Goal: Information Seeking & Learning: Check status

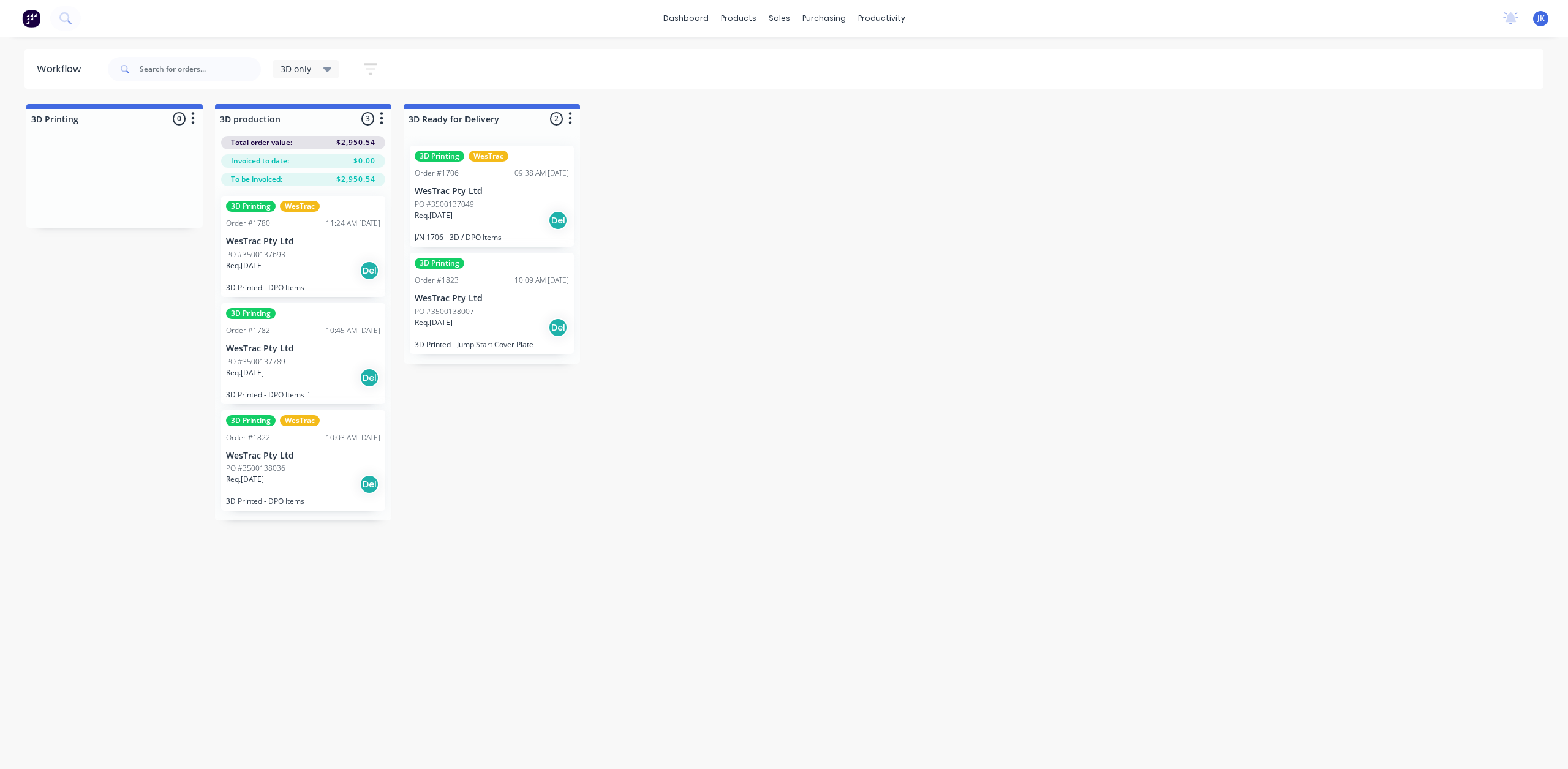
click at [270, 232] on div "3D Printing WesTrac Order #1780 11:24 AM 25/08/25 WesTrac Pty Ltd PO #350013769…" at bounding box center [303, 246] width 164 height 101
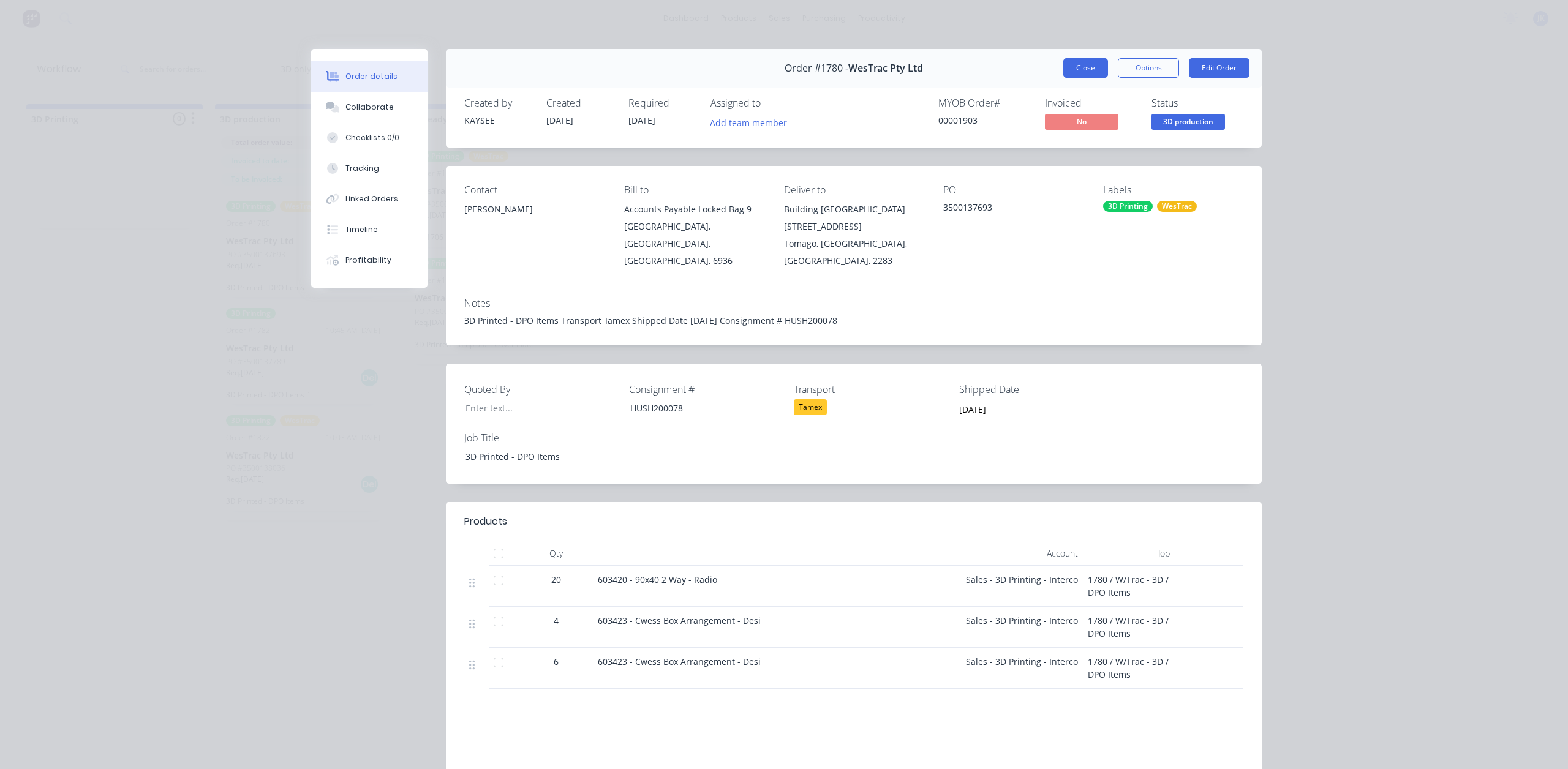
click at [1079, 63] on button "Close" at bounding box center [1086, 68] width 45 height 20
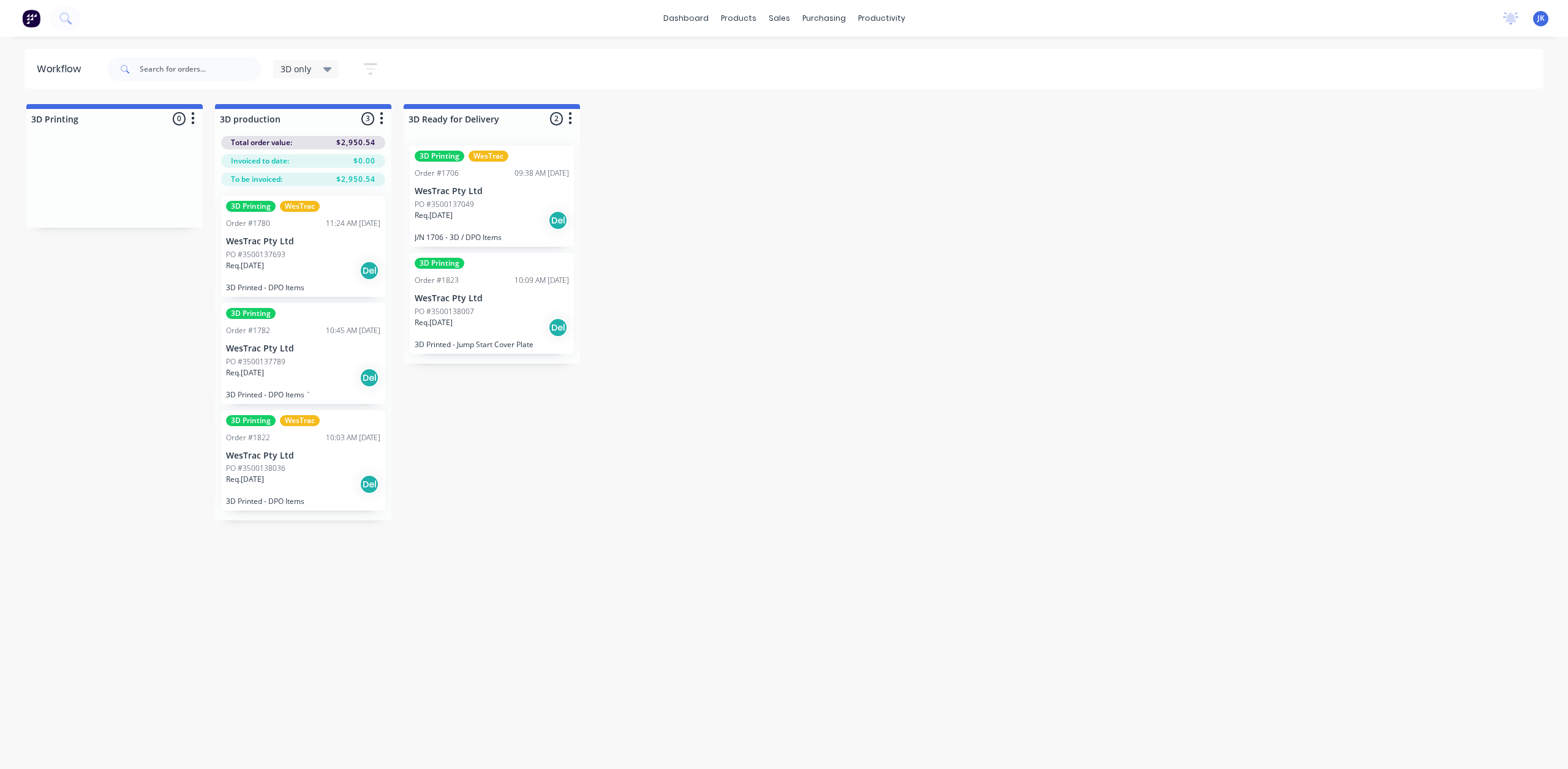
click at [326, 332] on div "10:45 AM [DATE]" at bounding box center [353, 331] width 54 height 11
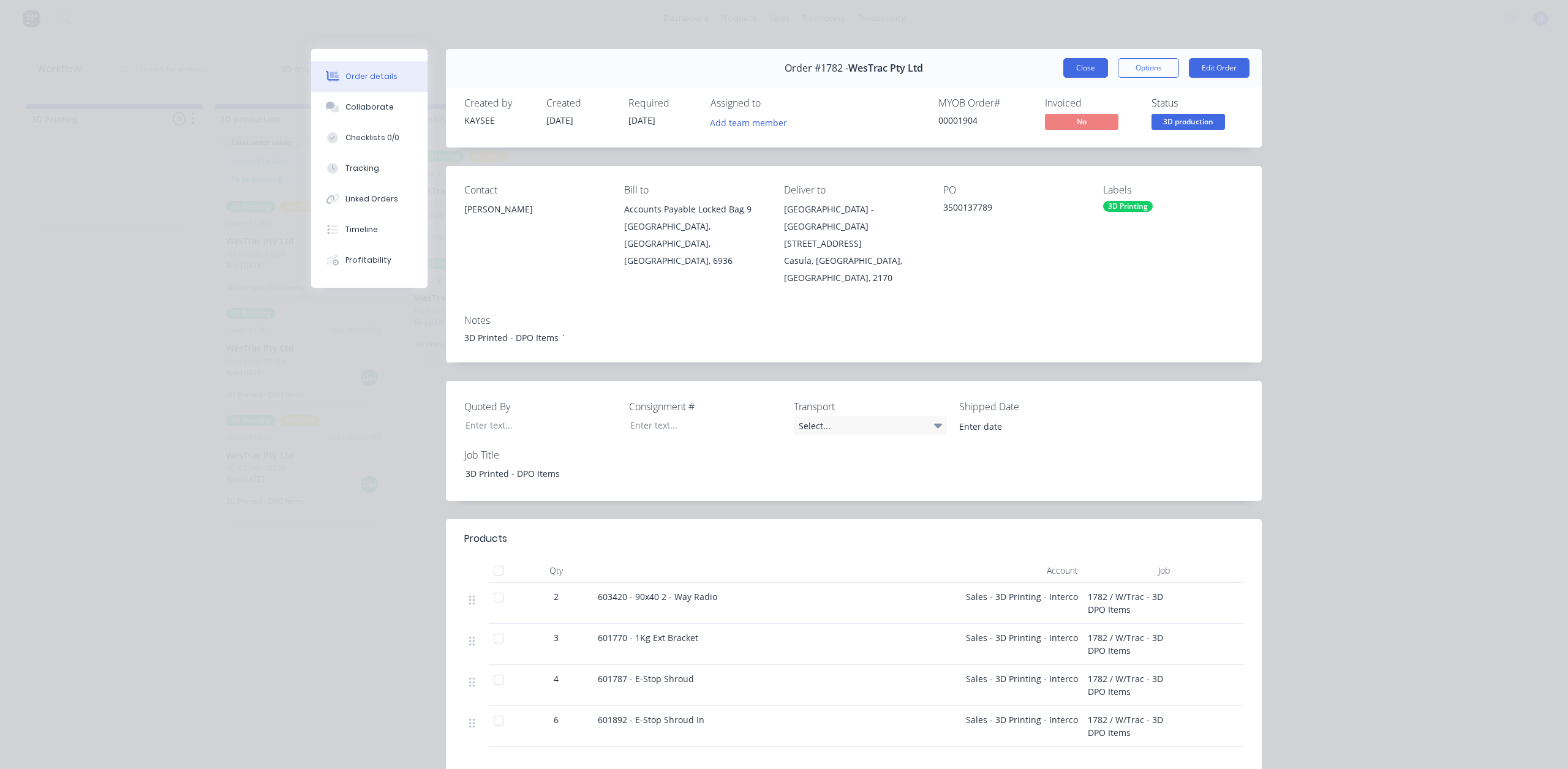
click at [1071, 71] on button "Close" at bounding box center [1086, 68] width 45 height 20
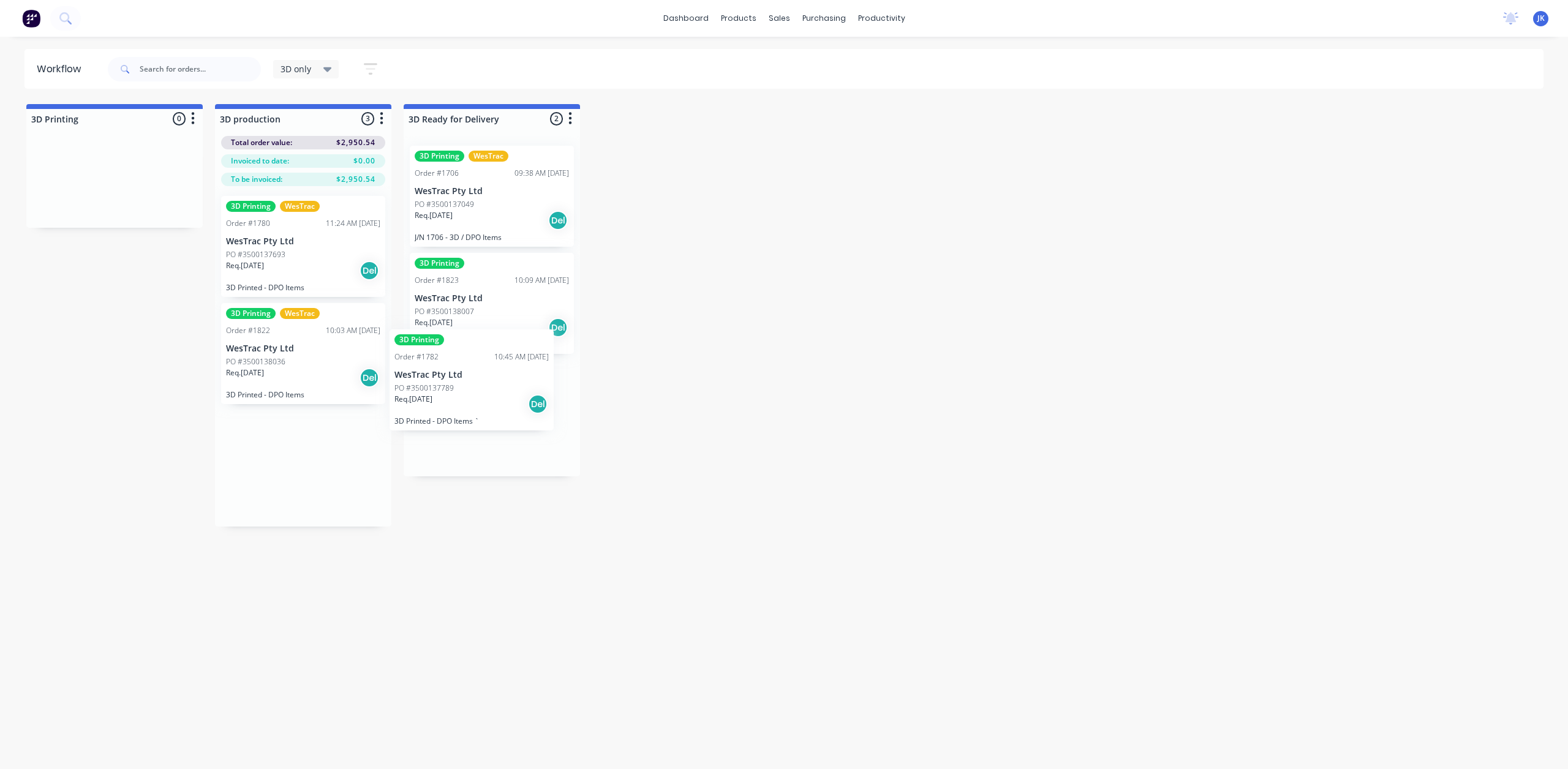
drag, startPoint x: 313, startPoint y: 345, endPoint x: 486, endPoint y: 374, distance: 175.4
click at [313, 359] on div "PO #3500138036" at bounding box center [303, 362] width 154 height 11
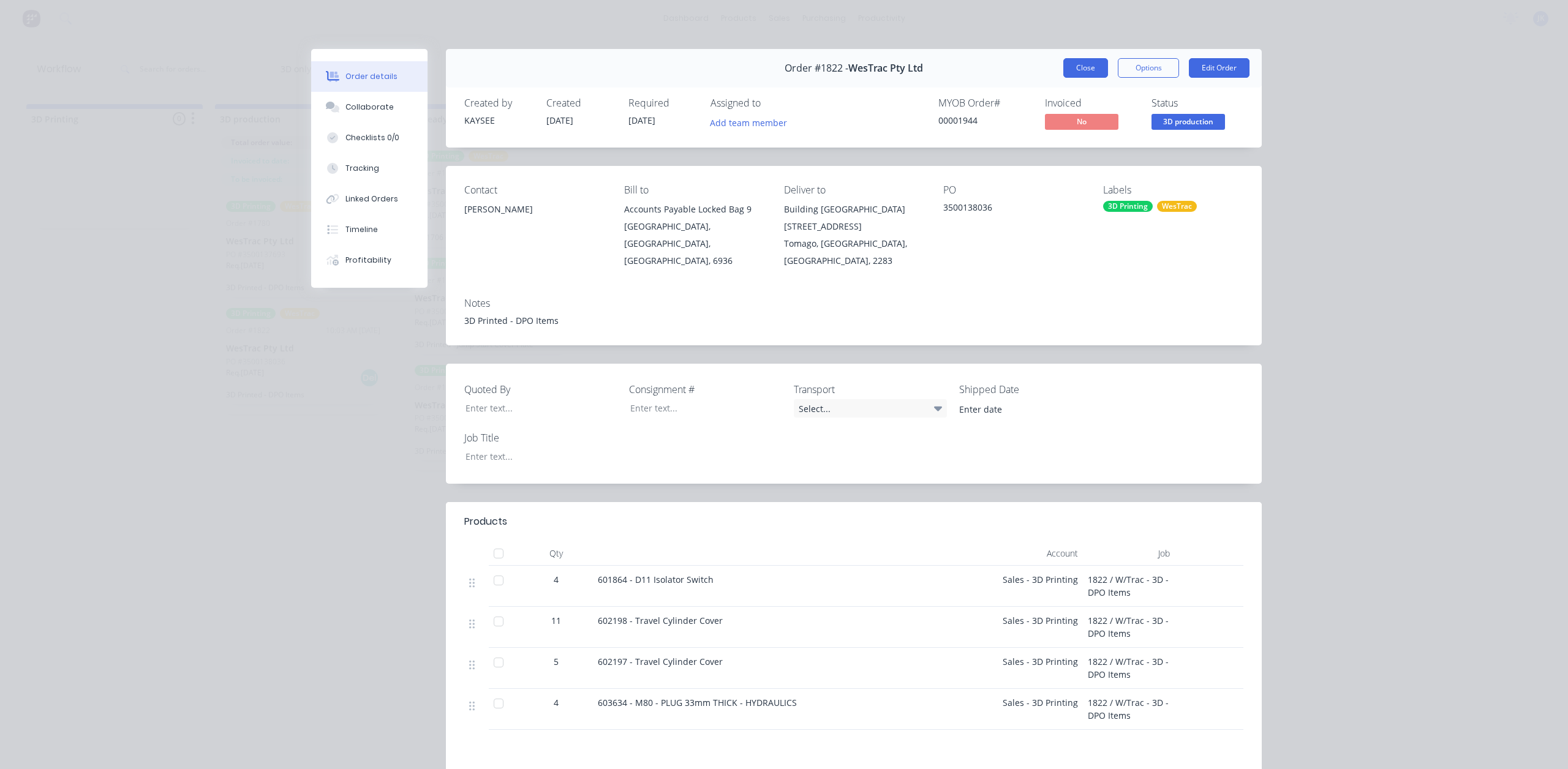
click at [1064, 66] on button "Close" at bounding box center [1086, 68] width 45 height 20
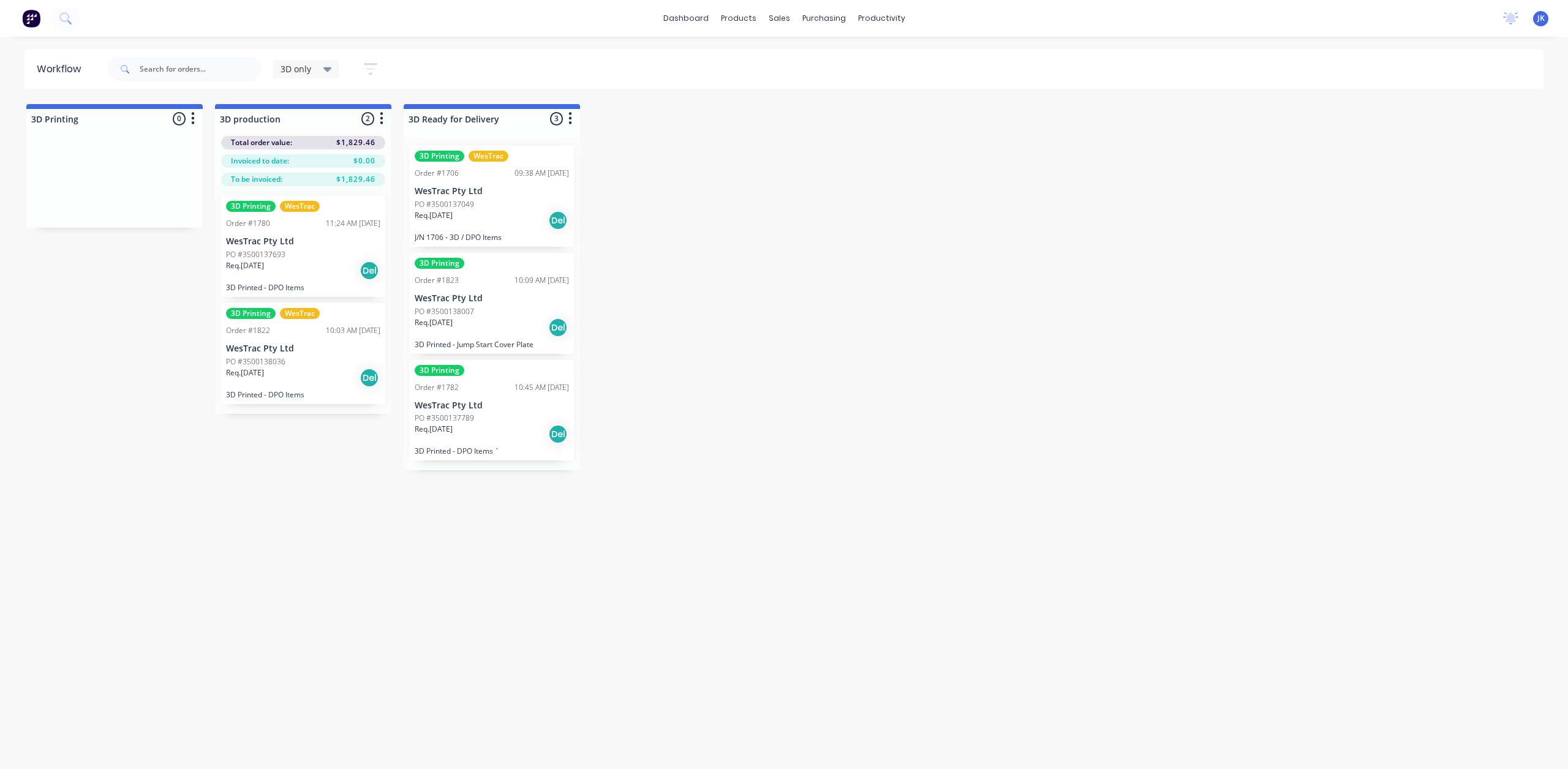
click at [313, 276] on div "Req. 18/08/25 Del" at bounding box center [303, 270] width 154 height 21
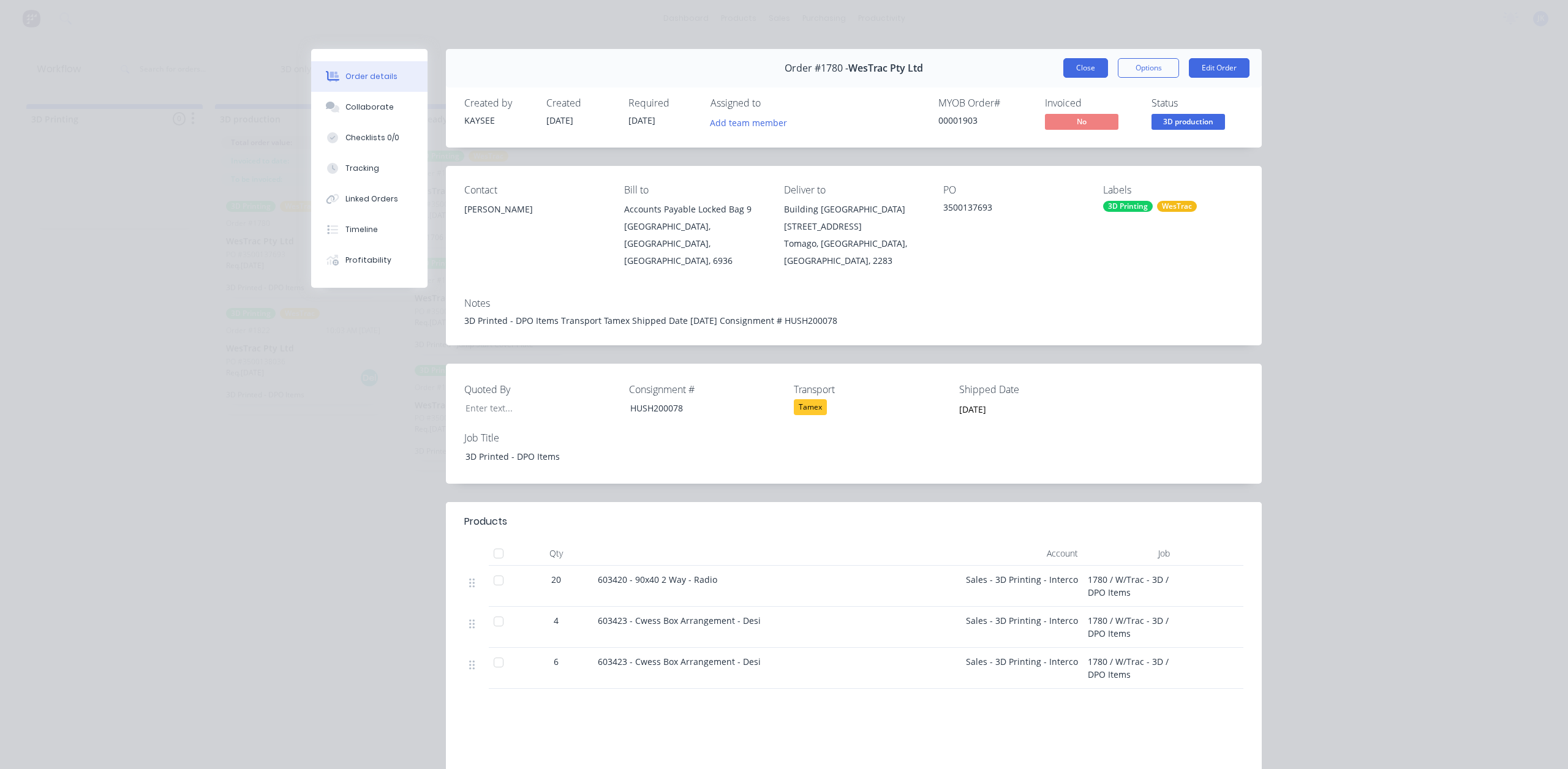
click at [1073, 65] on button "Close" at bounding box center [1086, 68] width 45 height 20
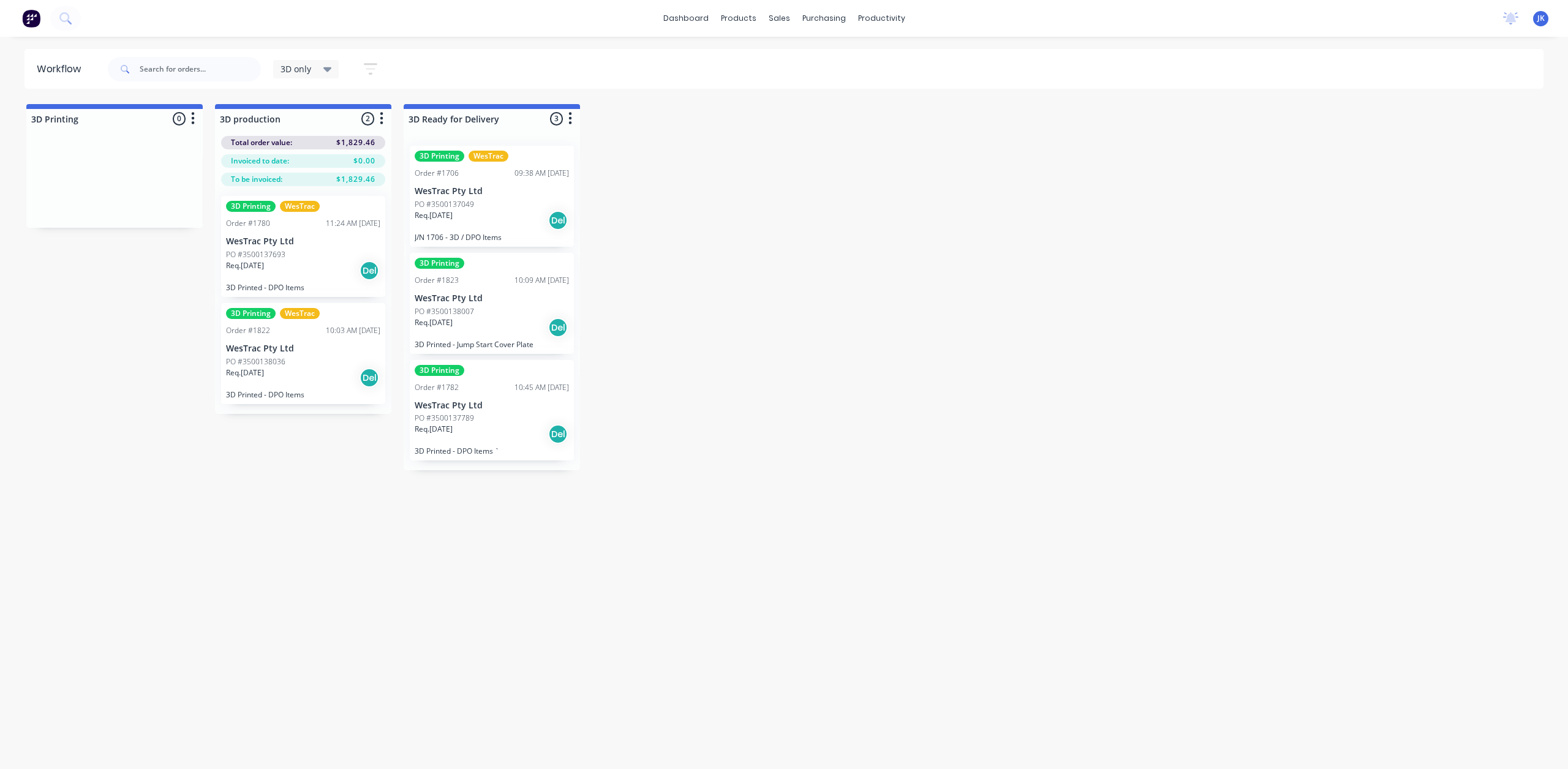
click at [332, 369] on div "Req. 01/09/25 Del" at bounding box center [303, 378] width 154 height 21
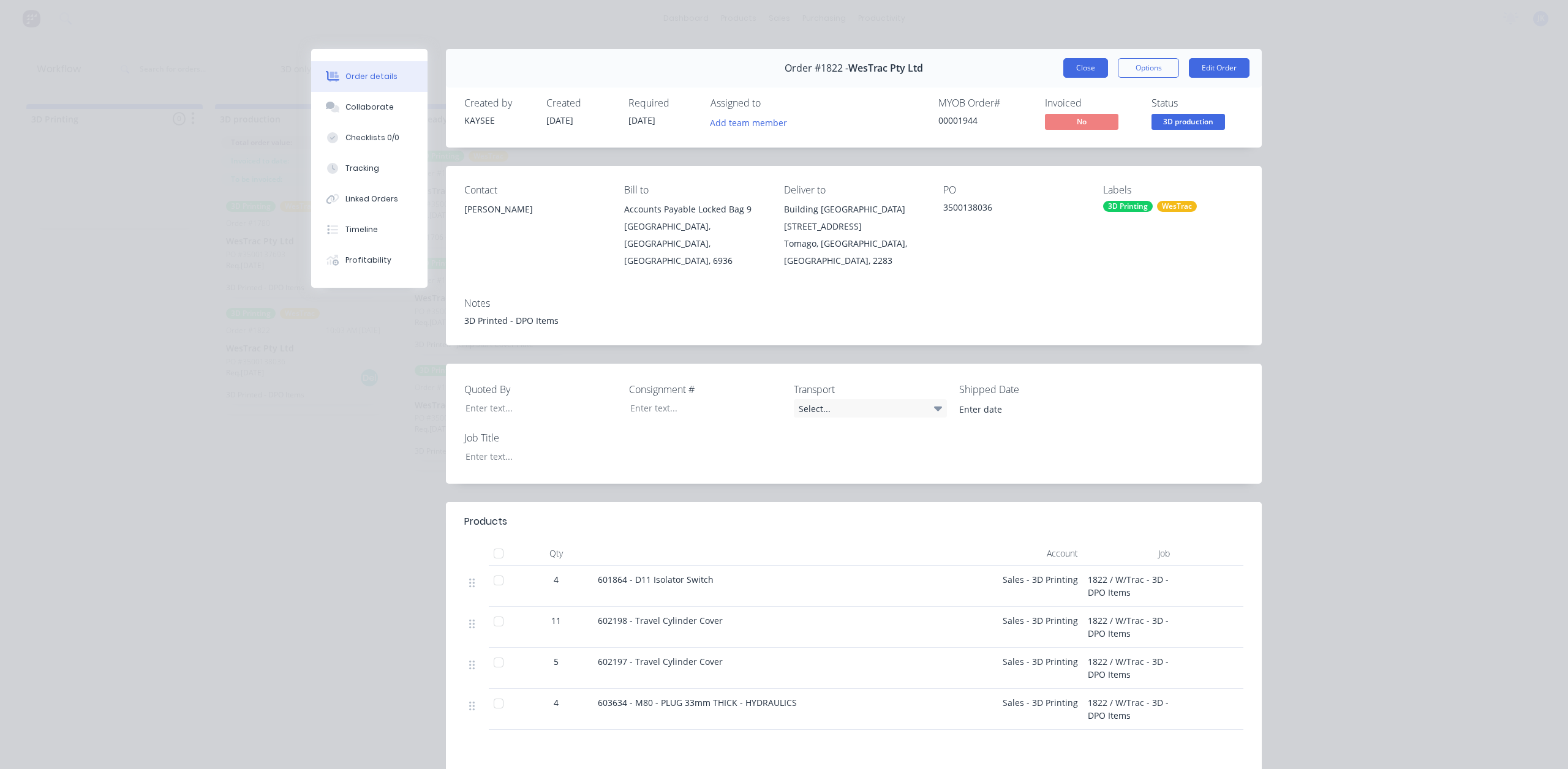
click at [1087, 69] on button "Close" at bounding box center [1086, 68] width 45 height 20
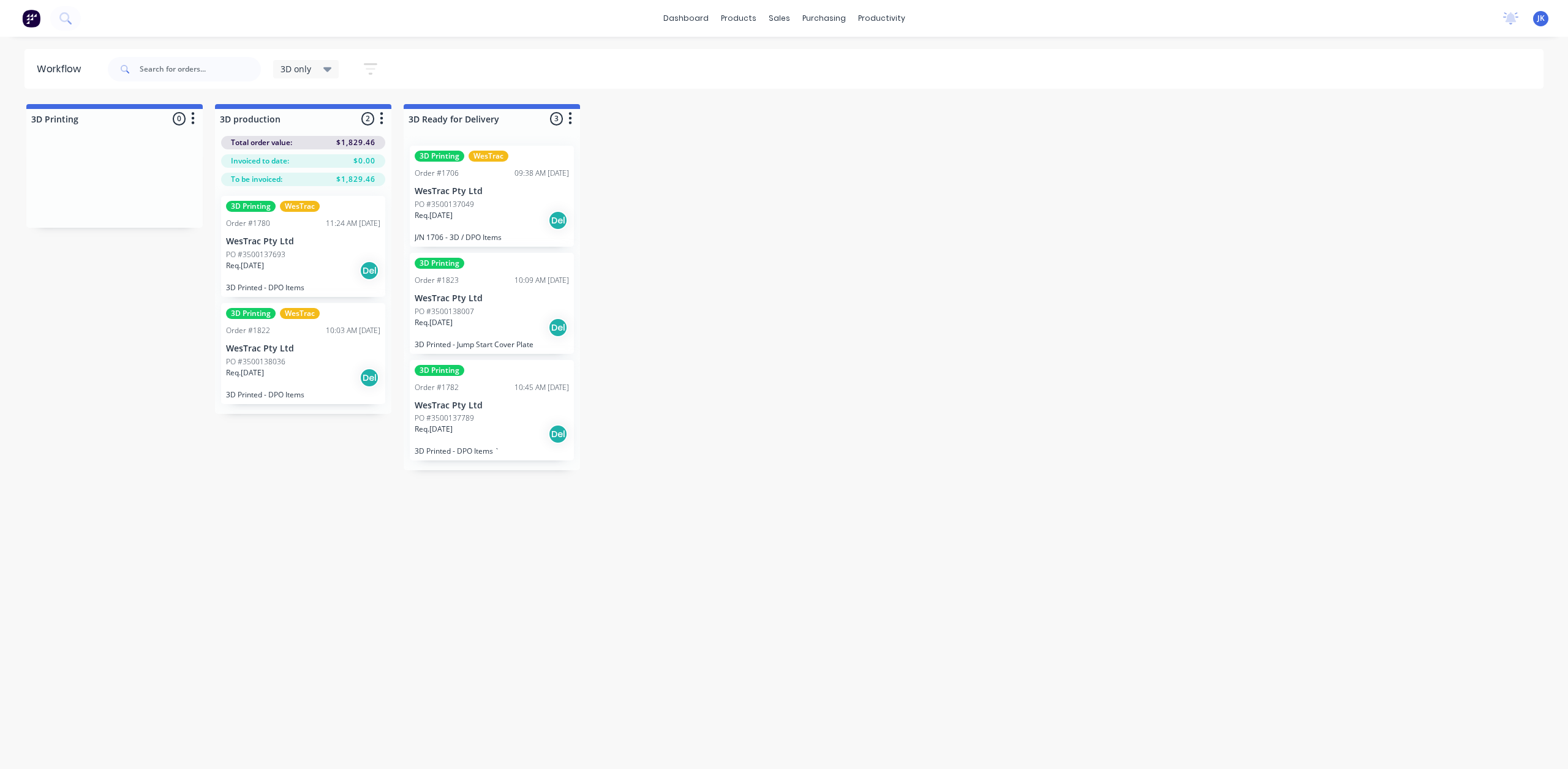
click at [325, 63] on icon at bounding box center [328, 69] width 9 height 14
click at [294, 162] on button "None" at bounding box center [347, 160] width 130 height 14
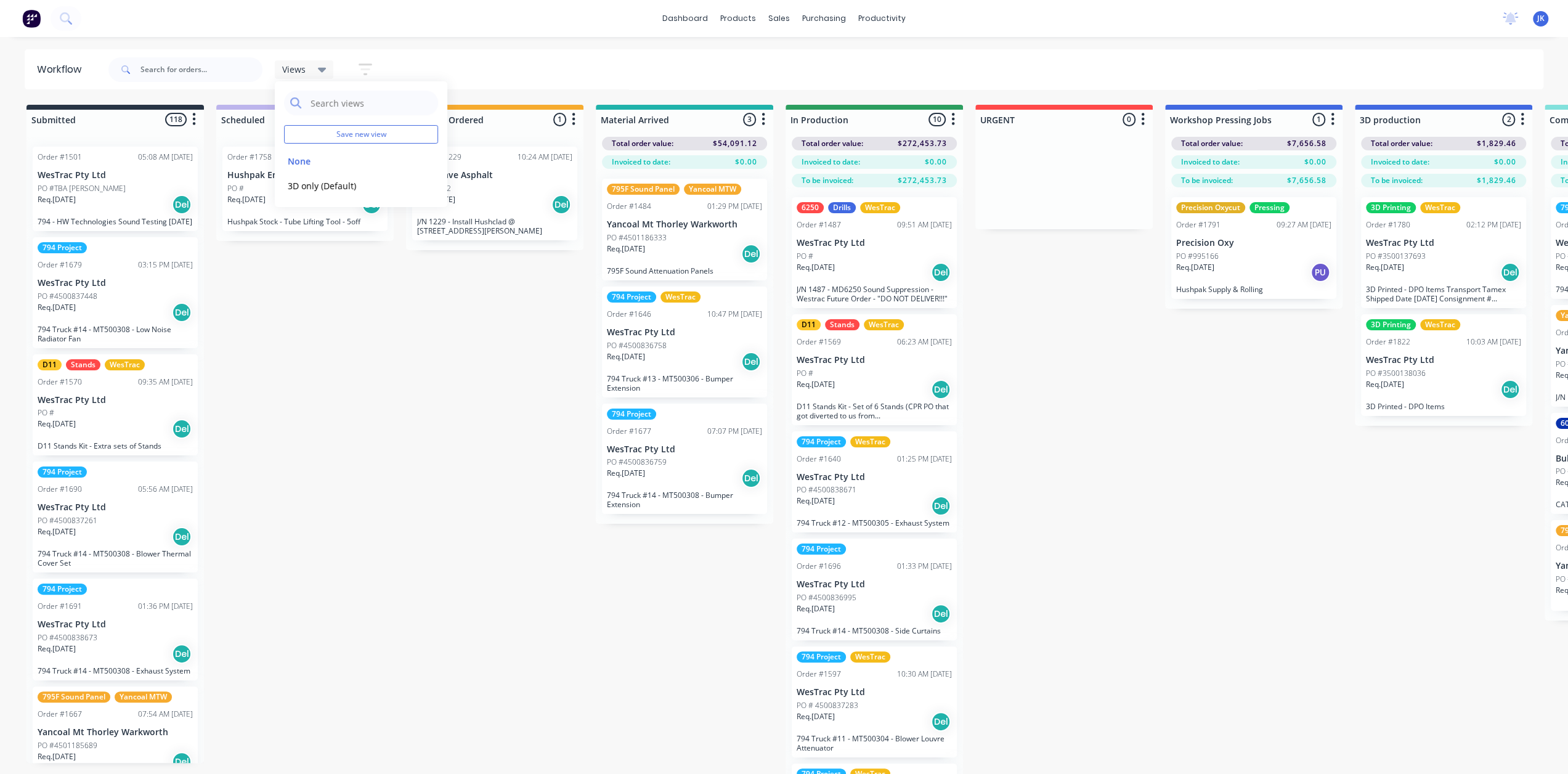
drag, startPoint x: 203, startPoint y: 157, endPoint x: 204, endPoint y: 264, distance: 107.0
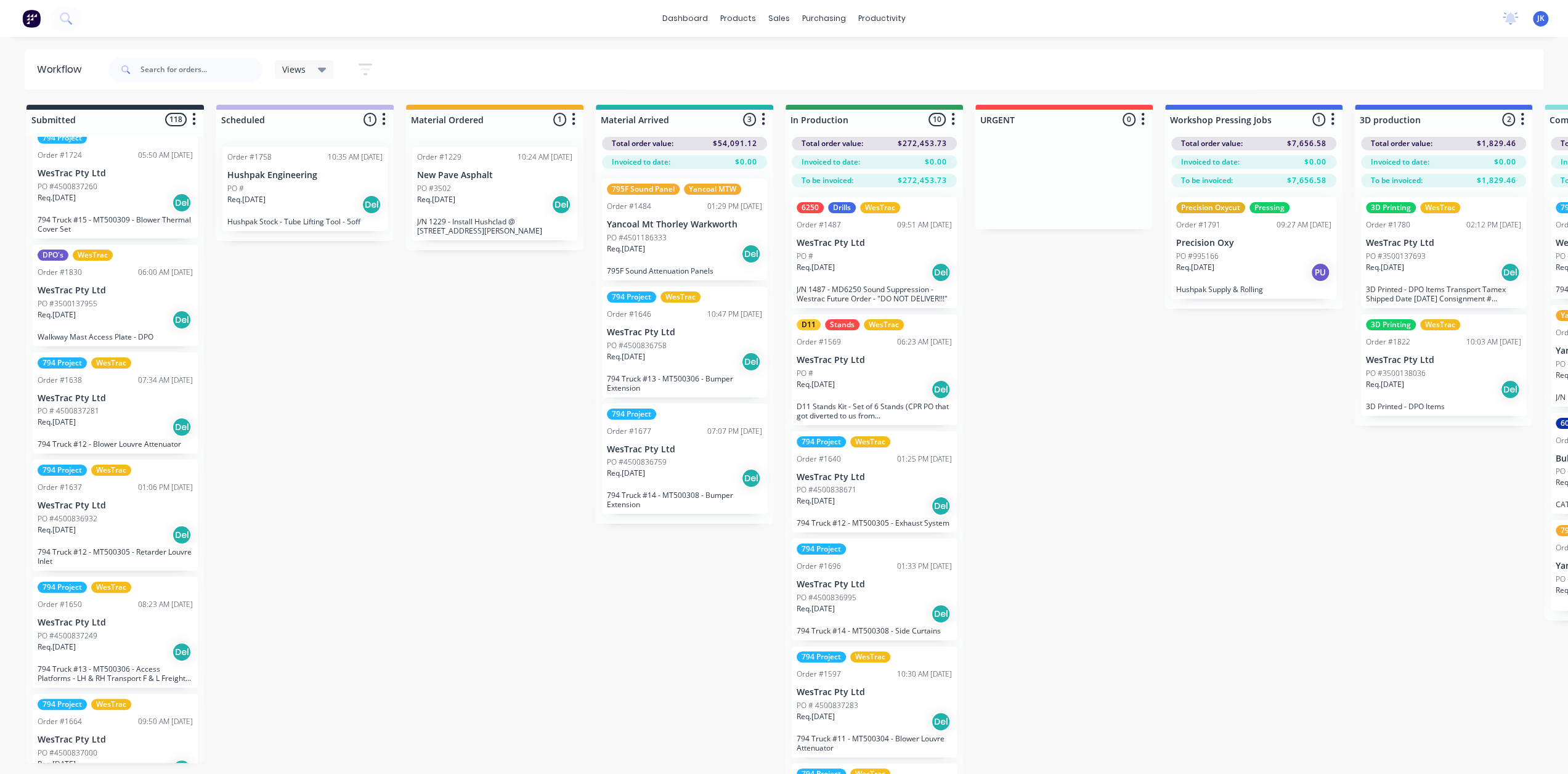
scroll to position [4448, 0]
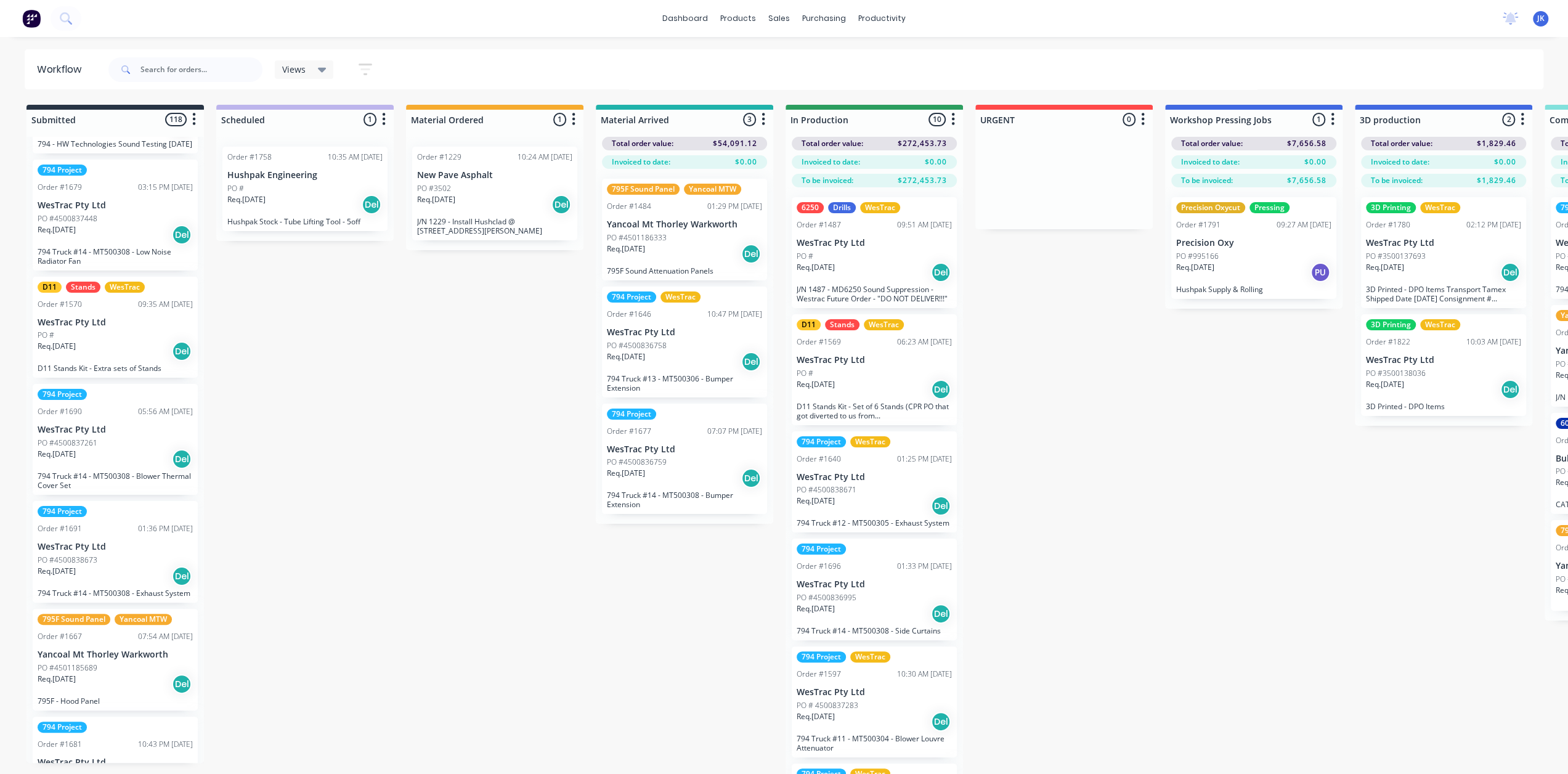
scroll to position [0, 0]
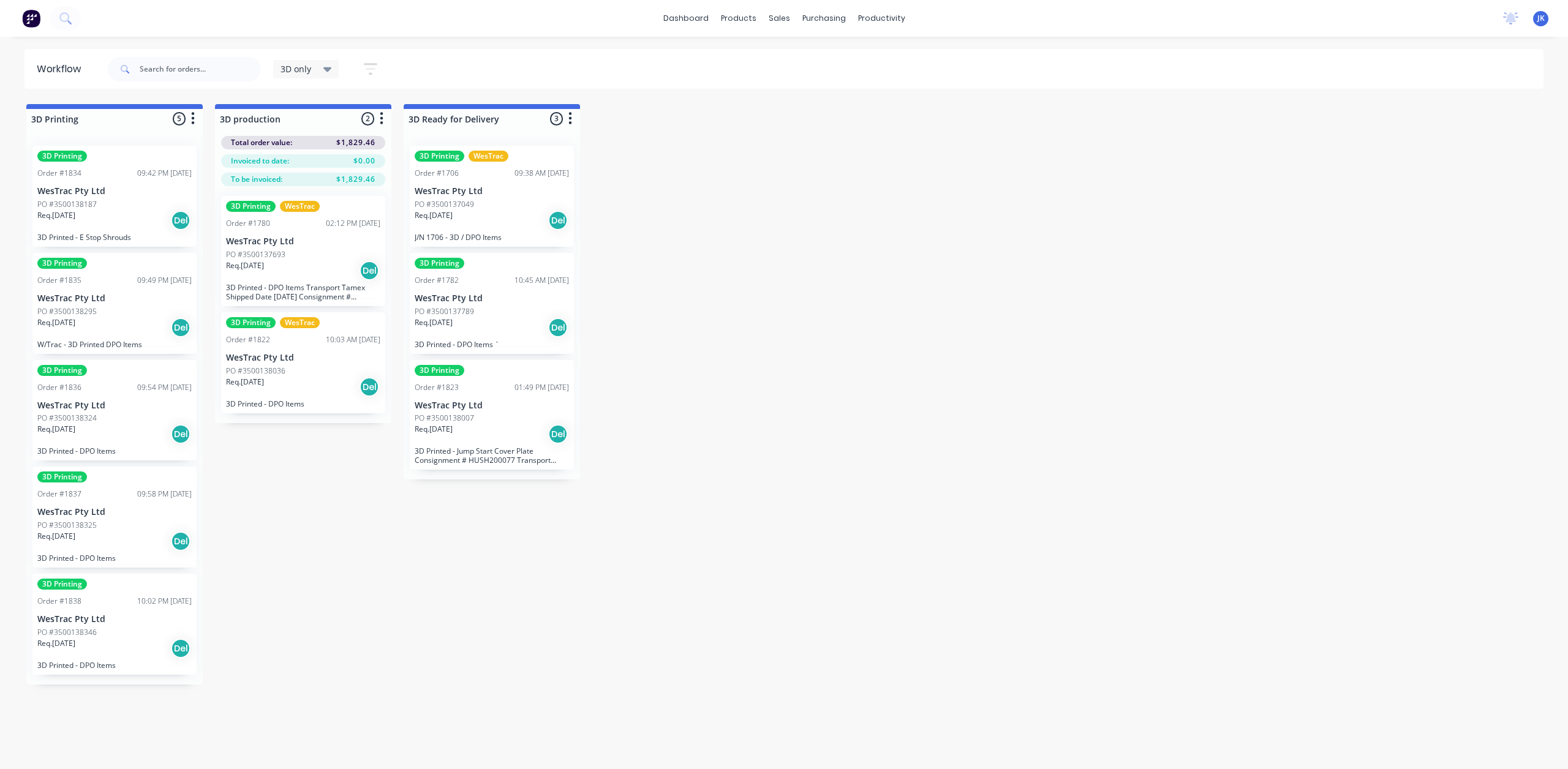
click at [152, 209] on div "PO #3500138187" at bounding box center [114, 204] width 154 height 11
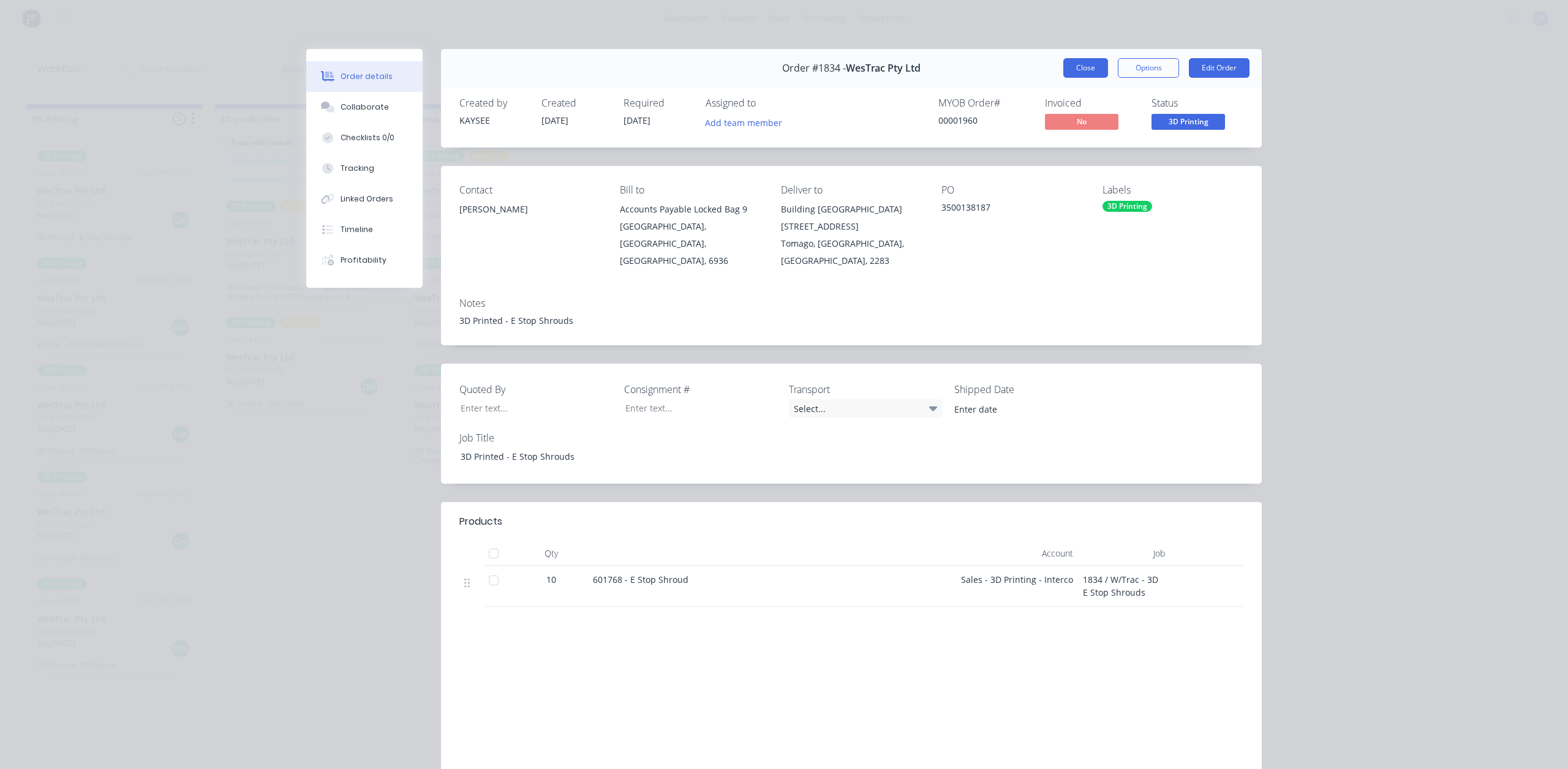
click at [1074, 65] on button "Close" at bounding box center [1086, 68] width 45 height 20
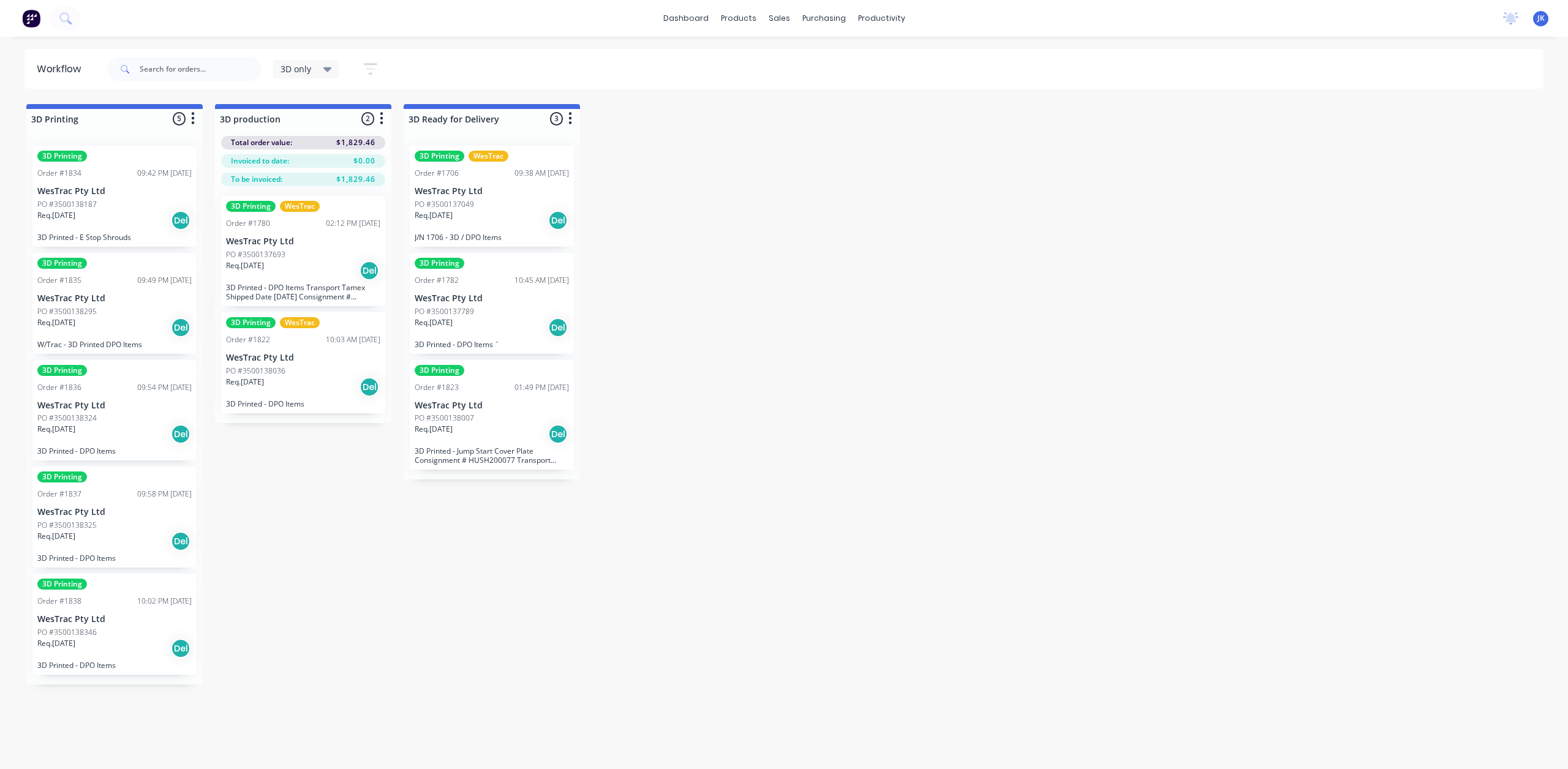
click at [124, 293] on p "WesTrac Pty Ltd" at bounding box center [114, 298] width 154 height 10
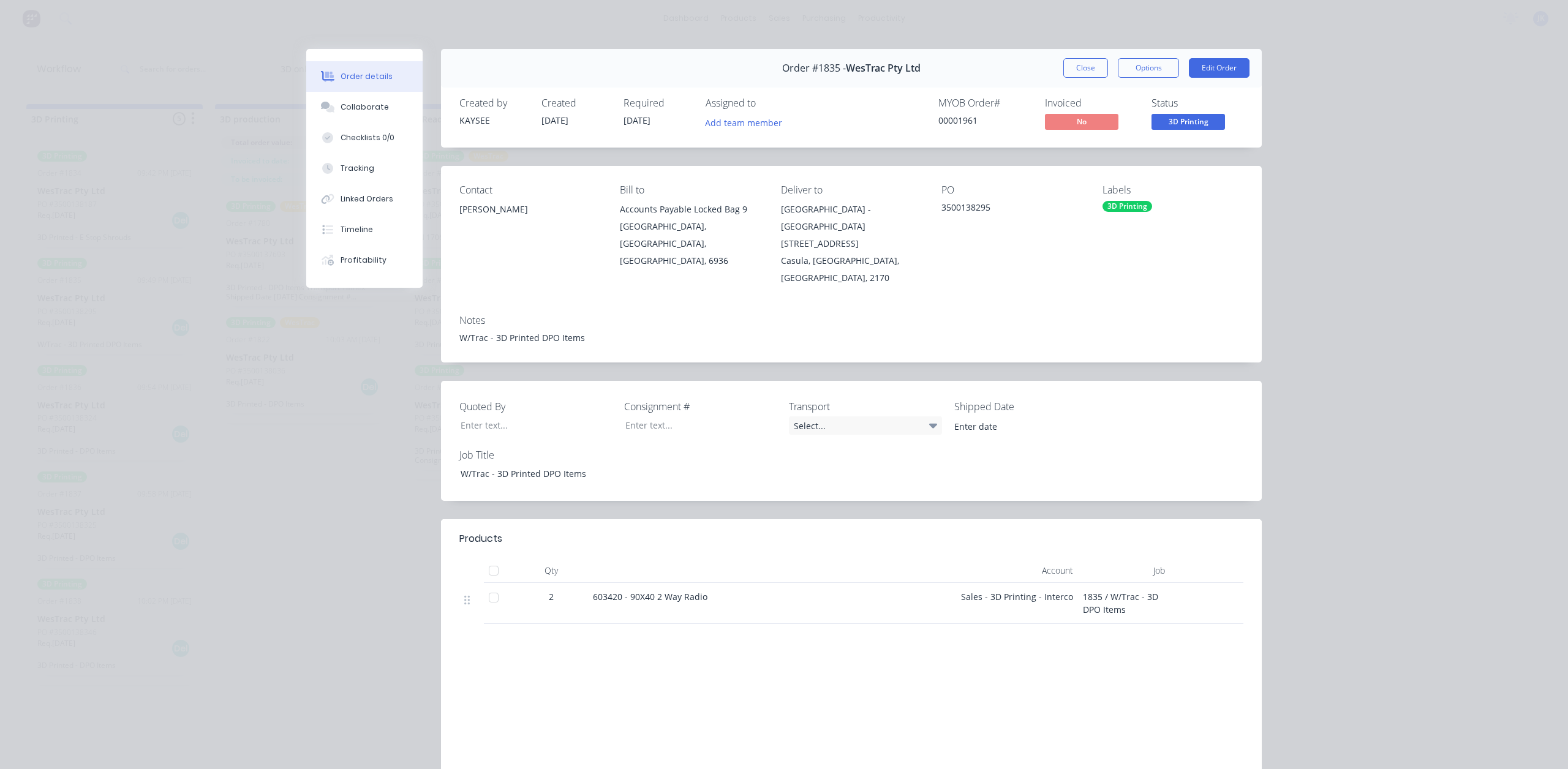
drag, startPoint x: 1073, startPoint y: 67, endPoint x: 1064, endPoint y: 71, distance: 9.8
click at [1073, 67] on button "Close" at bounding box center [1086, 68] width 45 height 20
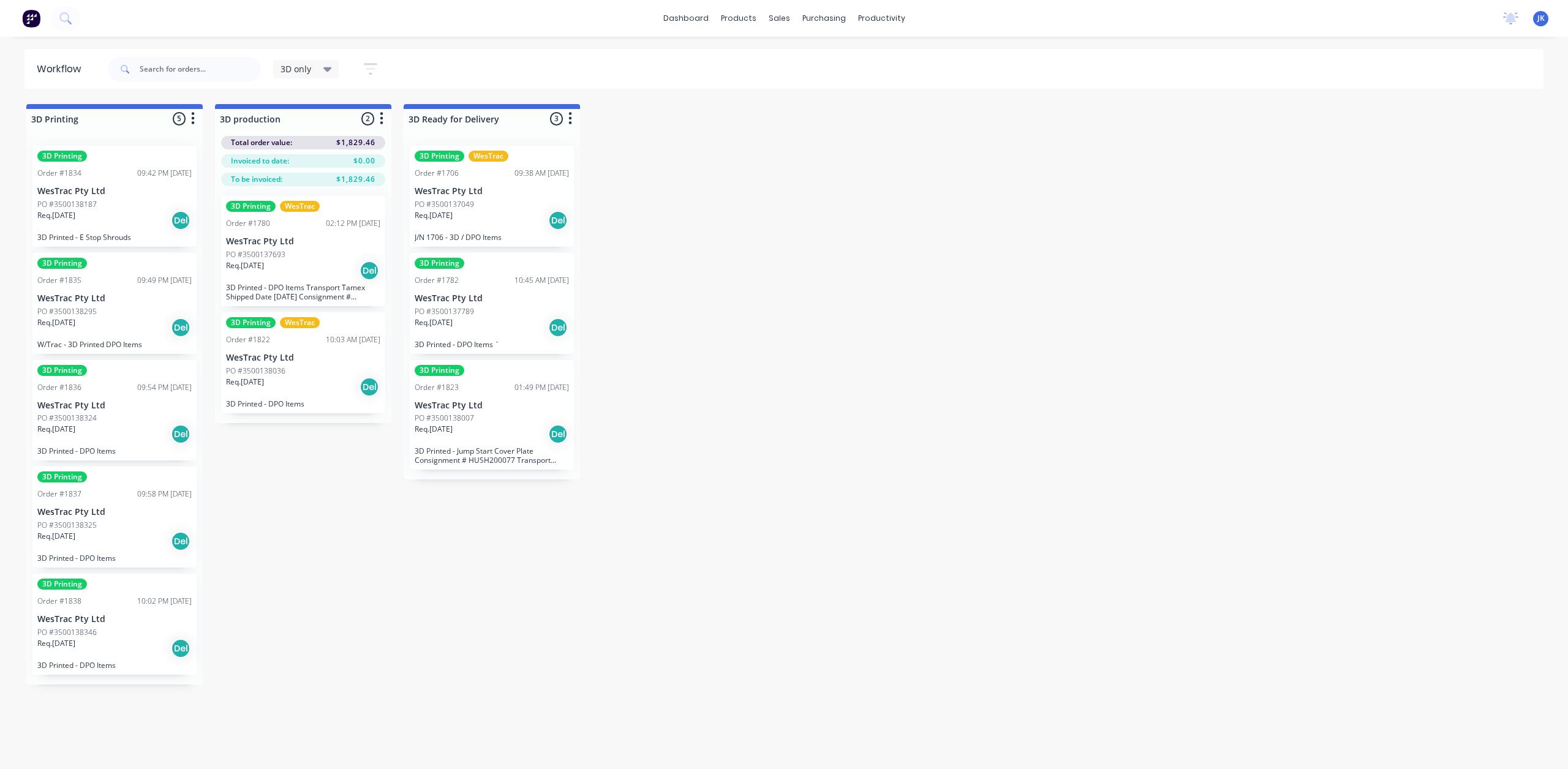
click at [139, 401] on p "WesTrac Pty Ltd" at bounding box center [114, 405] width 154 height 10
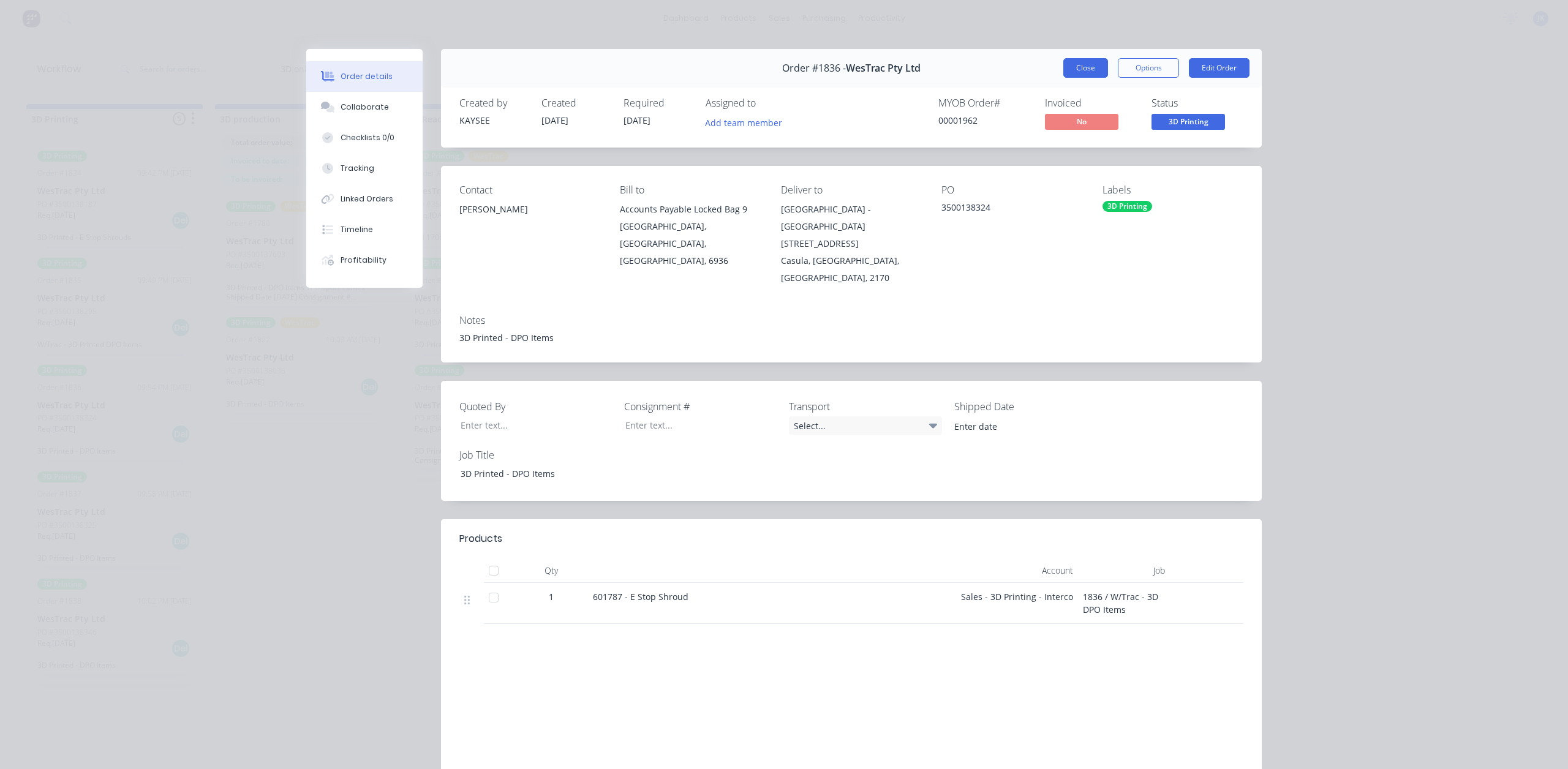
click at [1070, 69] on button "Close" at bounding box center [1086, 68] width 45 height 20
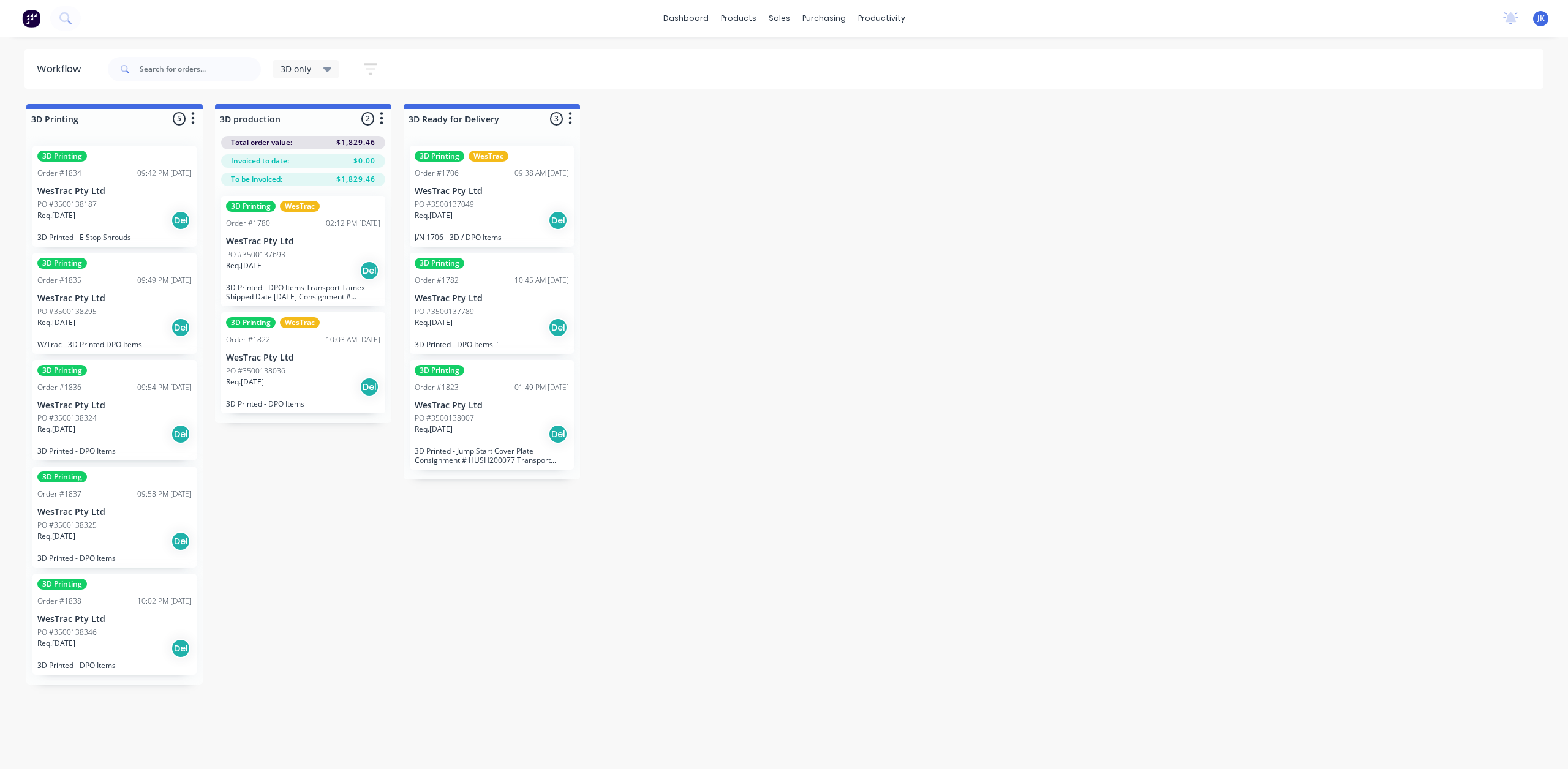
click at [115, 524] on div "PO #3500138325" at bounding box center [114, 525] width 154 height 11
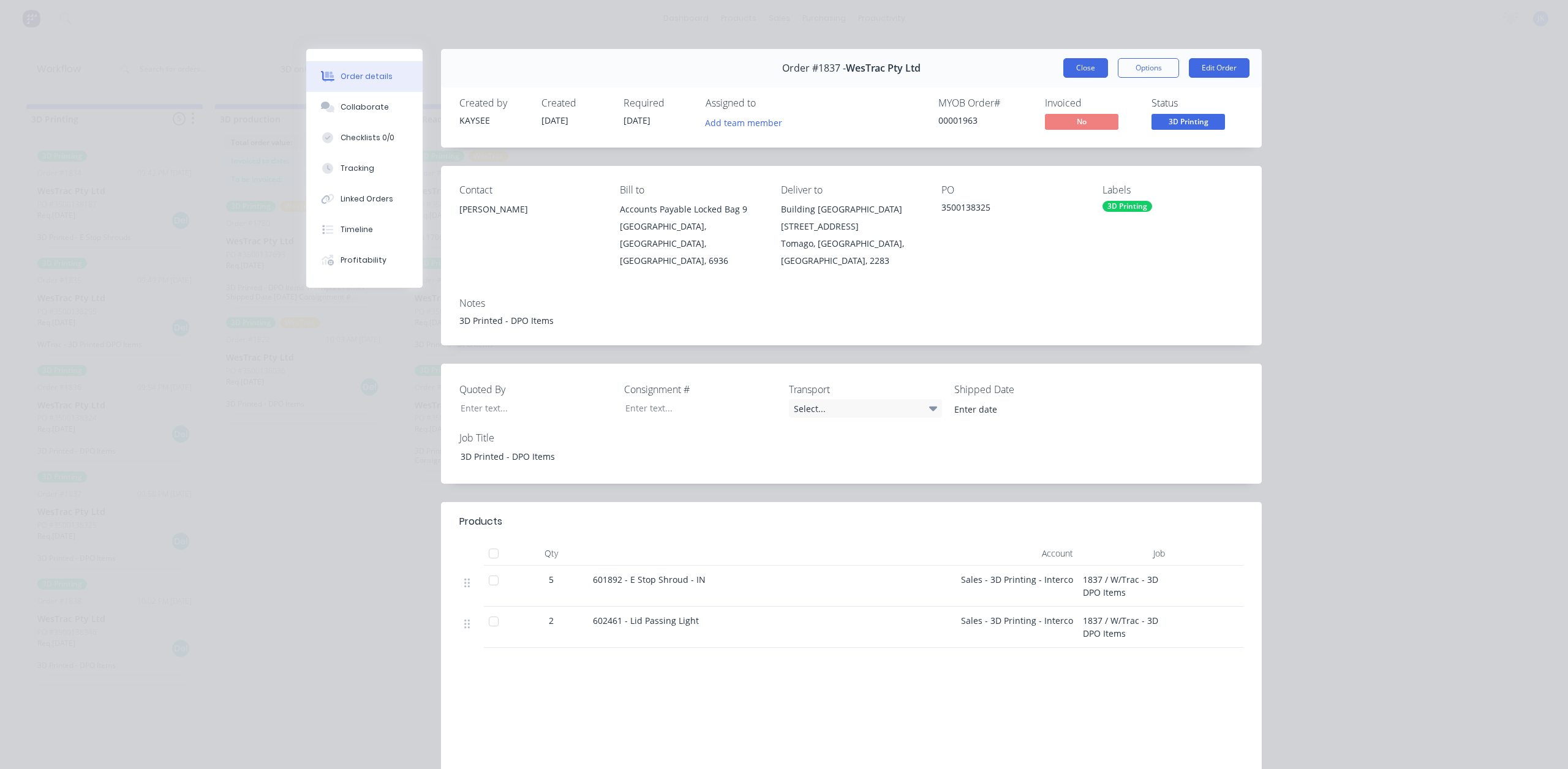
click at [1078, 74] on button "Close" at bounding box center [1086, 68] width 45 height 20
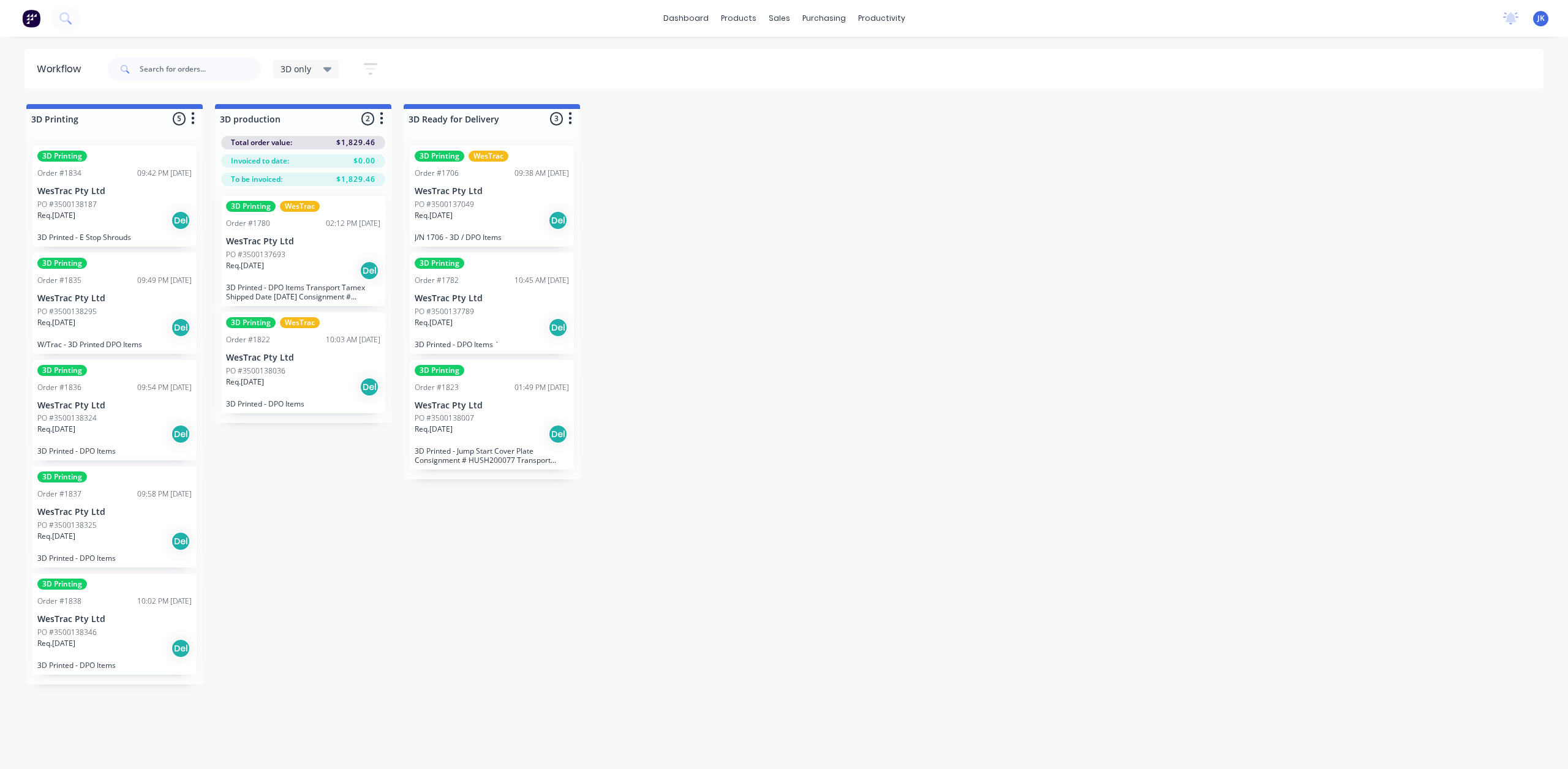
click at [111, 619] on p "WesTrac Pty Ltd" at bounding box center [114, 619] width 154 height 10
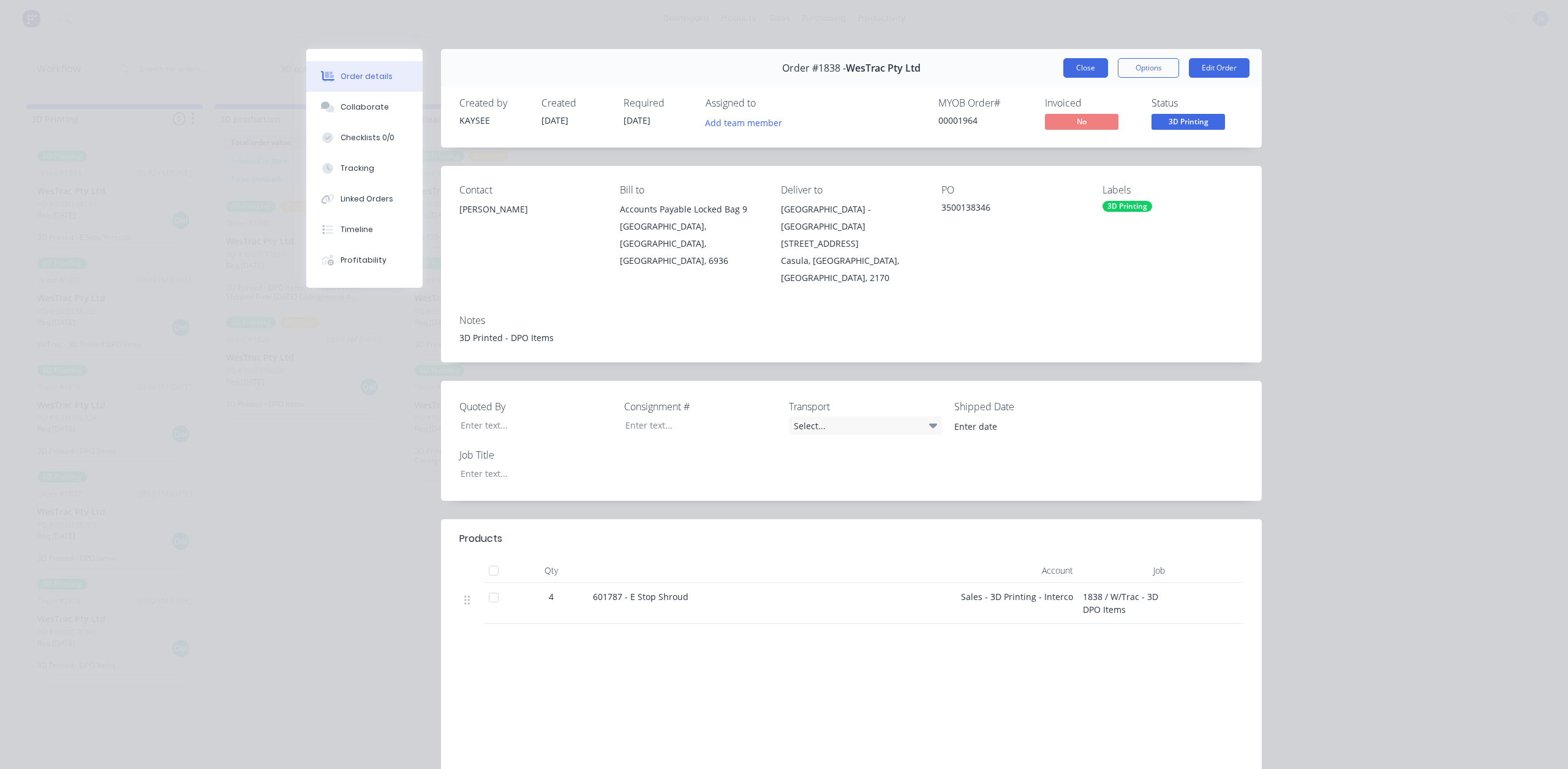
click at [1067, 67] on button "Close" at bounding box center [1086, 68] width 45 height 20
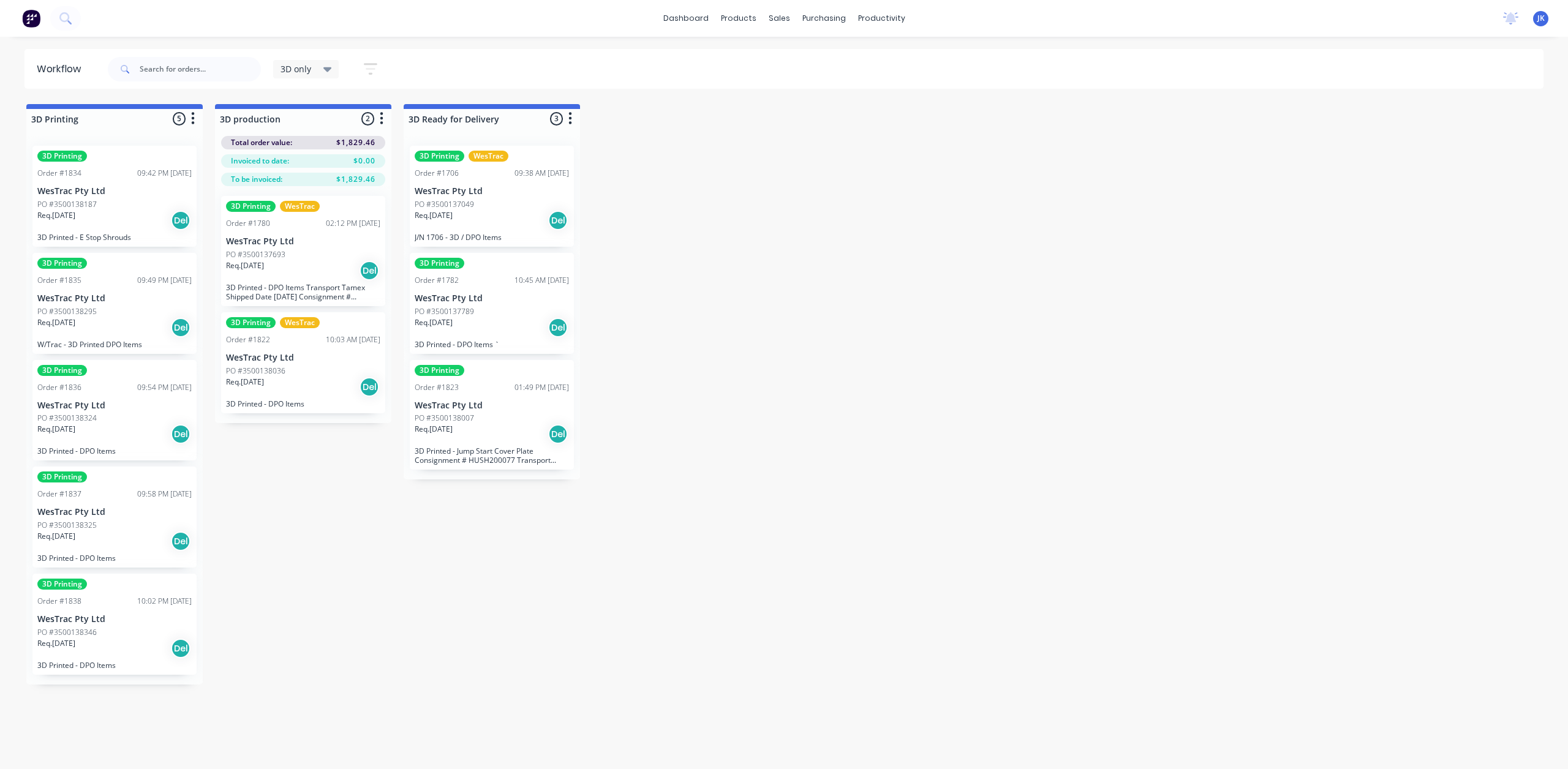
click at [118, 189] on p "WesTrac Pty Ltd" at bounding box center [114, 191] width 154 height 10
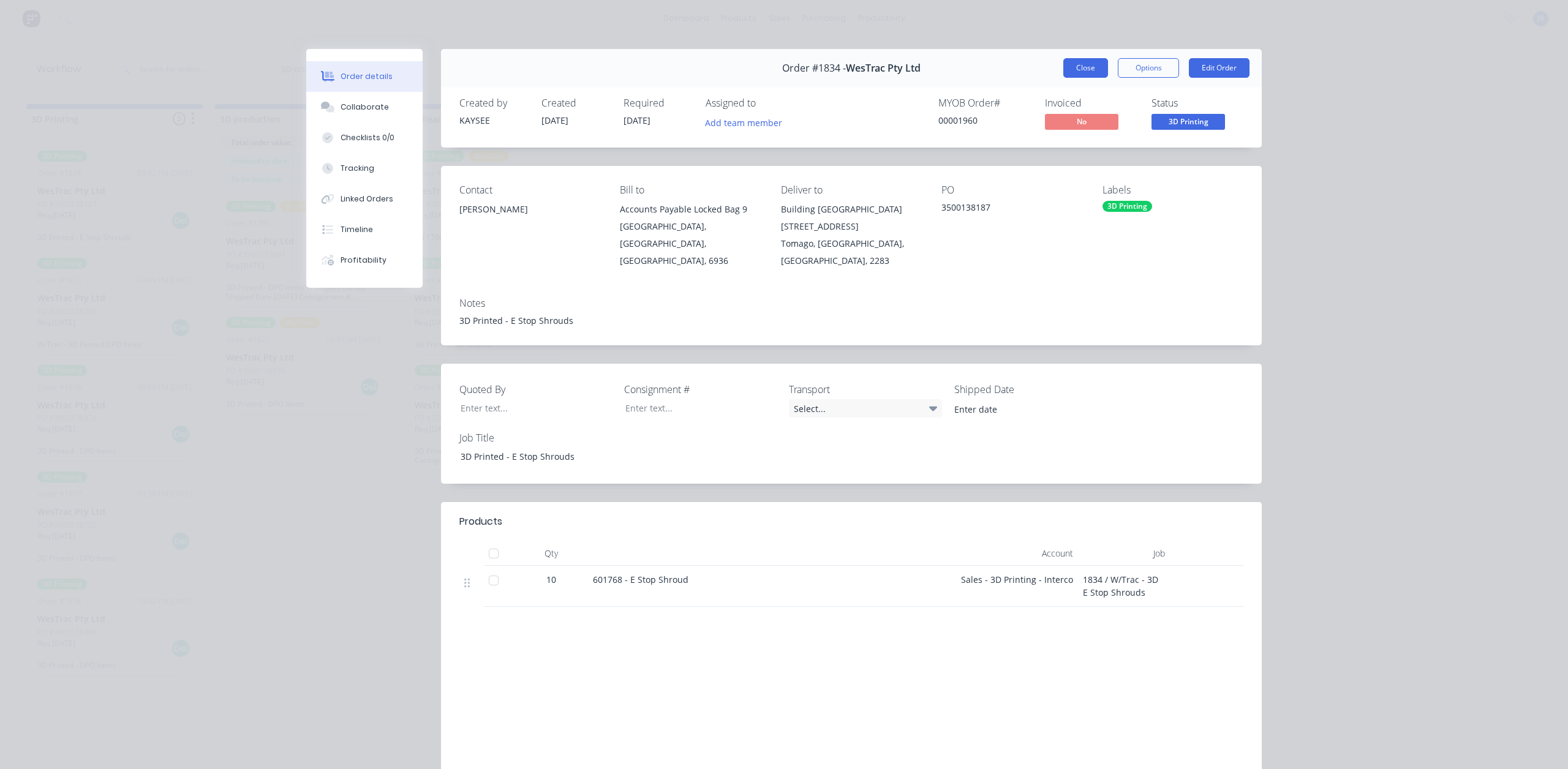
click at [1078, 64] on button "Close" at bounding box center [1086, 68] width 45 height 20
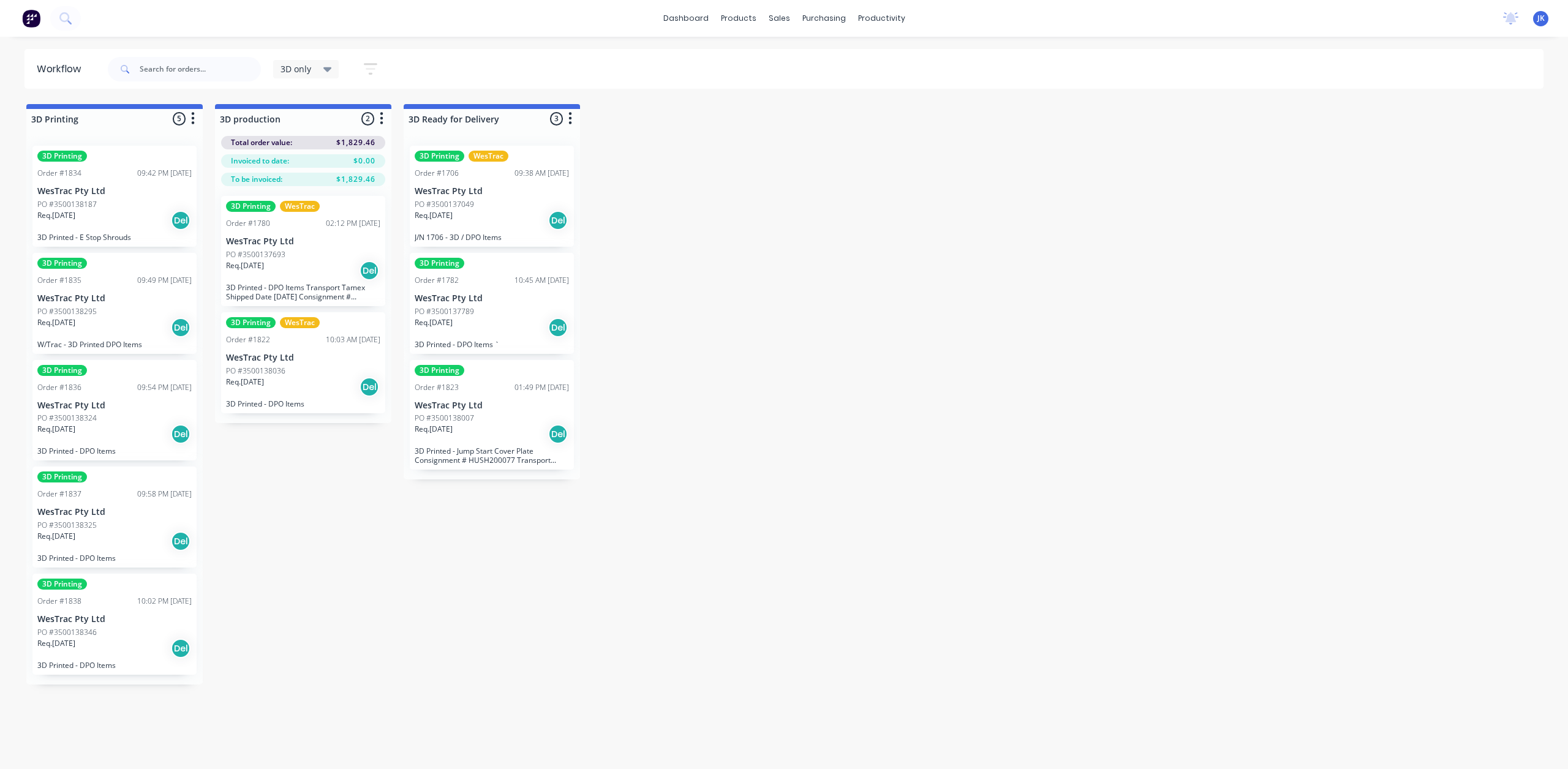
click at [118, 217] on div "Req. [DATE] Del" at bounding box center [114, 220] width 154 height 21
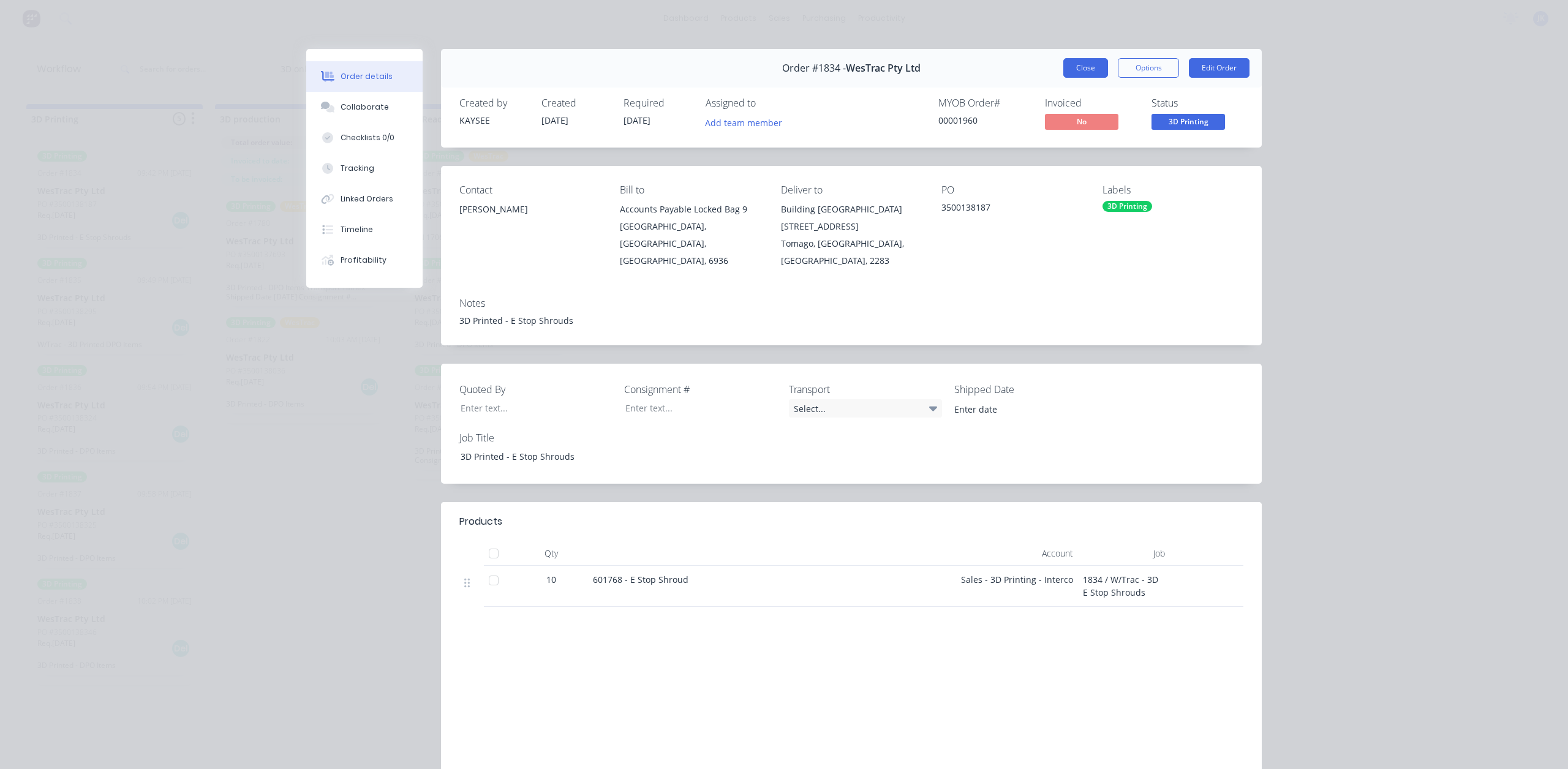
click at [1068, 67] on button "Close" at bounding box center [1086, 68] width 45 height 20
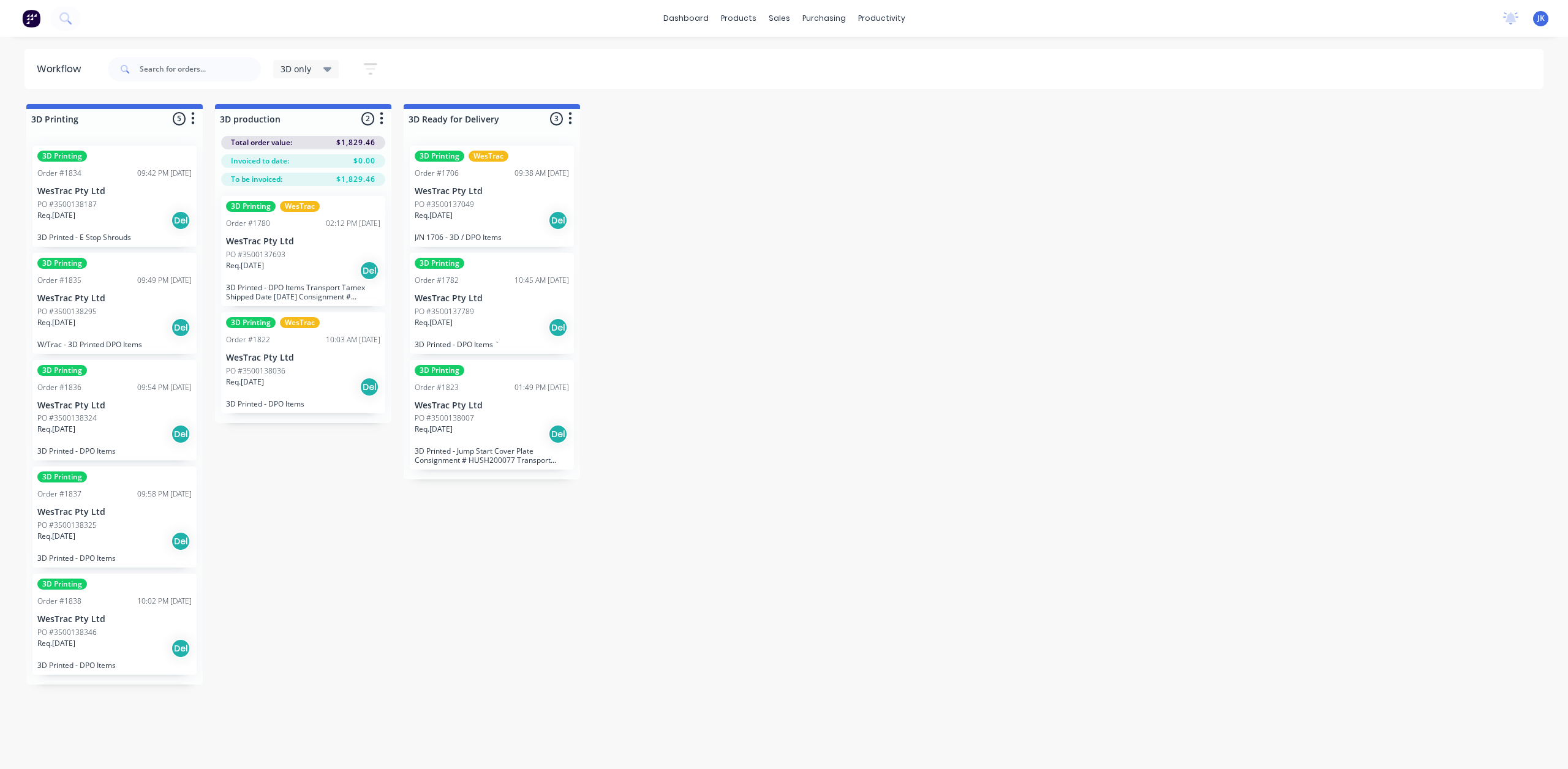
click at [115, 289] on div "3D Printing Order #1835 09:49 PM [DATE] WesTrac Pty Ltd PO #3500138295 Req. [DA…" at bounding box center [115, 303] width 164 height 101
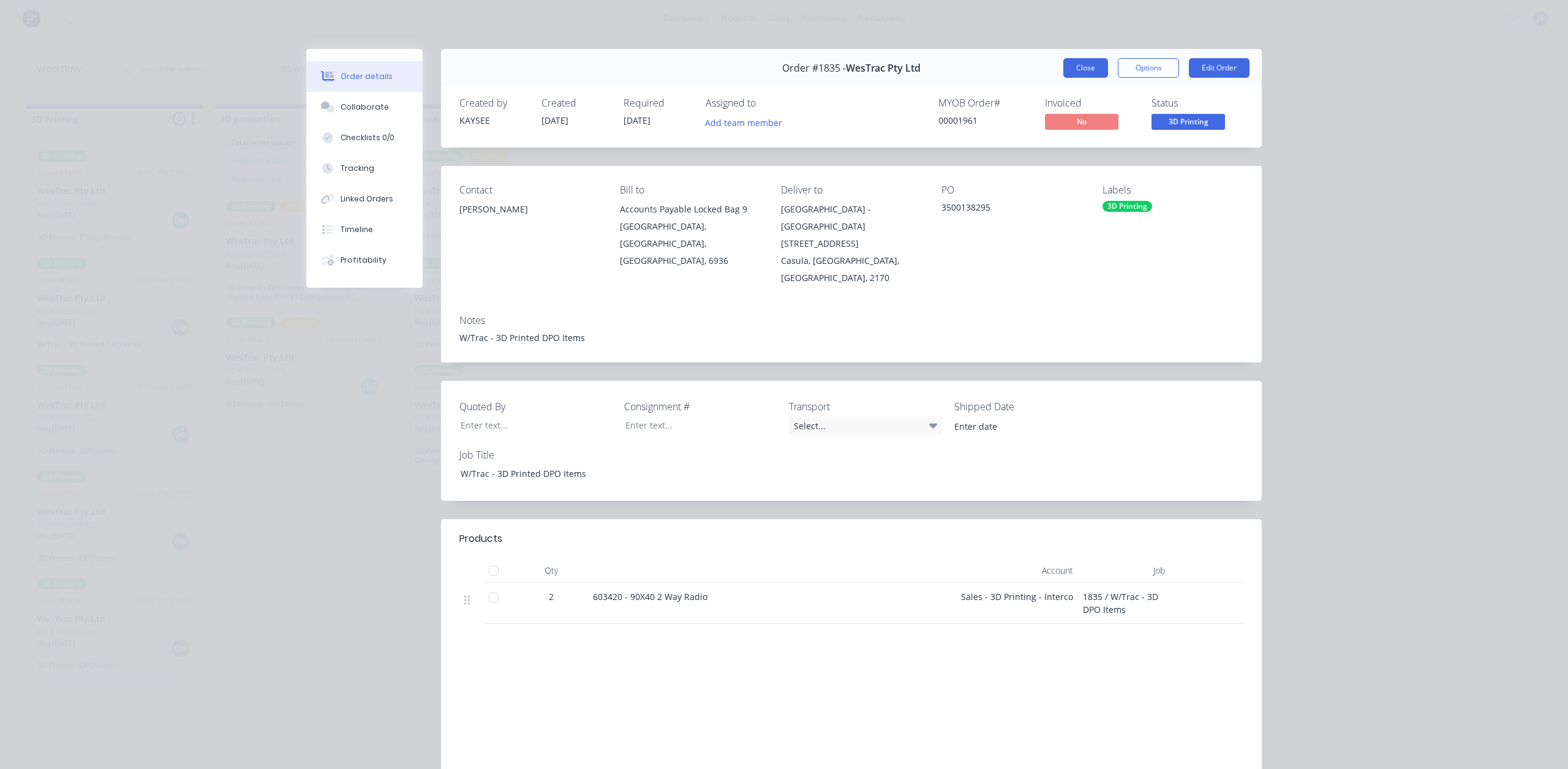
click at [1064, 69] on button "Close" at bounding box center [1086, 68] width 45 height 20
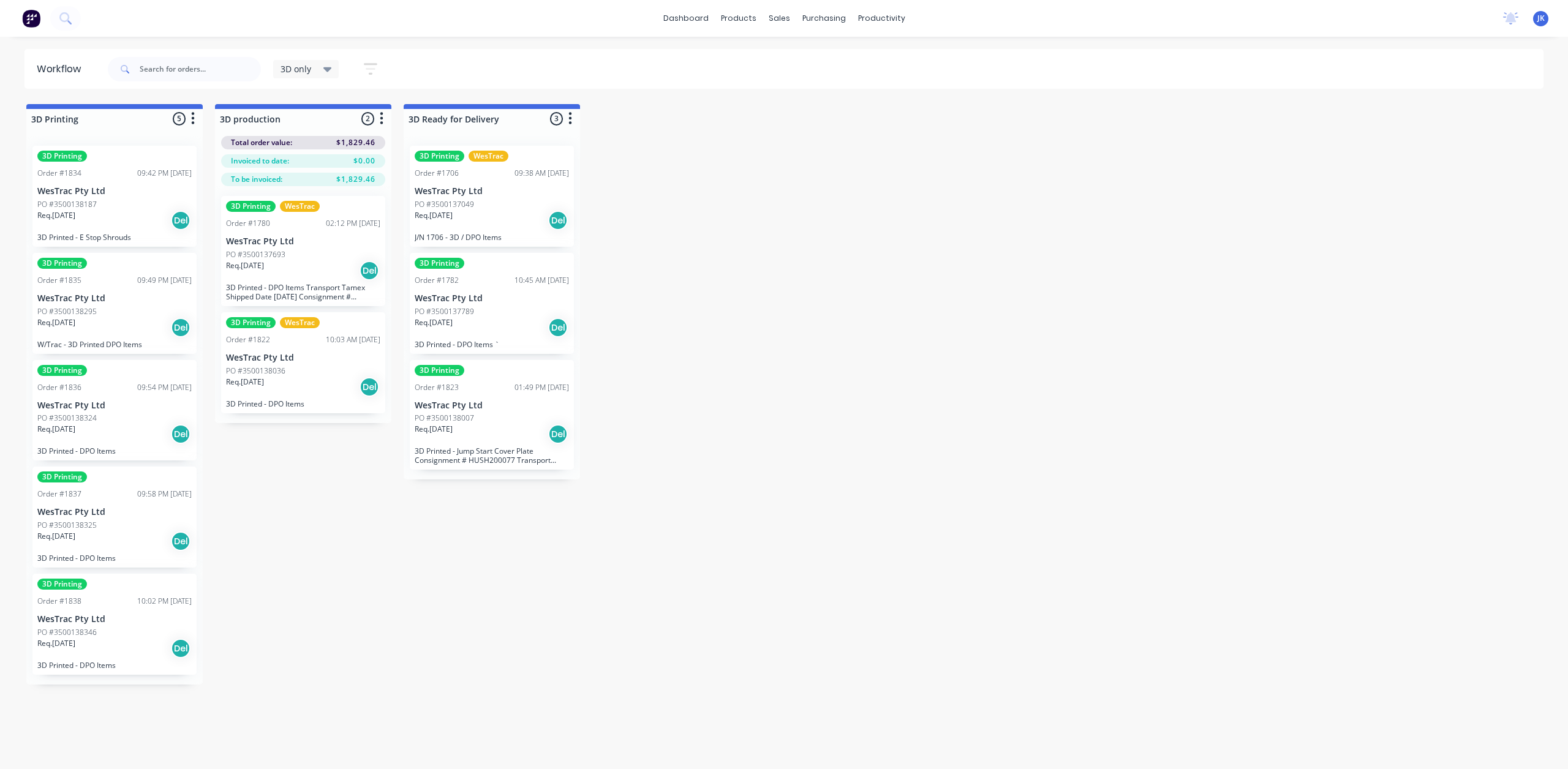
click at [158, 419] on div "PO #3500138324" at bounding box center [114, 418] width 154 height 11
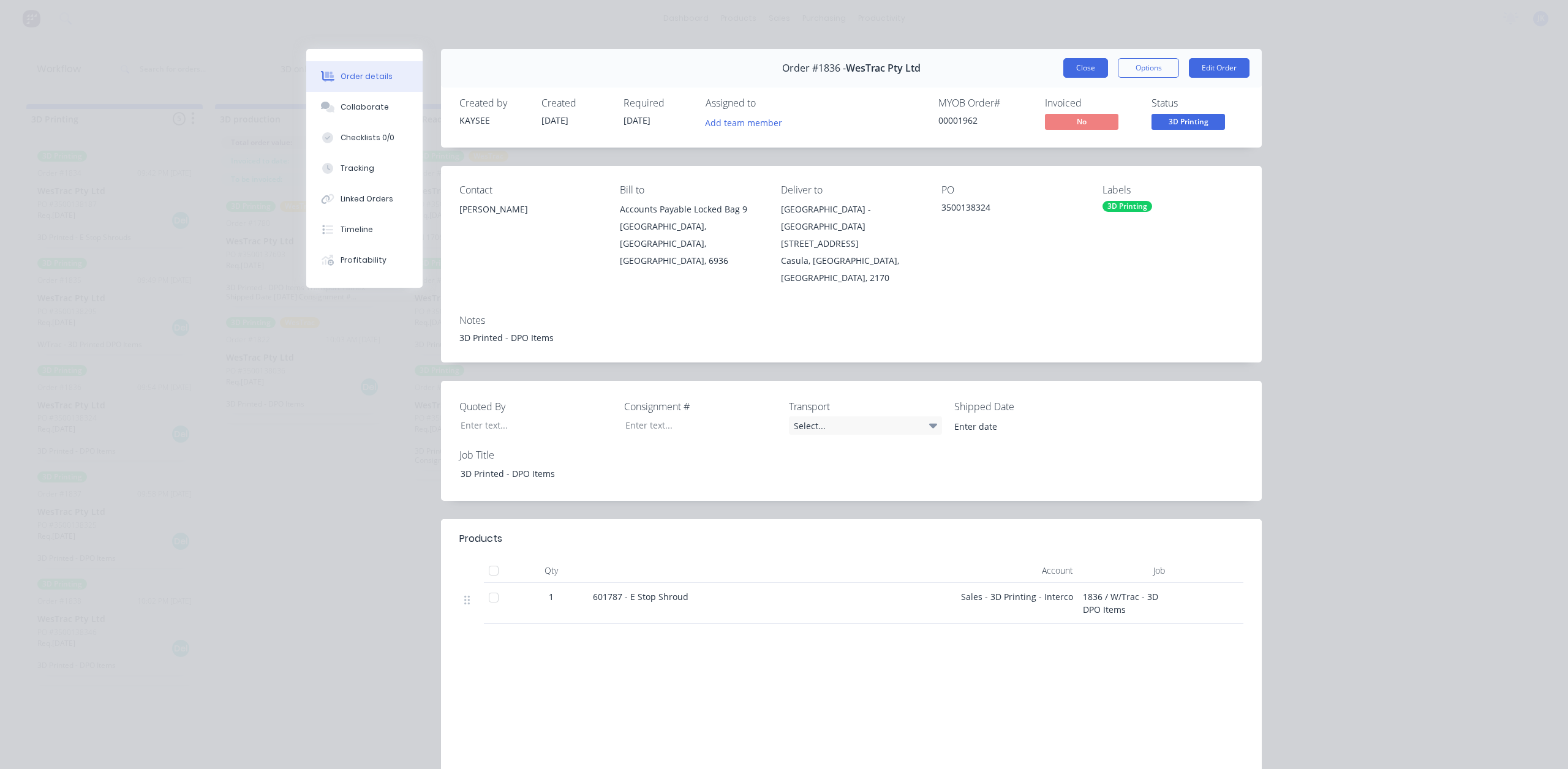
click at [1073, 60] on button "Close" at bounding box center [1086, 68] width 45 height 20
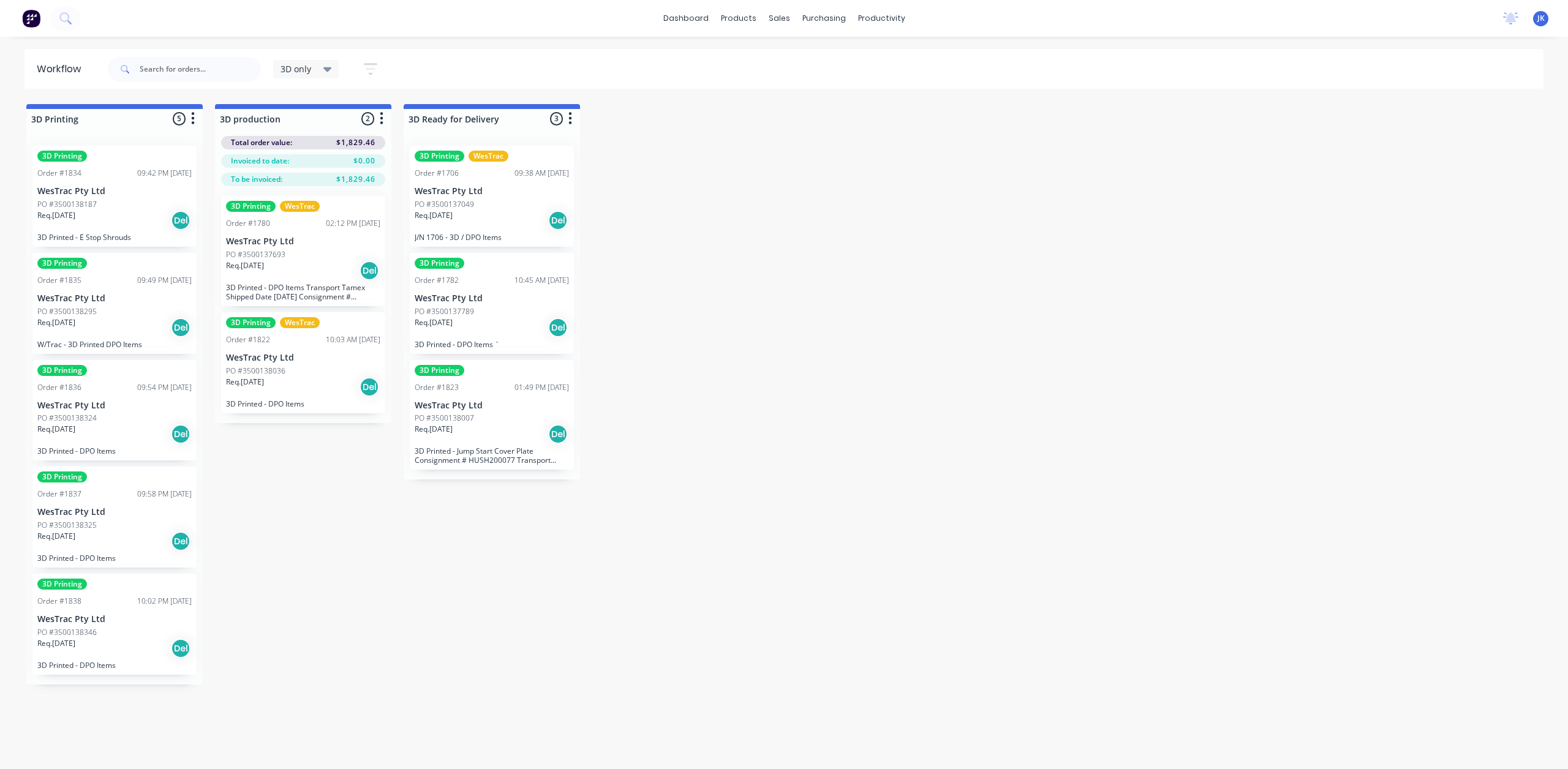
click at [133, 608] on div "3D Printing Order #1838 10:02 PM [DATE] WesTrac Pty Ltd PO #3500138346 Req. [DA…" at bounding box center [115, 624] width 164 height 101
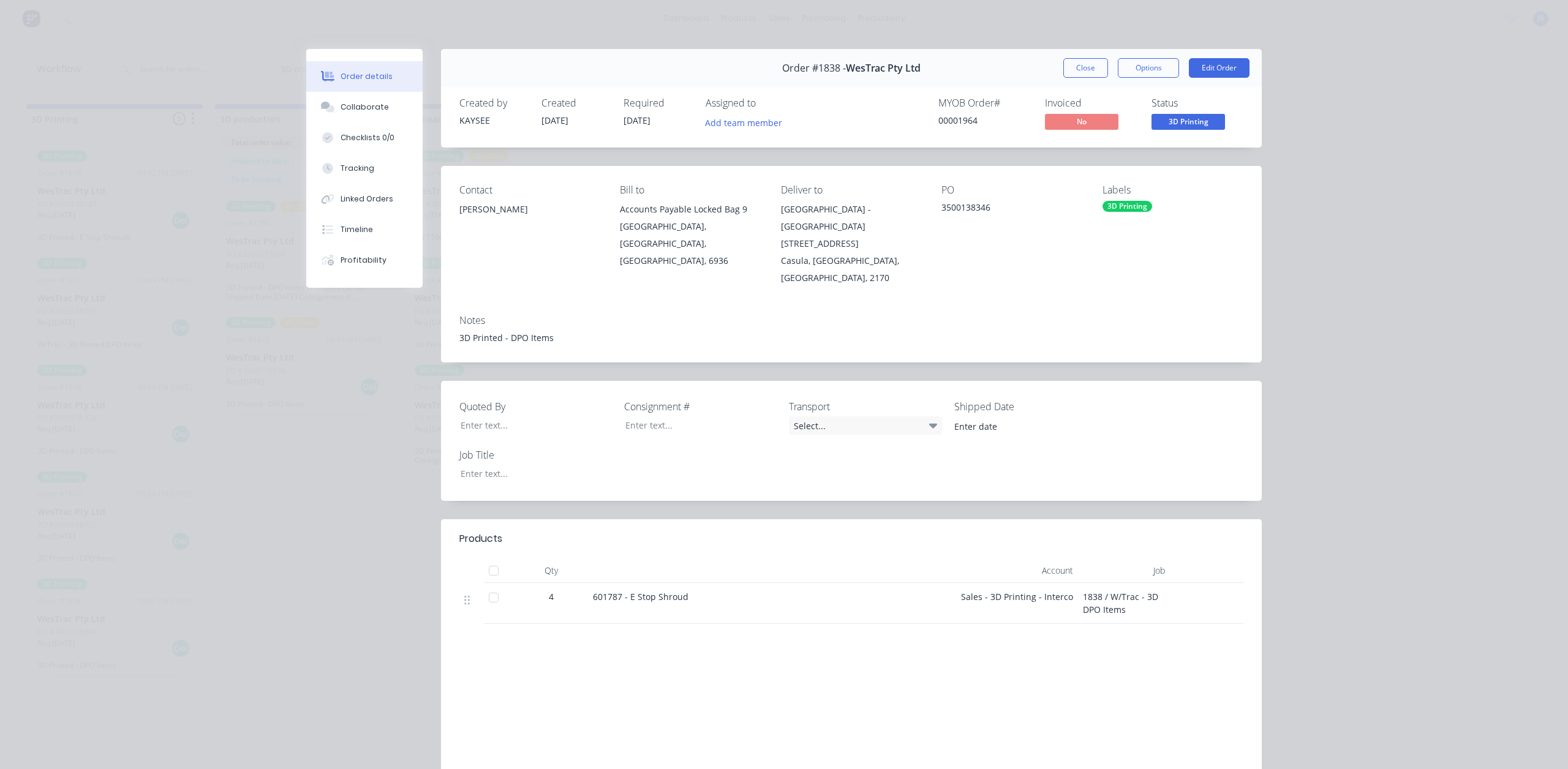
click at [1084, 69] on button "Close" at bounding box center [1086, 68] width 45 height 20
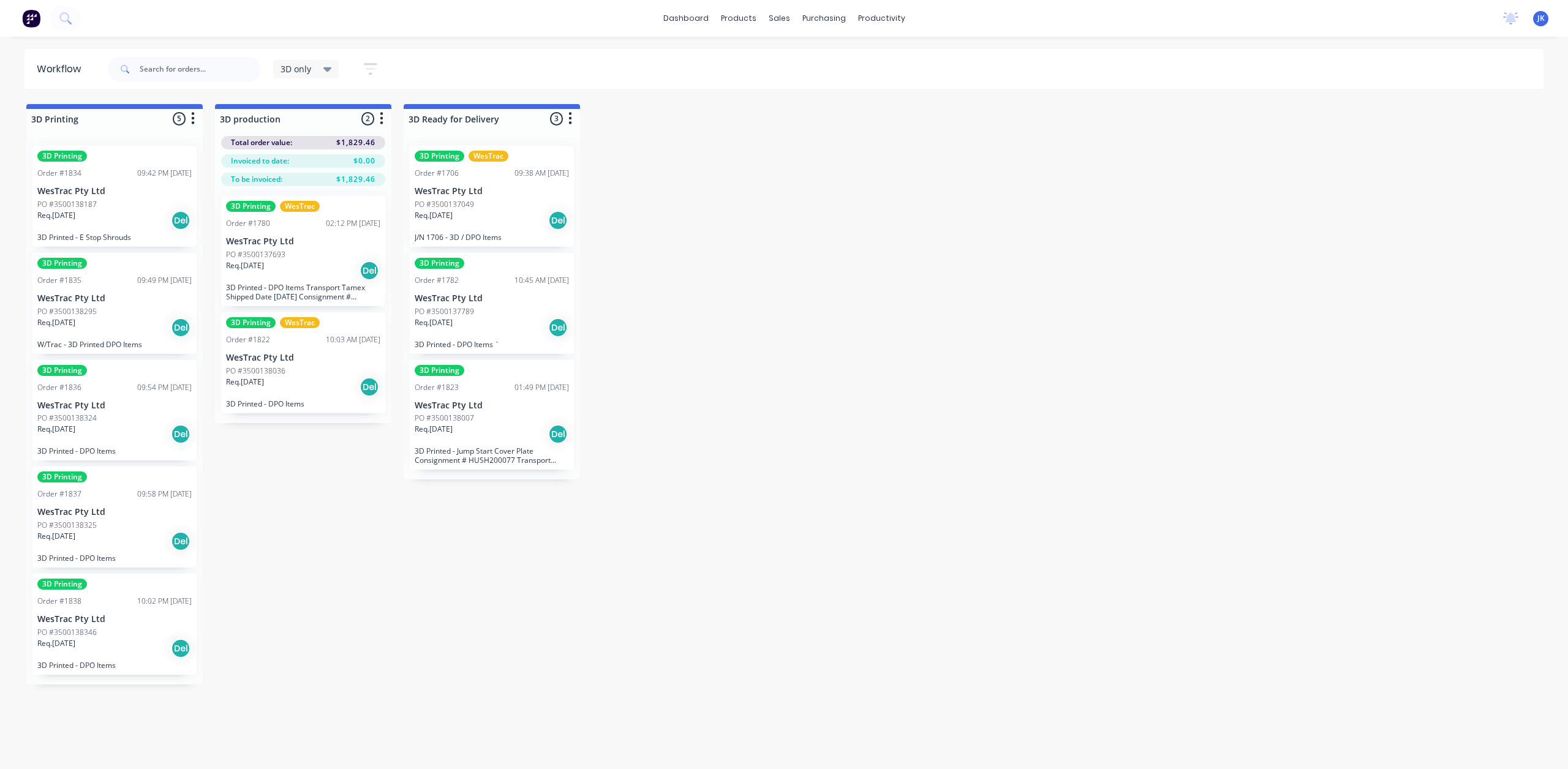
click at [130, 314] on div "PO #3500138295" at bounding box center [114, 312] width 154 height 11
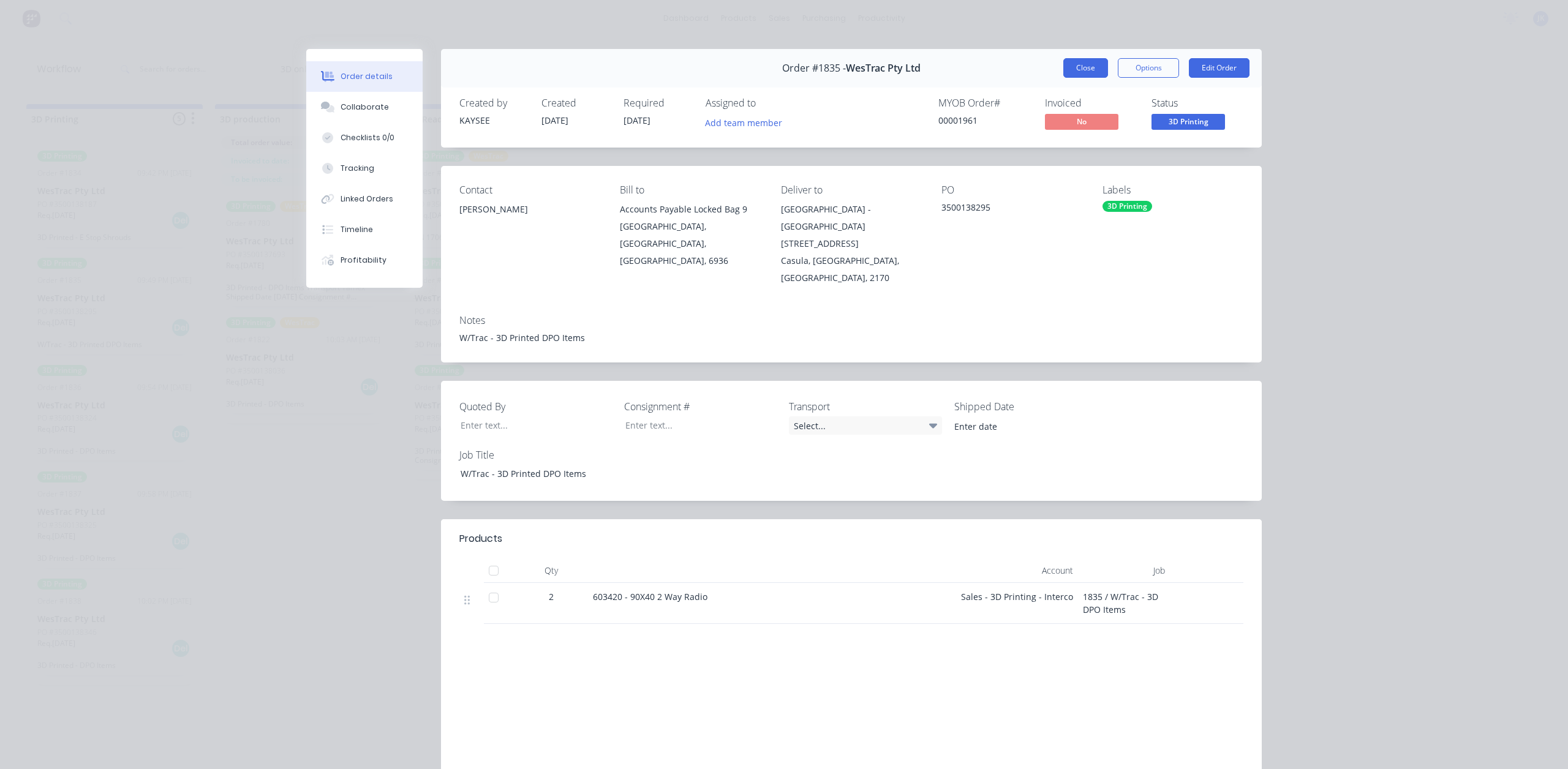
click at [1075, 65] on button "Close" at bounding box center [1086, 68] width 45 height 20
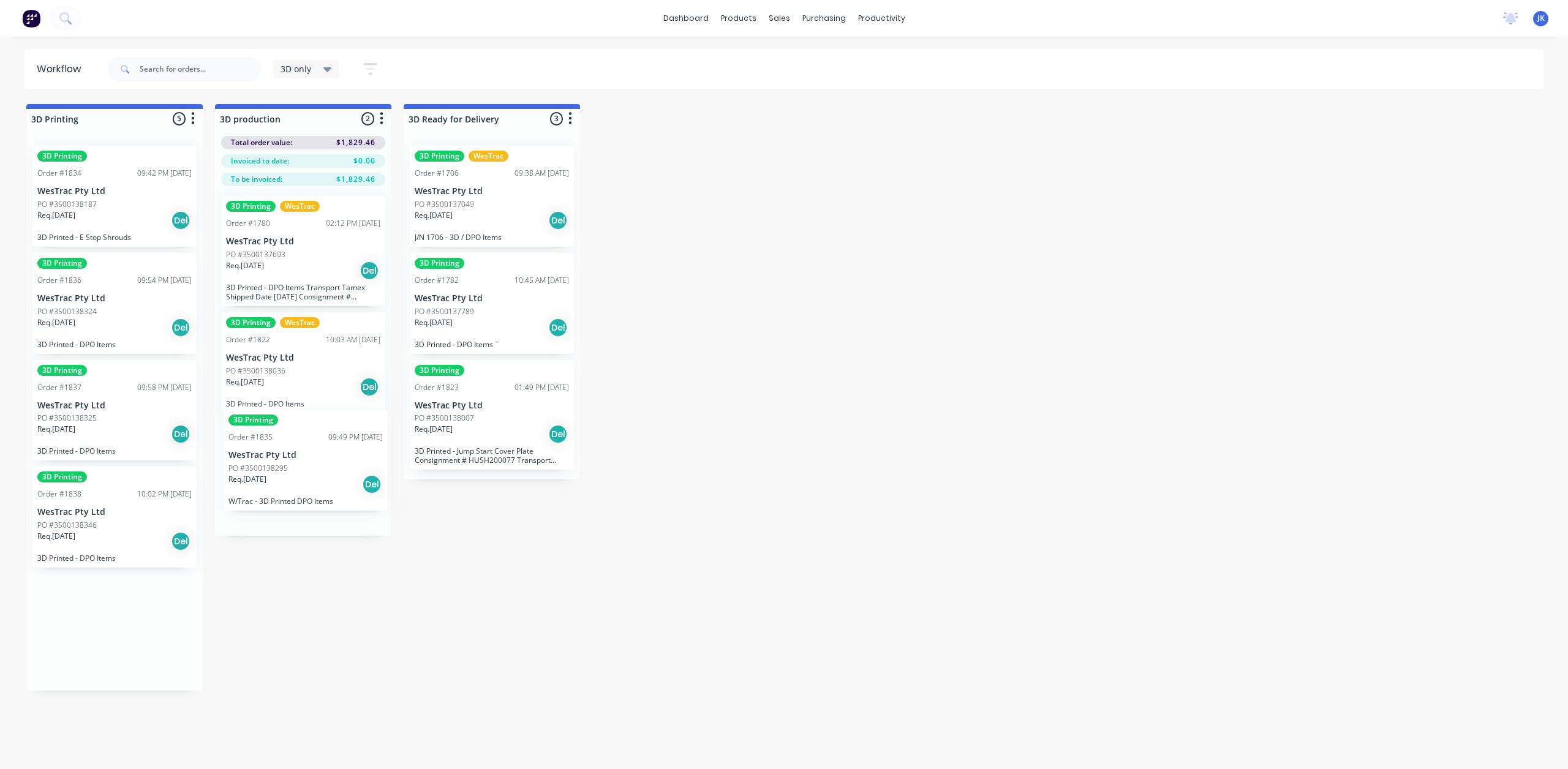
drag, startPoint x: 99, startPoint y: 310, endPoint x: 295, endPoint y: 471, distance: 253.6
click at [98, 293] on p "WesTrac Pty Ltd" at bounding box center [114, 298] width 154 height 10
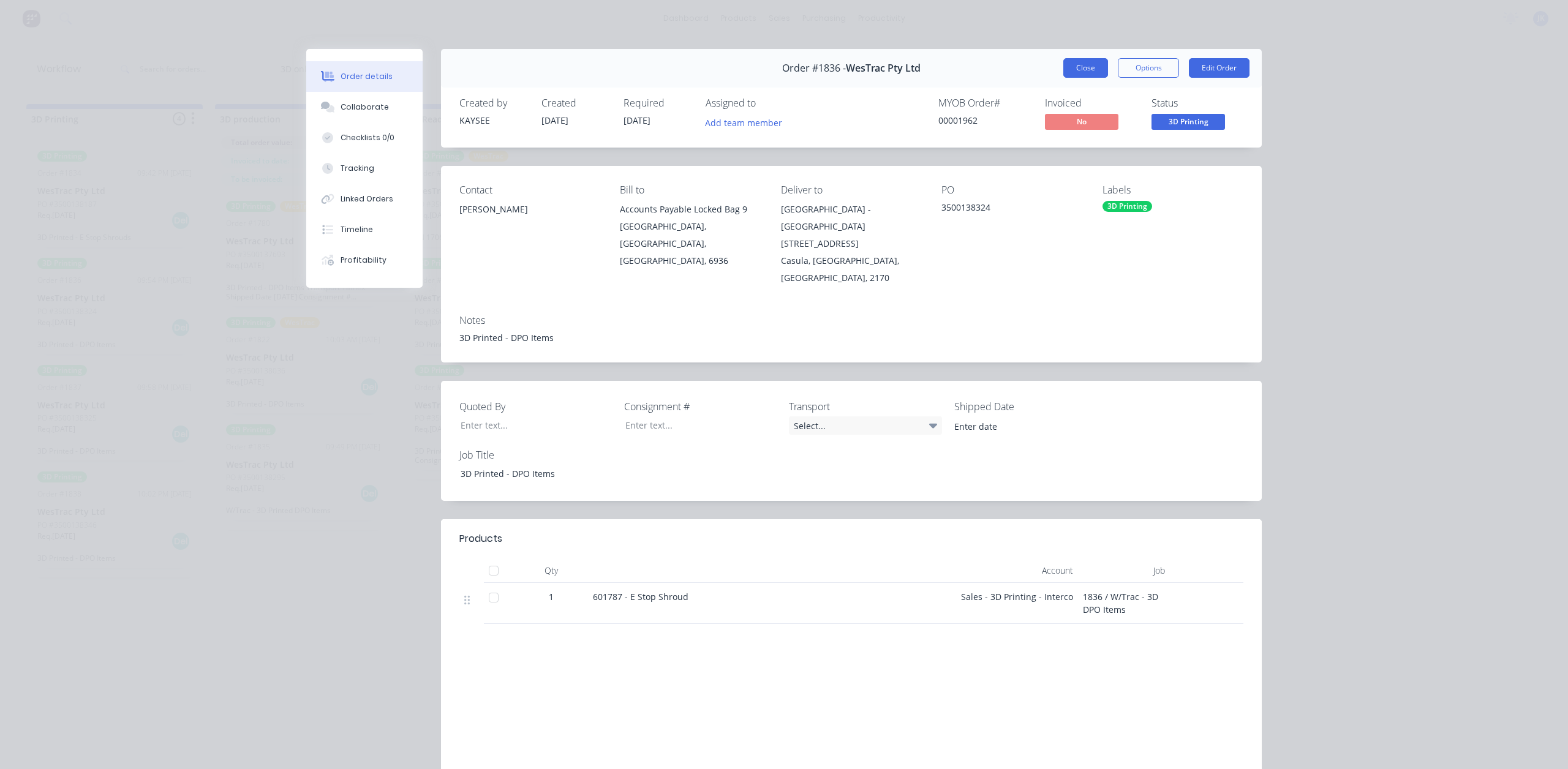
click at [1097, 67] on button "Close" at bounding box center [1086, 68] width 45 height 20
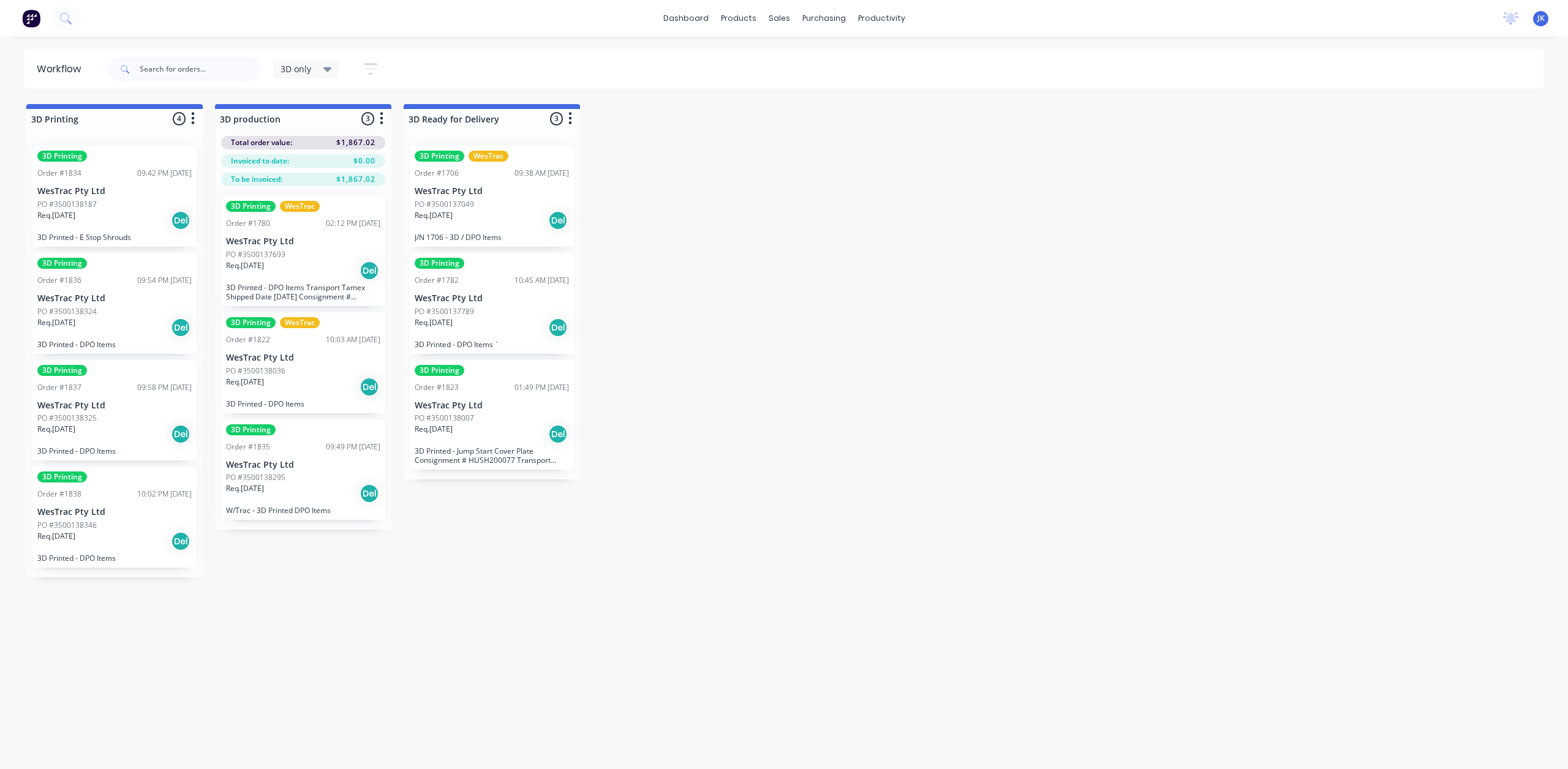
click at [152, 404] on p "WesTrac Pty Ltd" at bounding box center [114, 405] width 154 height 10
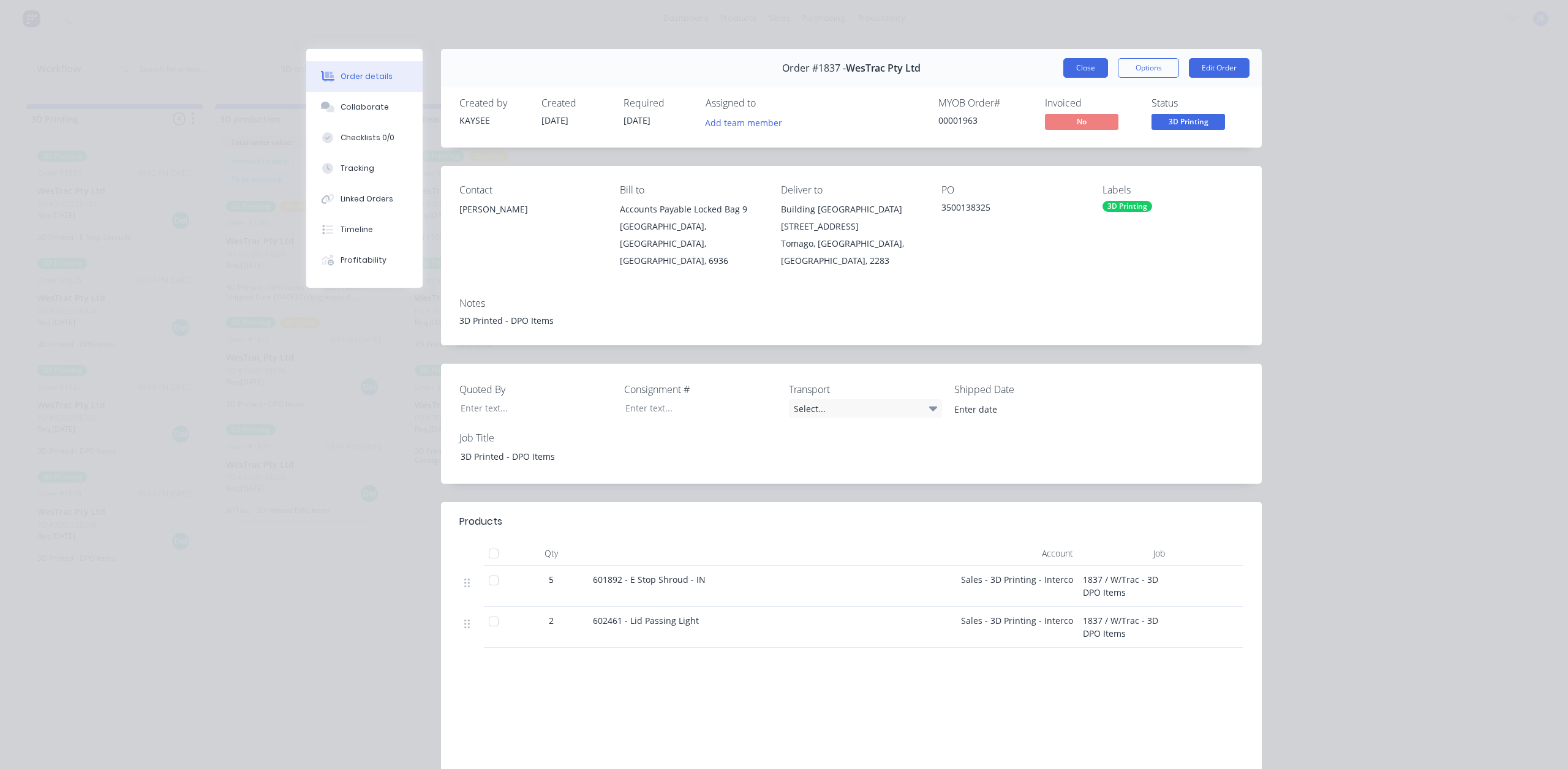
click at [1073, 67] on button "Close" at bounding box center [1086, 68] width 45 height 20
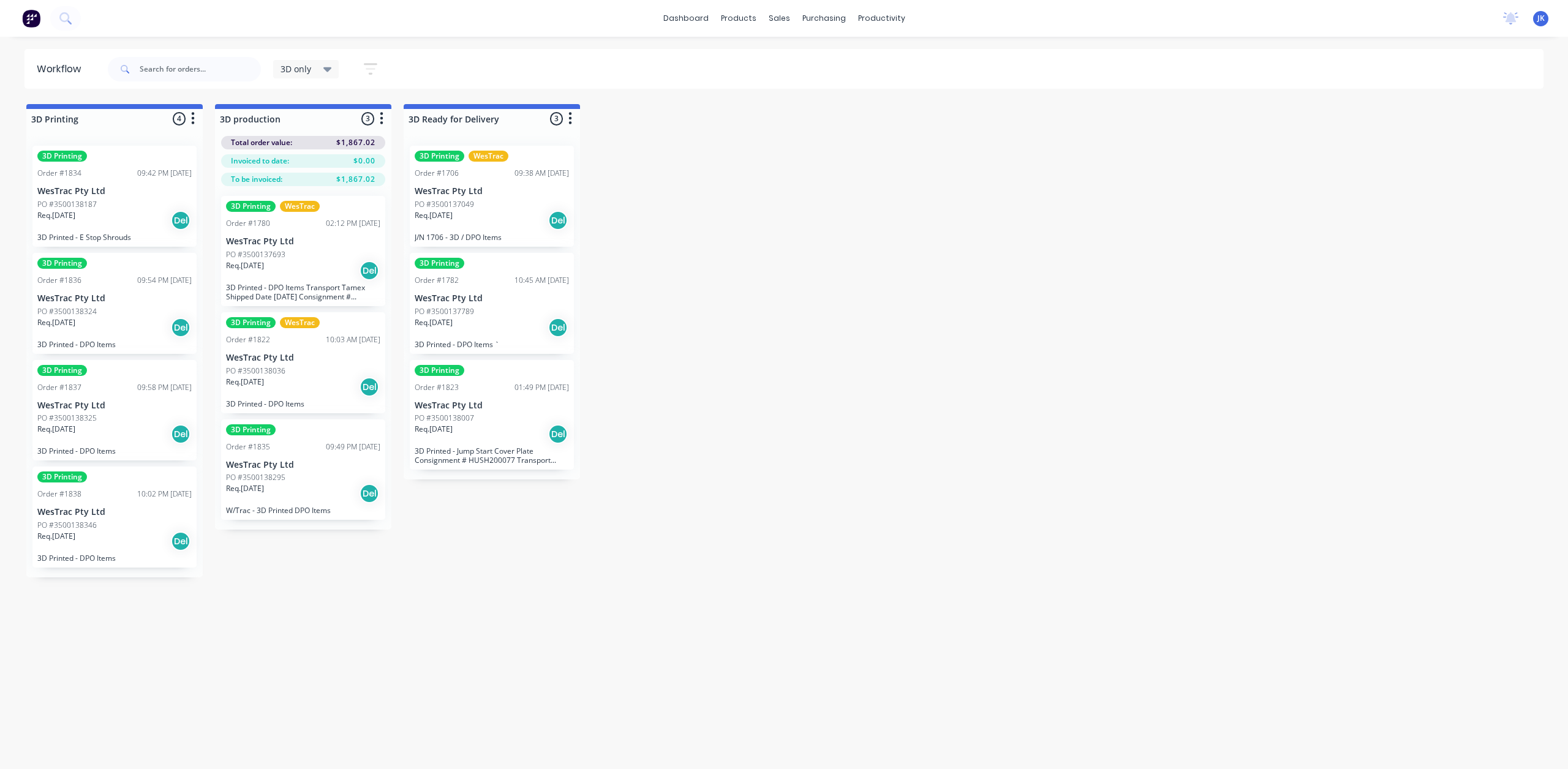
click at [111, 455] on p "3D Printed - DPO Items" at bounding box center [114, 451] width 154 height 10
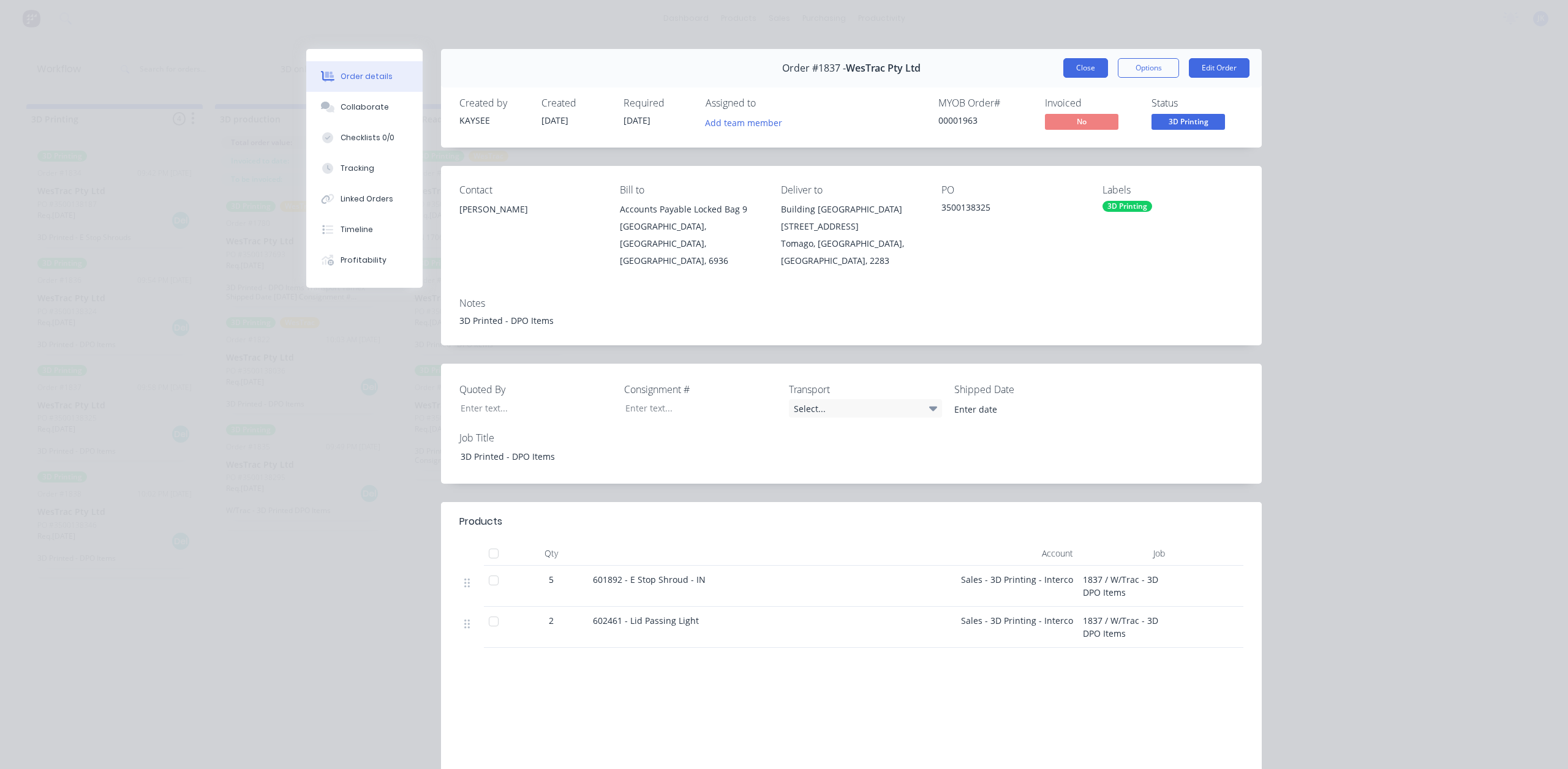
click at [1086, 64] on button "Close" at bounding box center [1086, 68] width 45 height 20
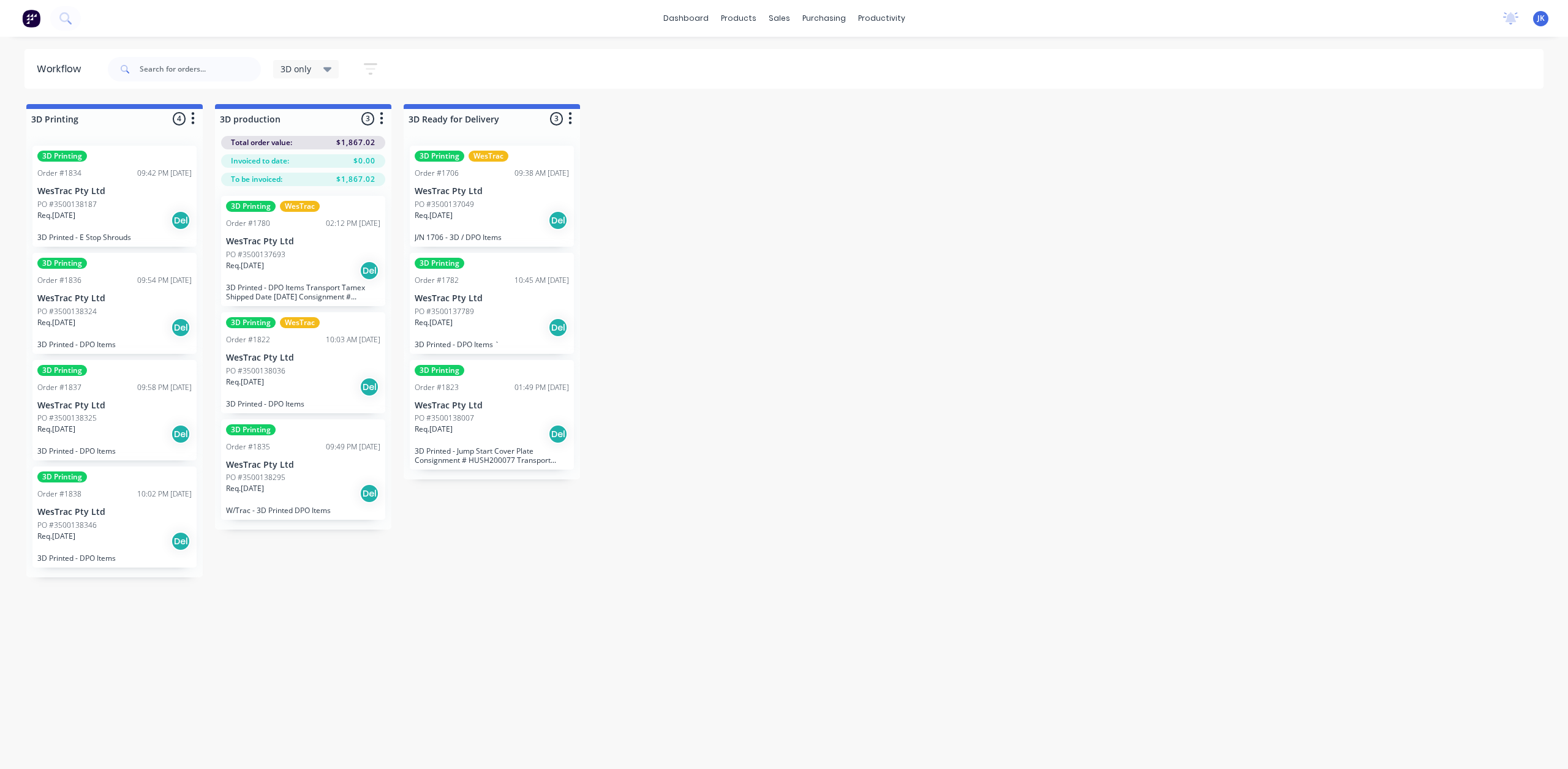
click at [157, 525] on div "PO #3500138346" at bounding box center [114, 525] width 154 height 11
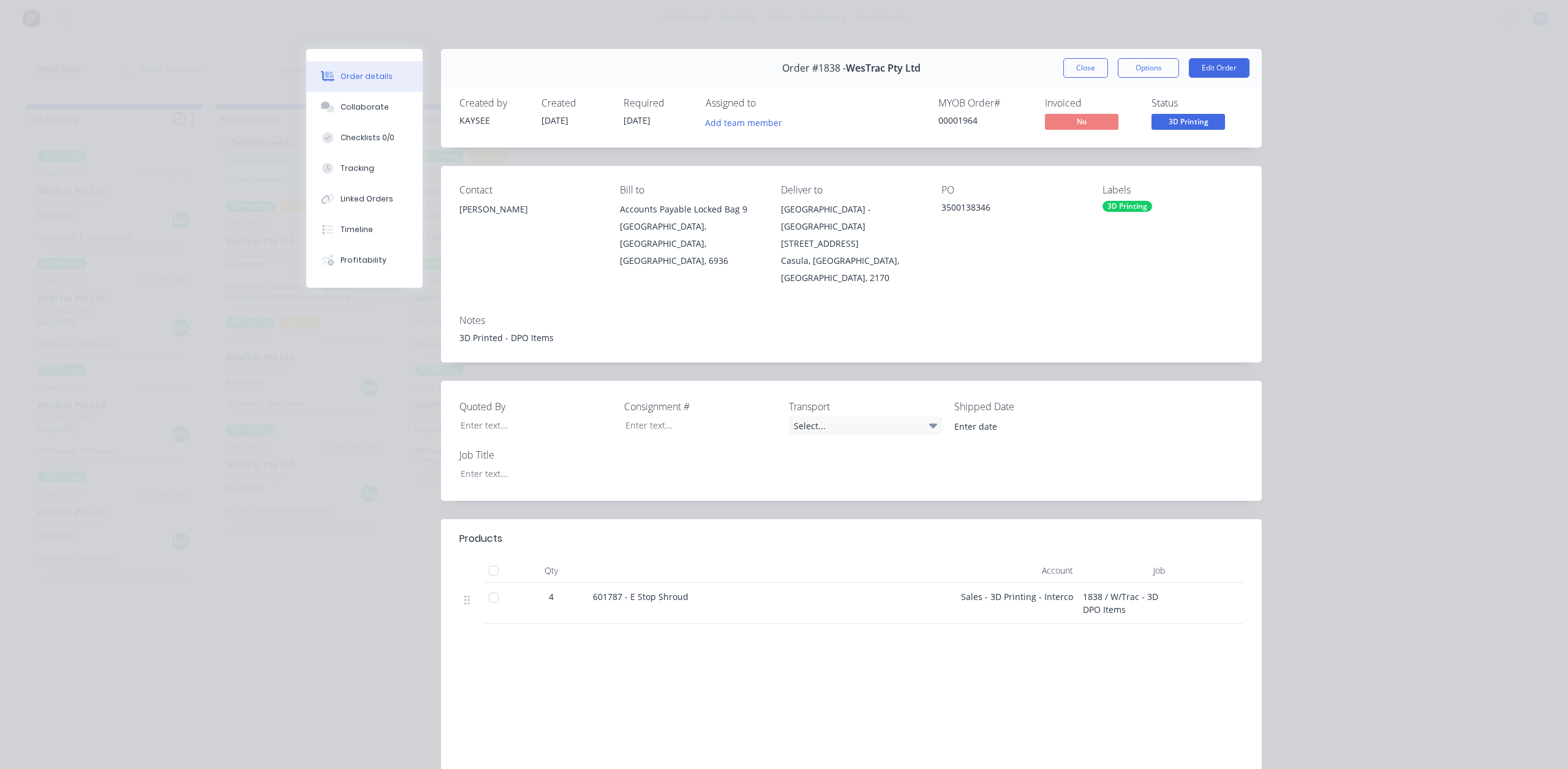
click at [1092, 70] on button "Close" at bounding box center [1086, 68] width 45 height 20
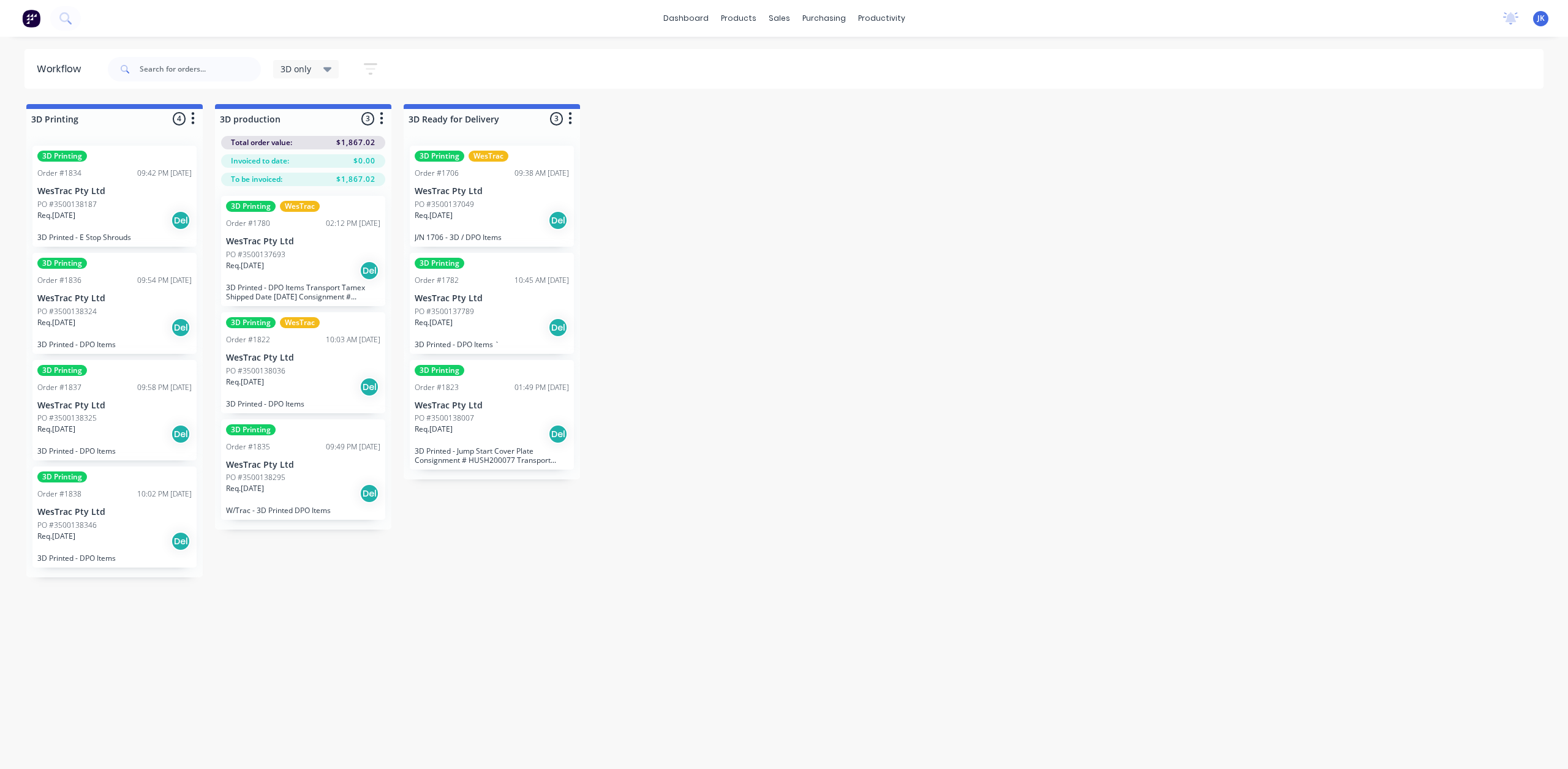
click at [115, 228] on div "Req. [DATE] Del" at bounding box center [114, 220] width 154 height 21
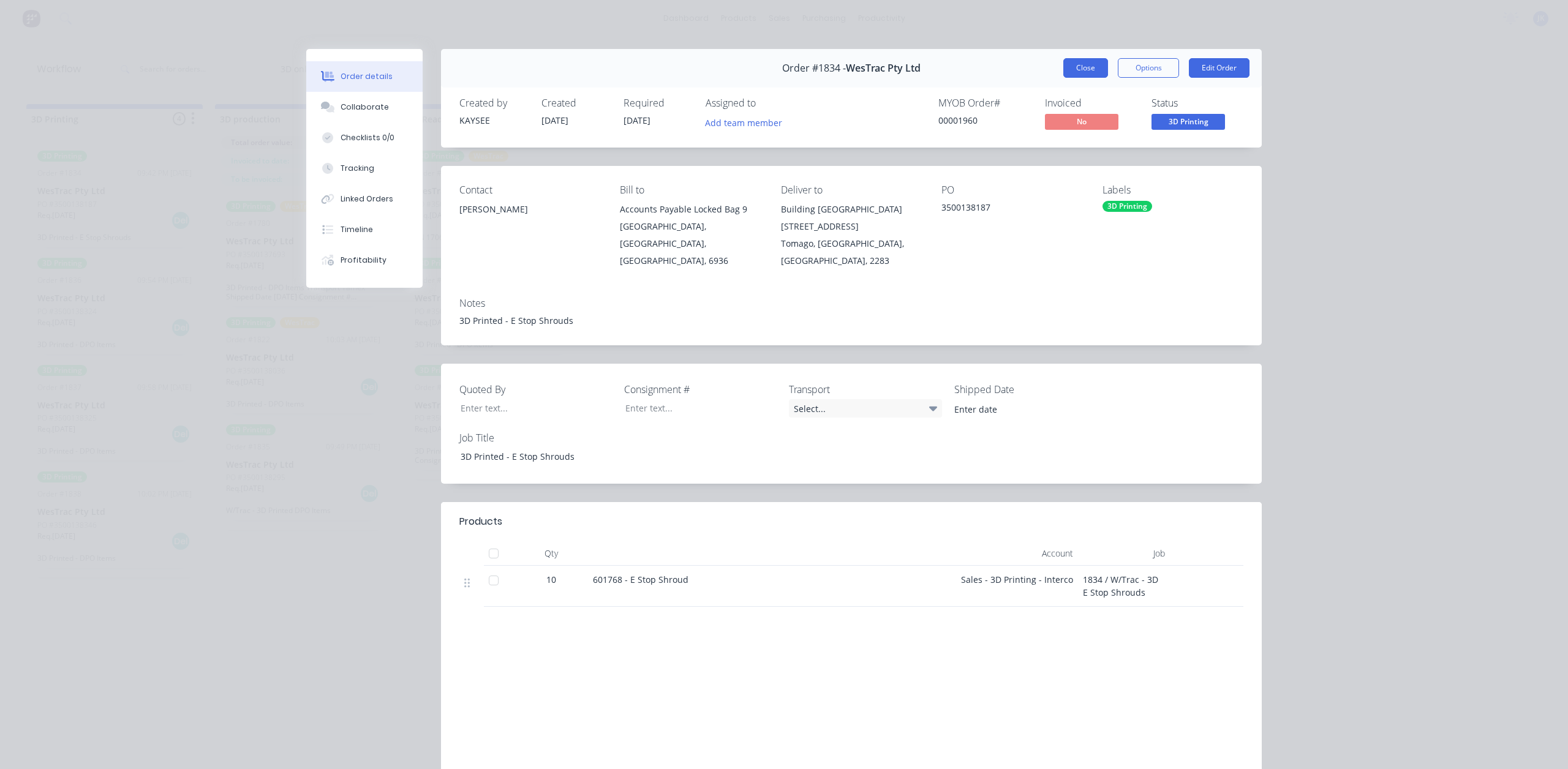
click at [1093, 62] on button "Close" at bounding box center [1086, 68] width 45 height 20
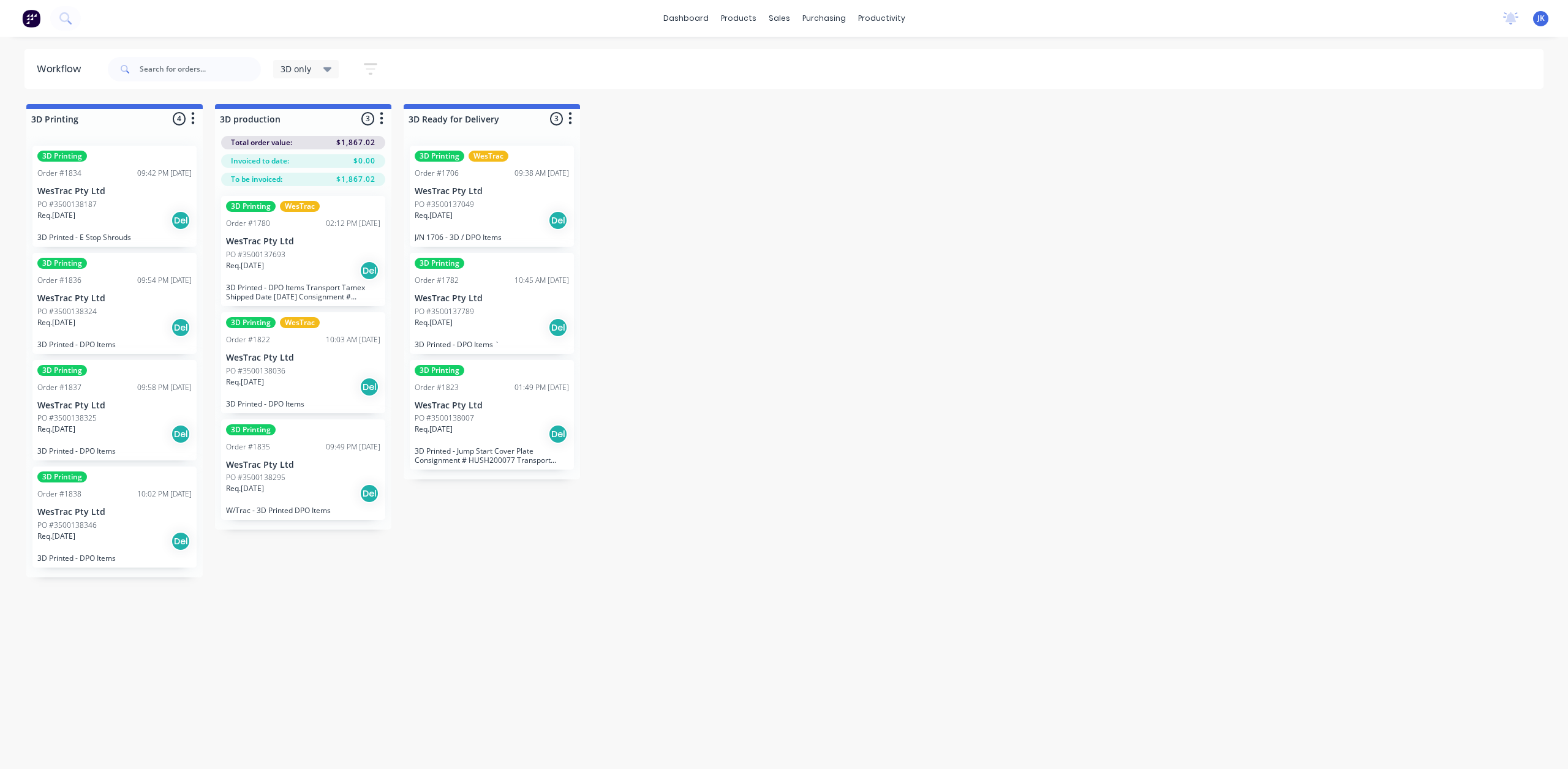
click at [92, 293] on p "WesTrac Pty Ltd" at bounding box center [114, 298] width 154 height 10
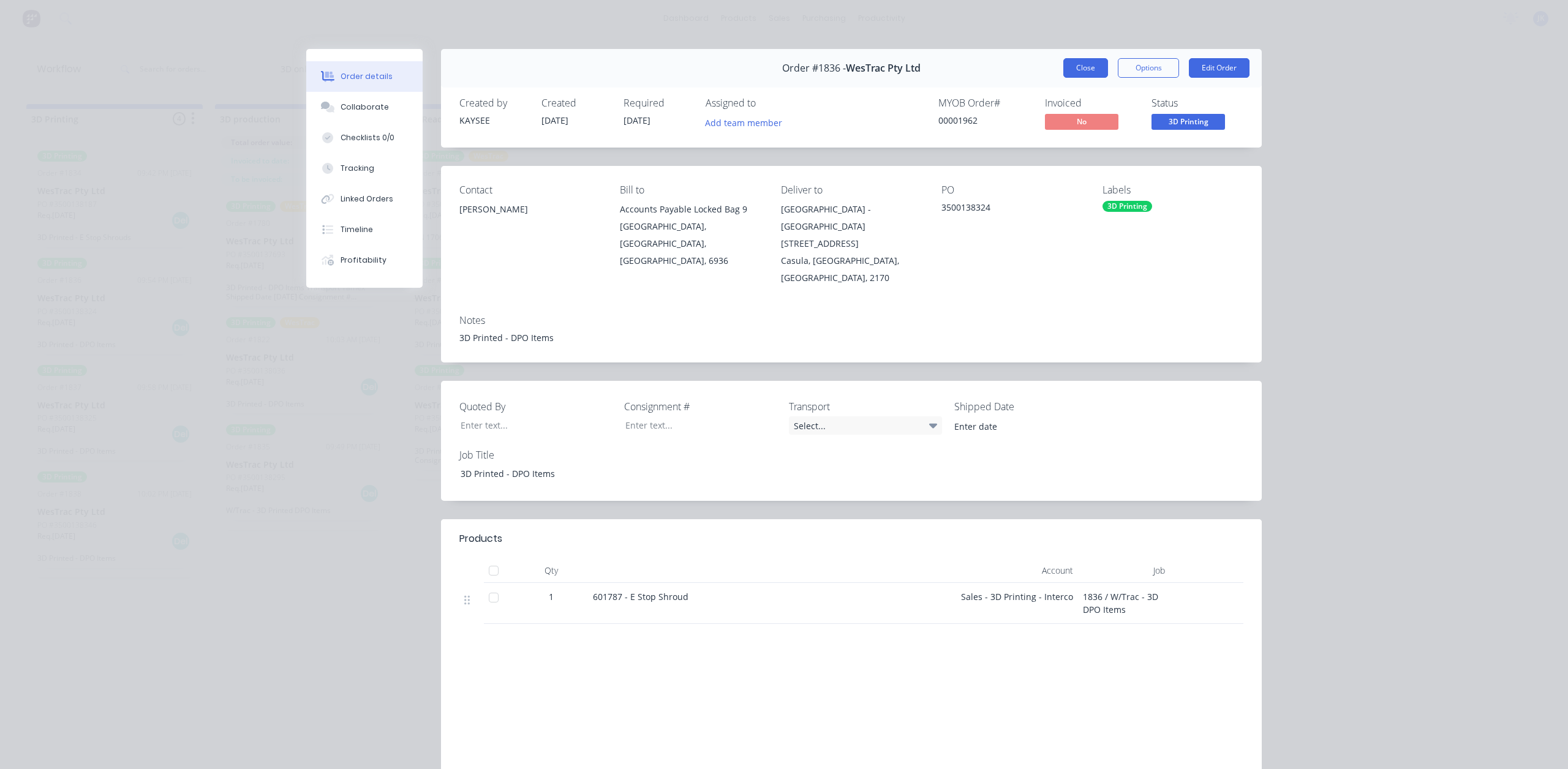
click at [1073, 71] on button "Close" at bounding box center [1086, 68] width 45 height 20
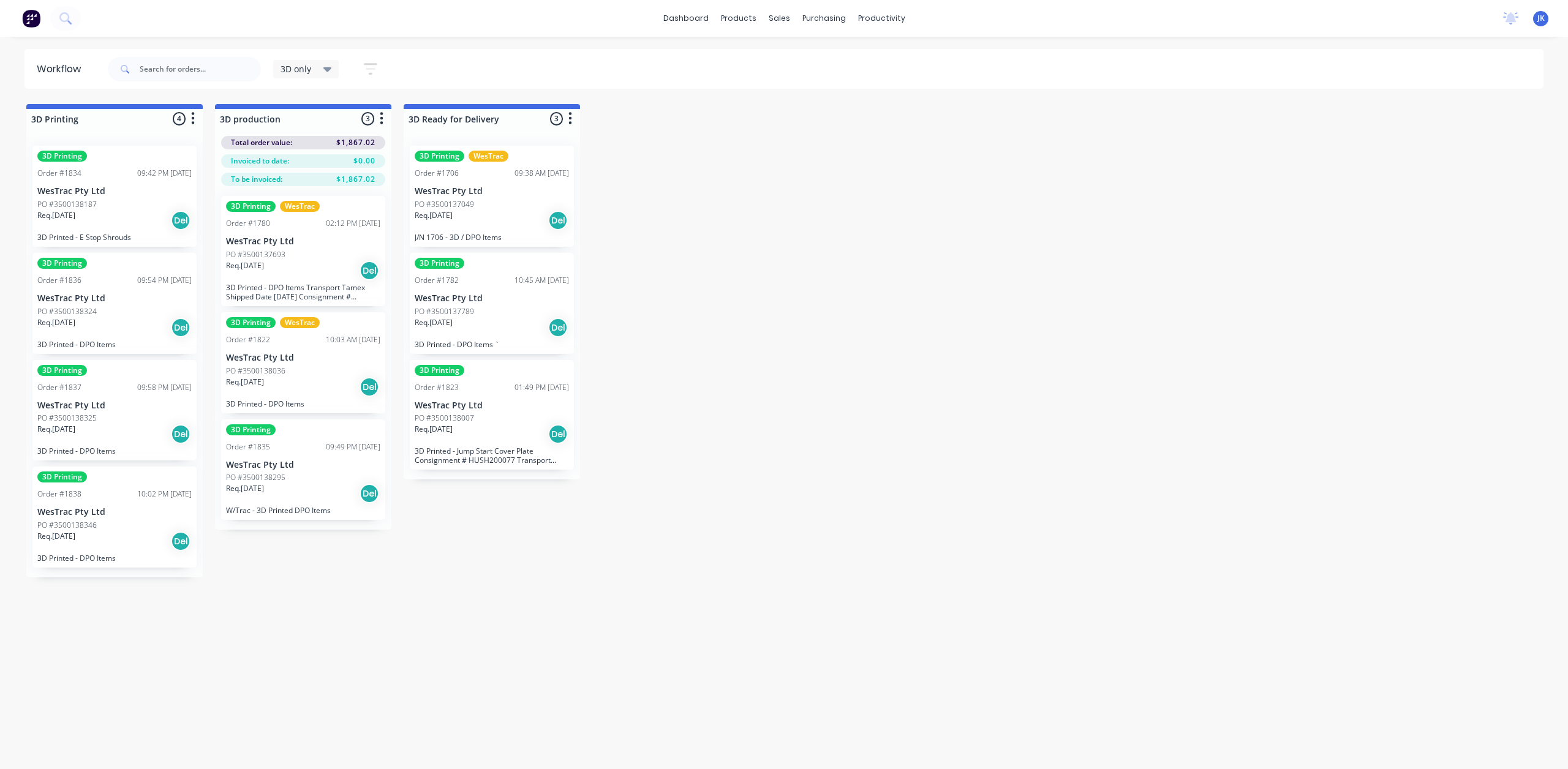
click at [125, 393] on div "Order #1837 09:58 PM [DATE]" at bounding box center [114, 387] width 154 height 11
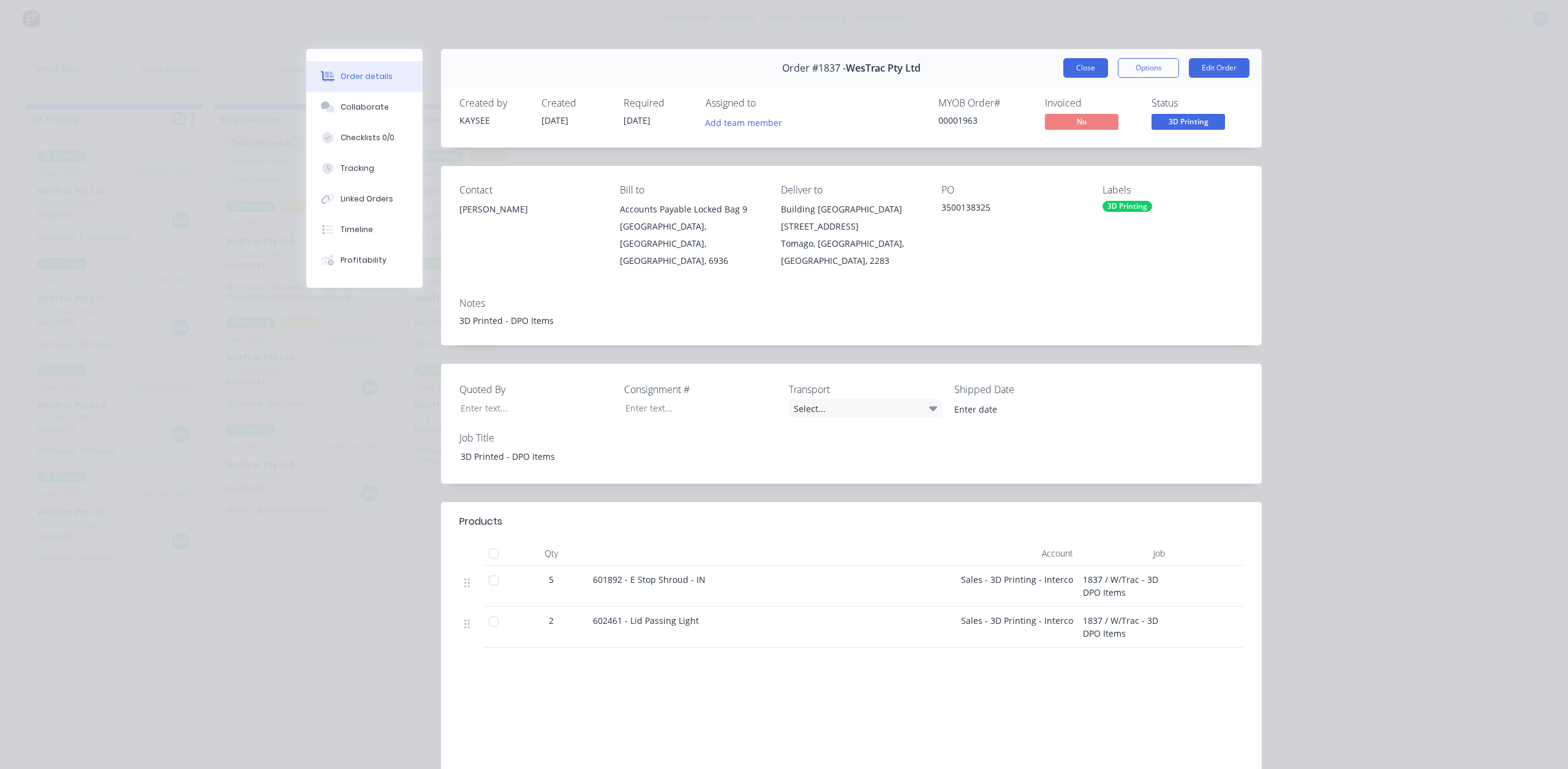
click at [1095, 73] on button "Close" at bounding box center [1086, 68] width 45 height 20
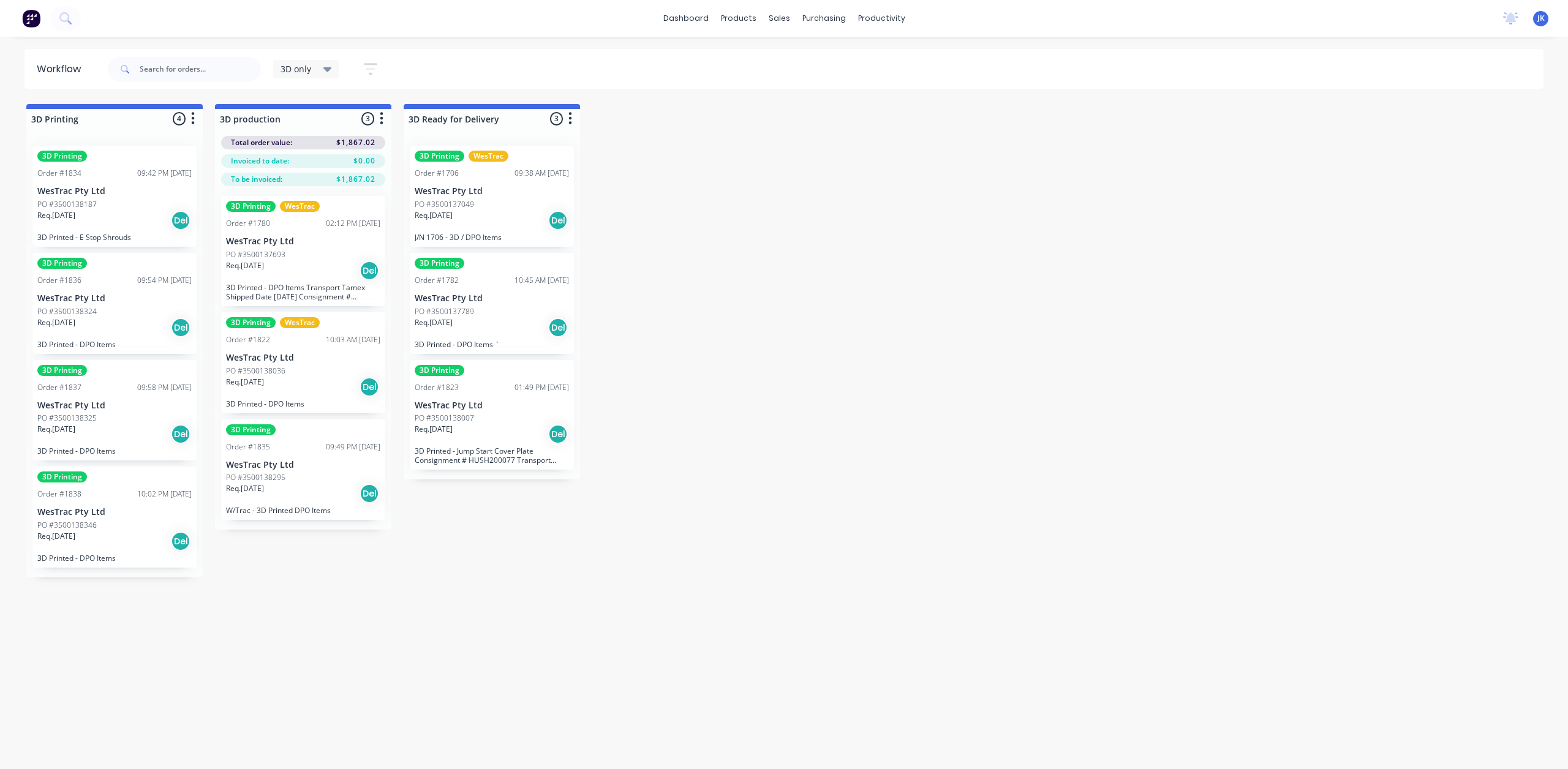
click at [122, 414] on div "PO #3500138325" at bounding box center [114, 418] width 154 height 11
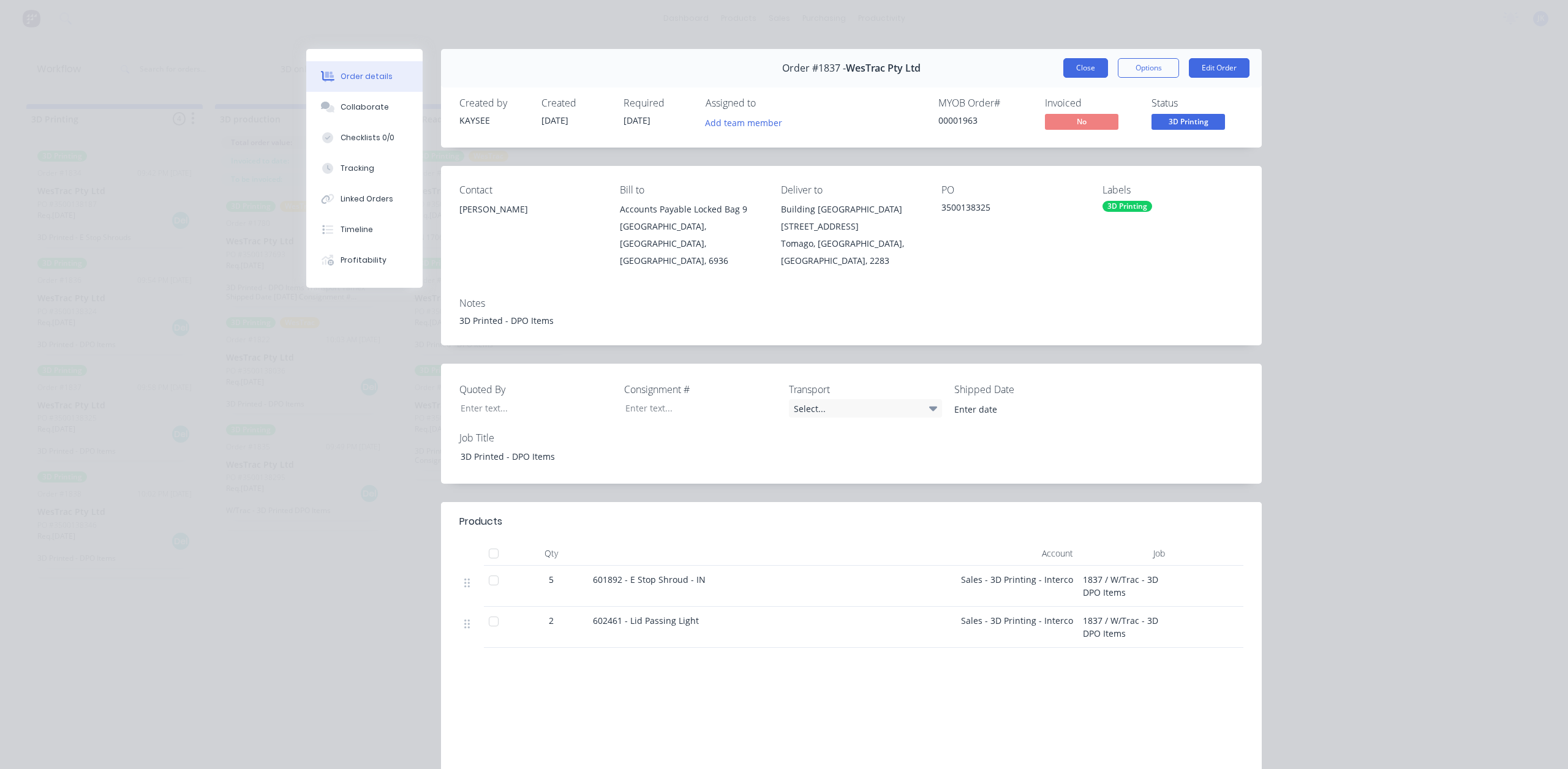
click at [1076, 64] on button "Close" at bounding box center [1086, 68] width 45 height 20
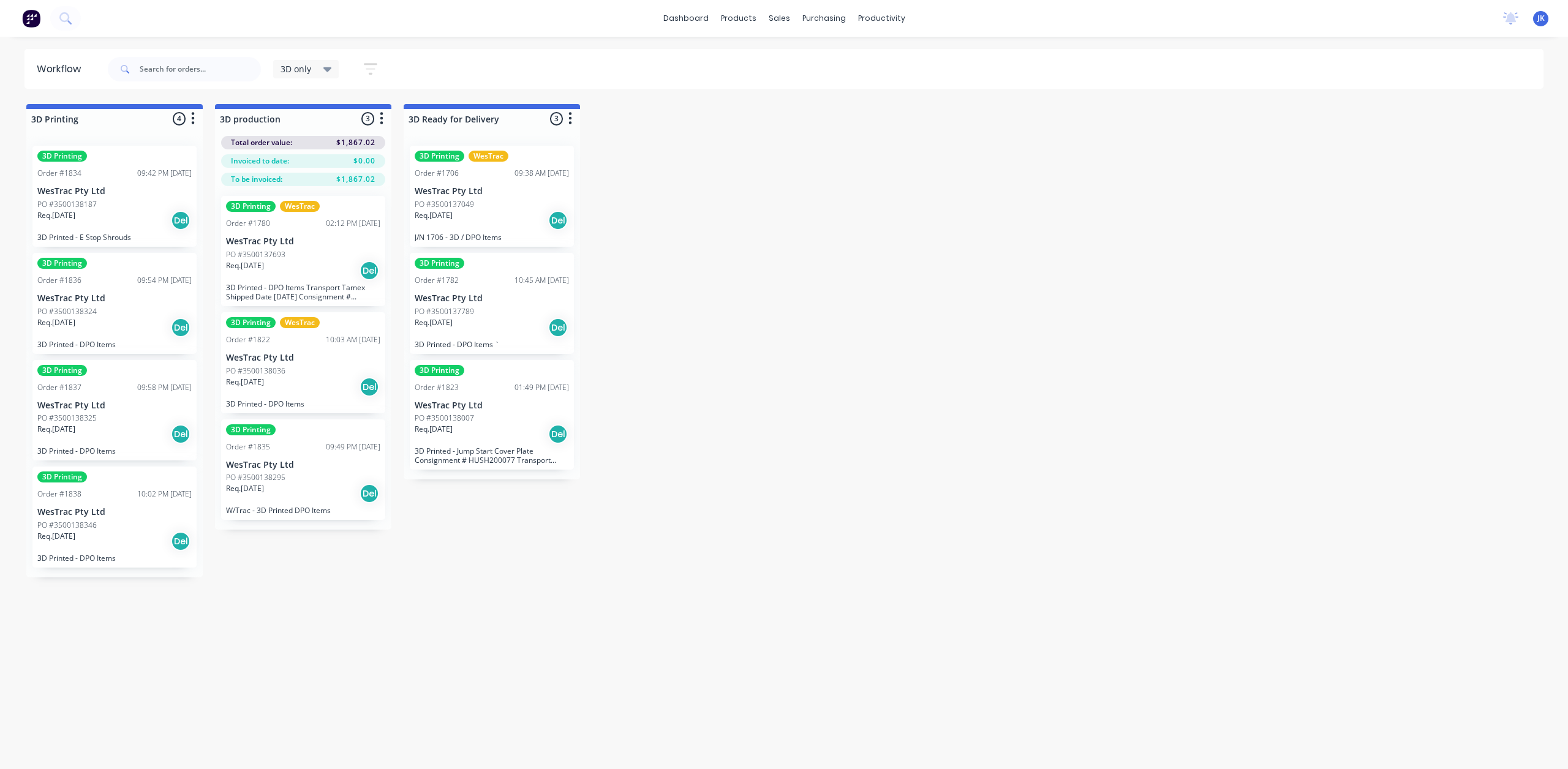
click at [145, 524] on div "PO #3500138346" at bounding box center [114, 525] width 154 height 11
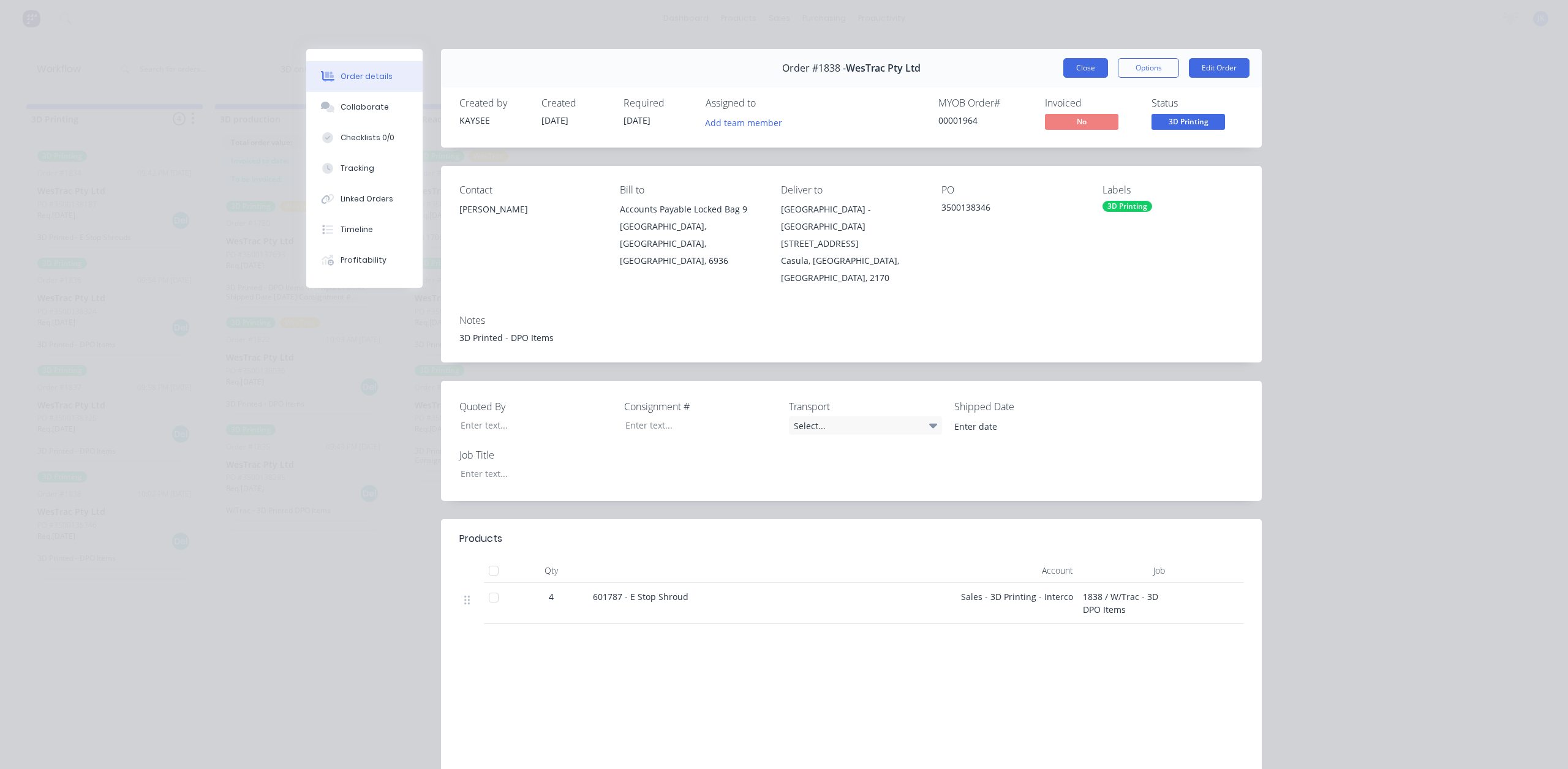
click at [1077, 71] on button "Close" at bounding box center [1086, 68] width 45 height 20
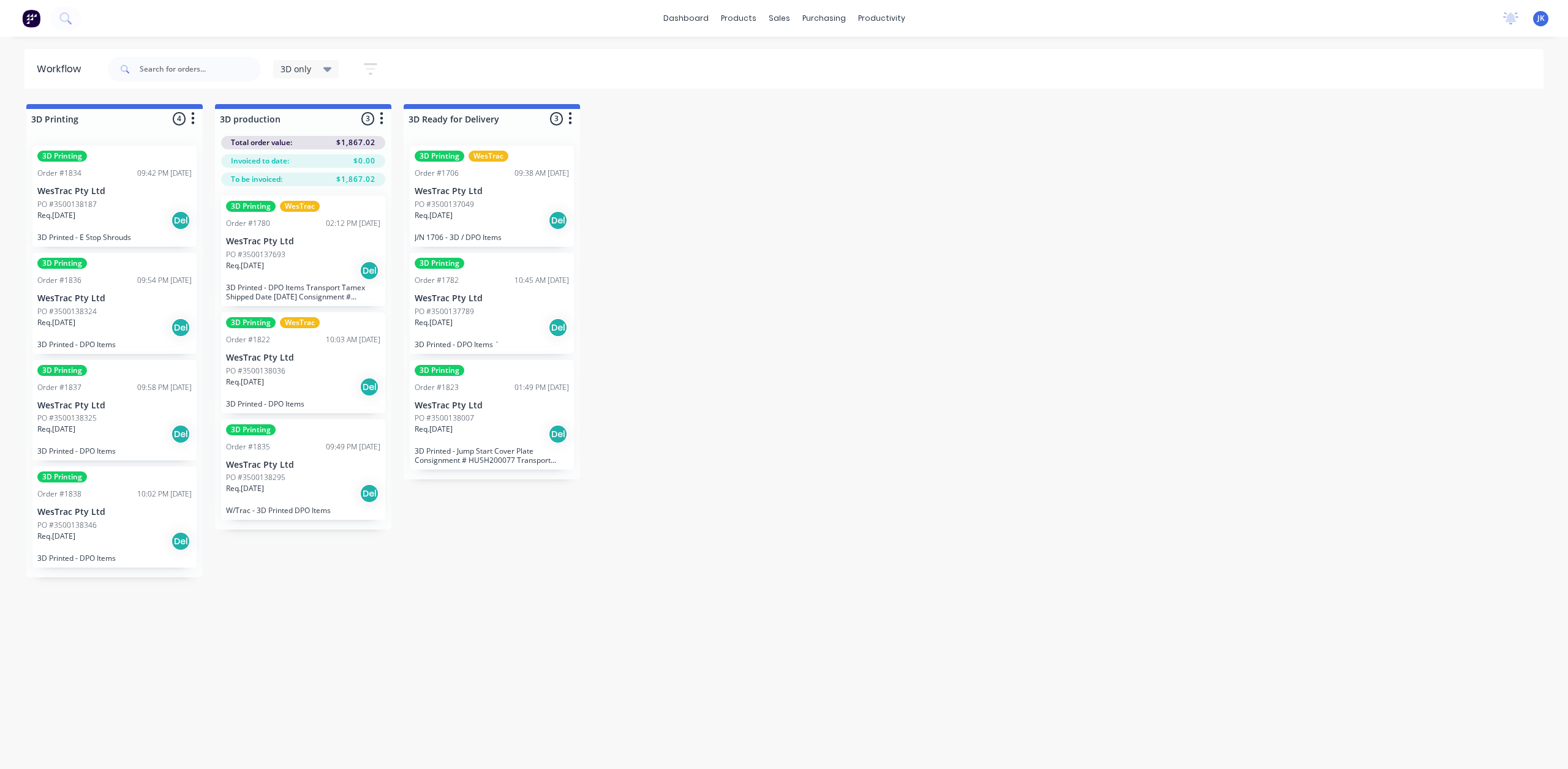
click at [104, 220] on div "Req. [DATE] Del" at bounding box center [114, 220] width 154 height 21
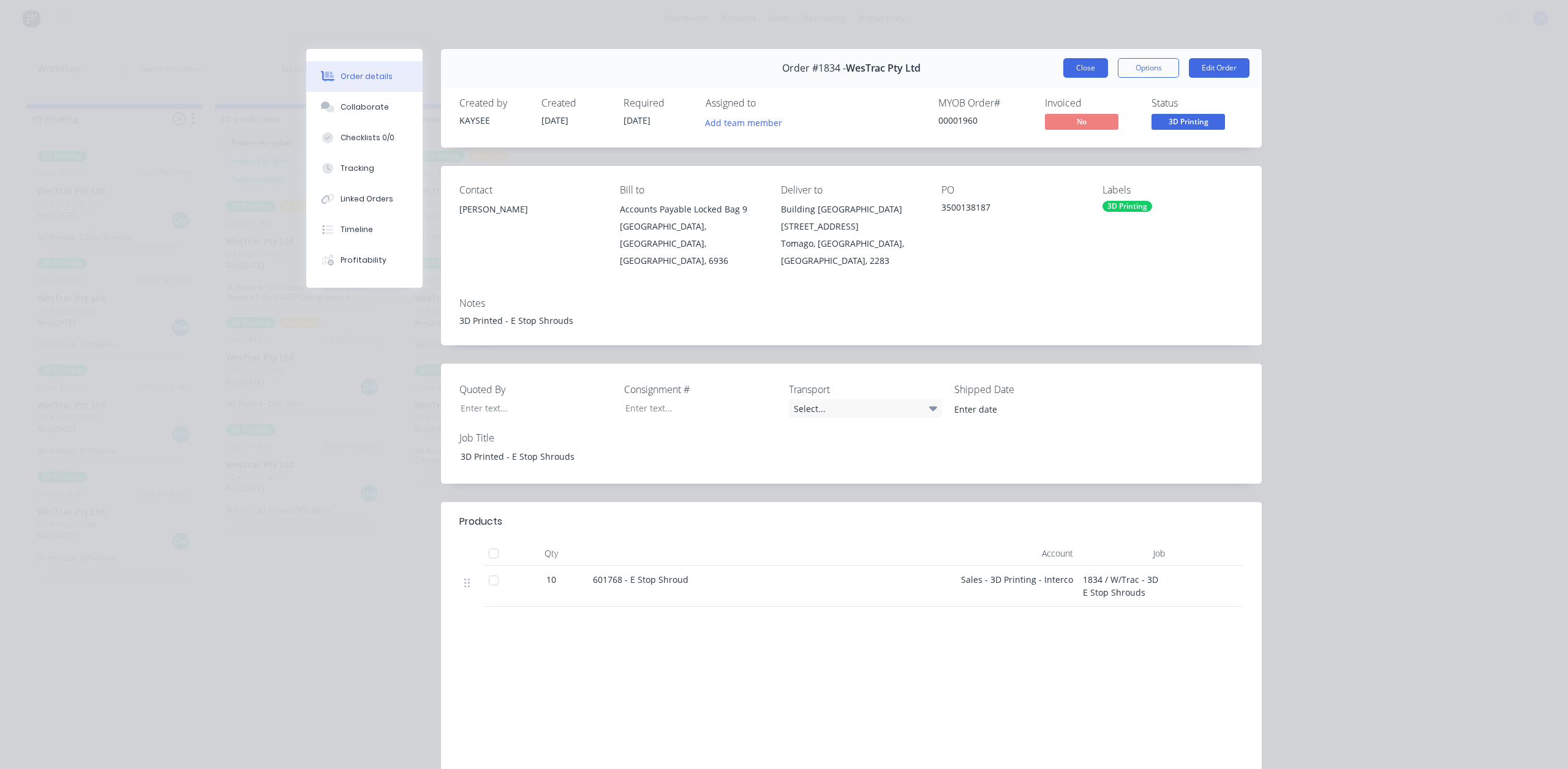
click at [1066, 65] on button "Close" at bounding box center [1086, 68] width 45 height 20
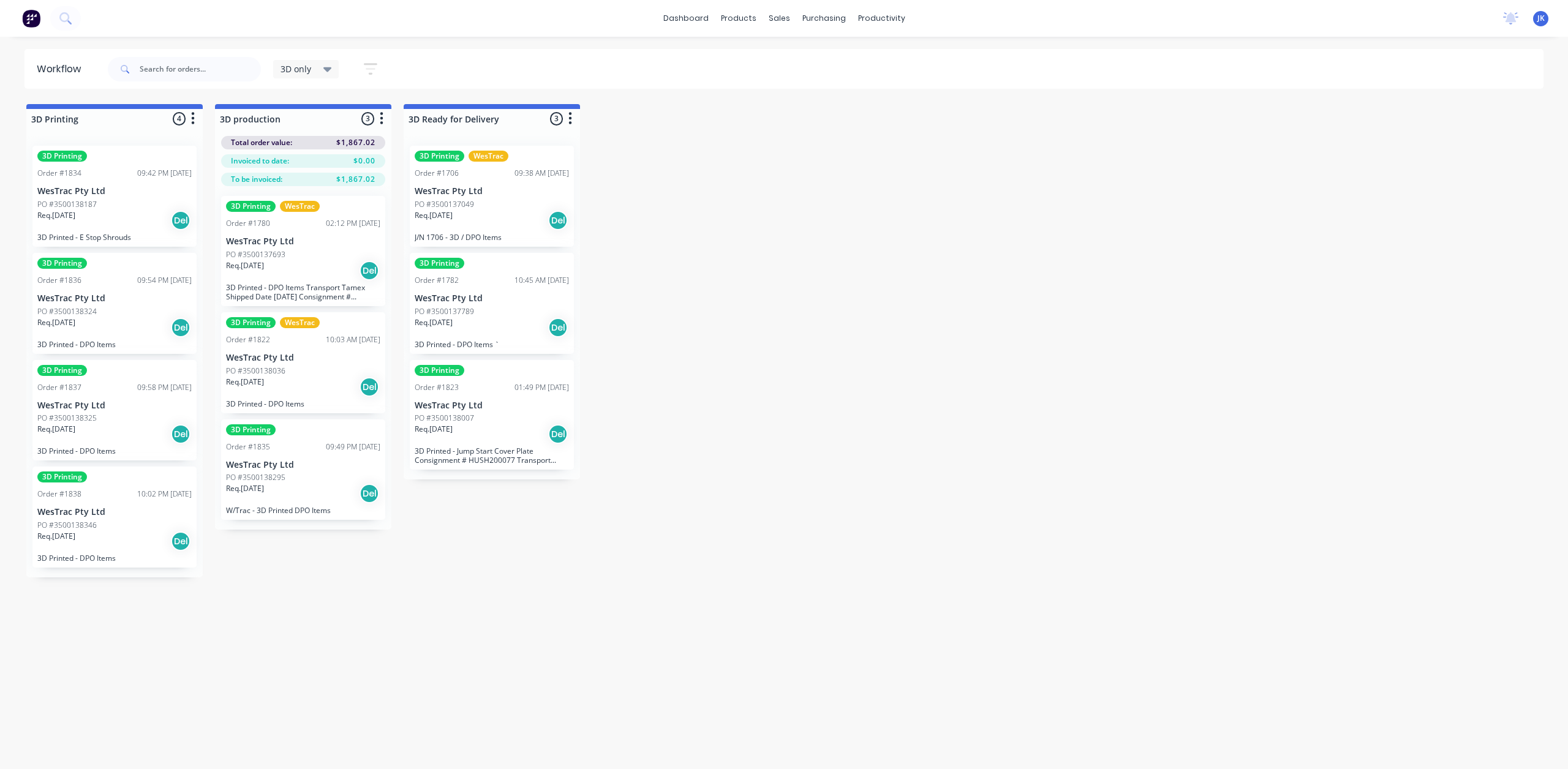
click at [90, 307] on p "PO #3500138324" at bounding box center [67, 312] width 59 height 11
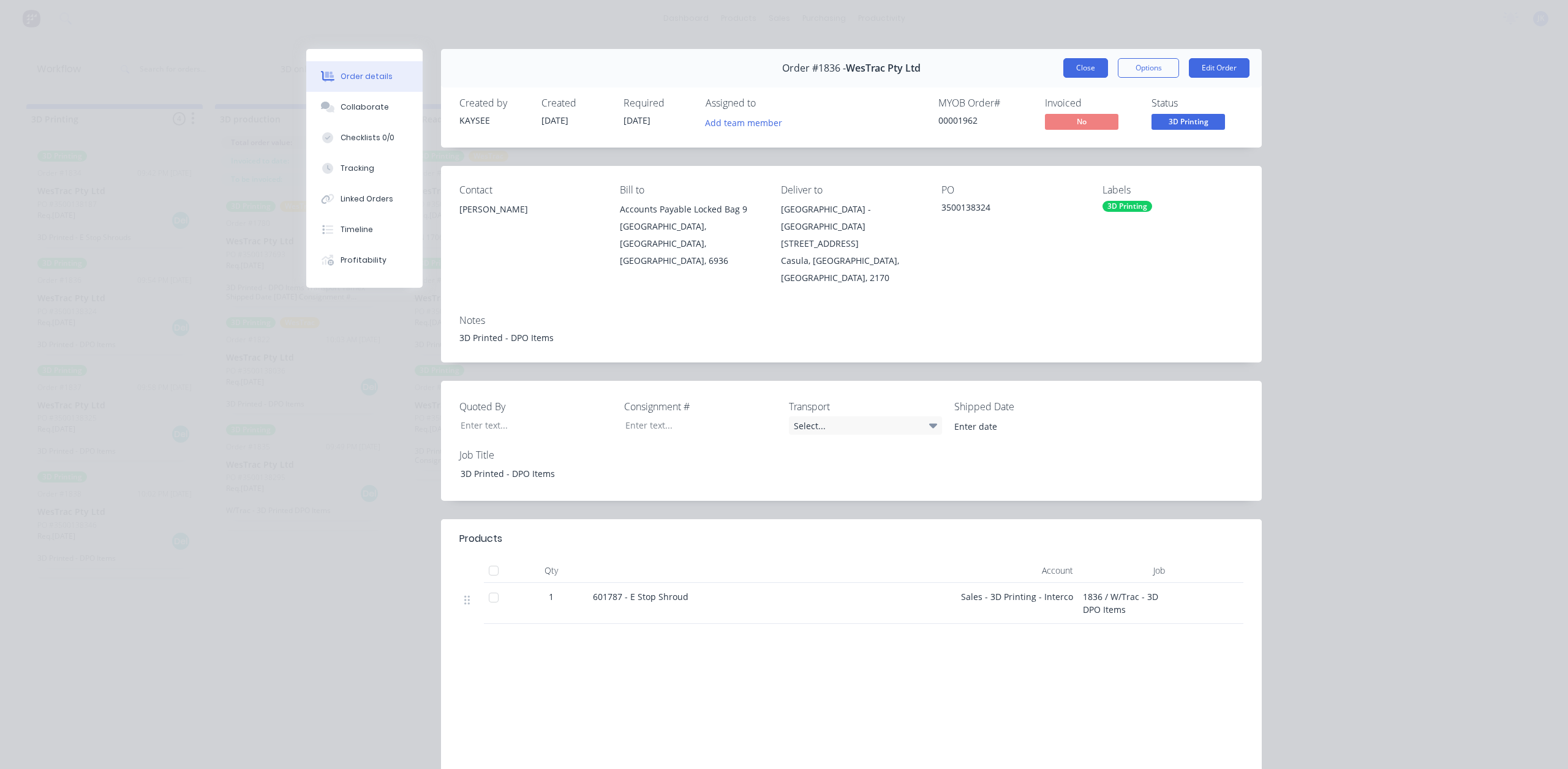
click at [1073, 68] on button "Close" at bounding box center [1086, 68] width 45 height 20
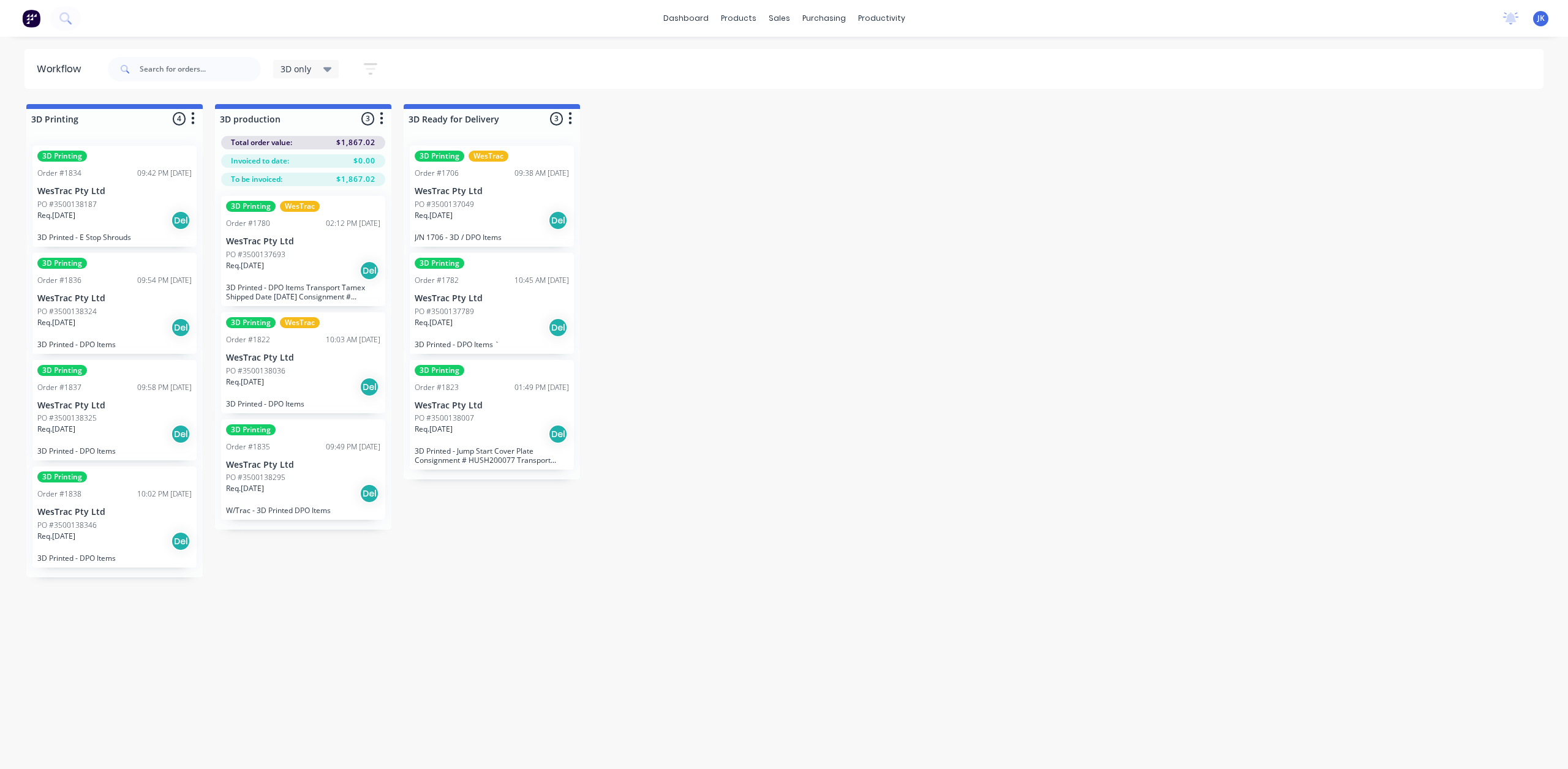
click at [116, 437] on div "Req. [DATE] Del" at bounding box center [114, 434] width 154 height 21
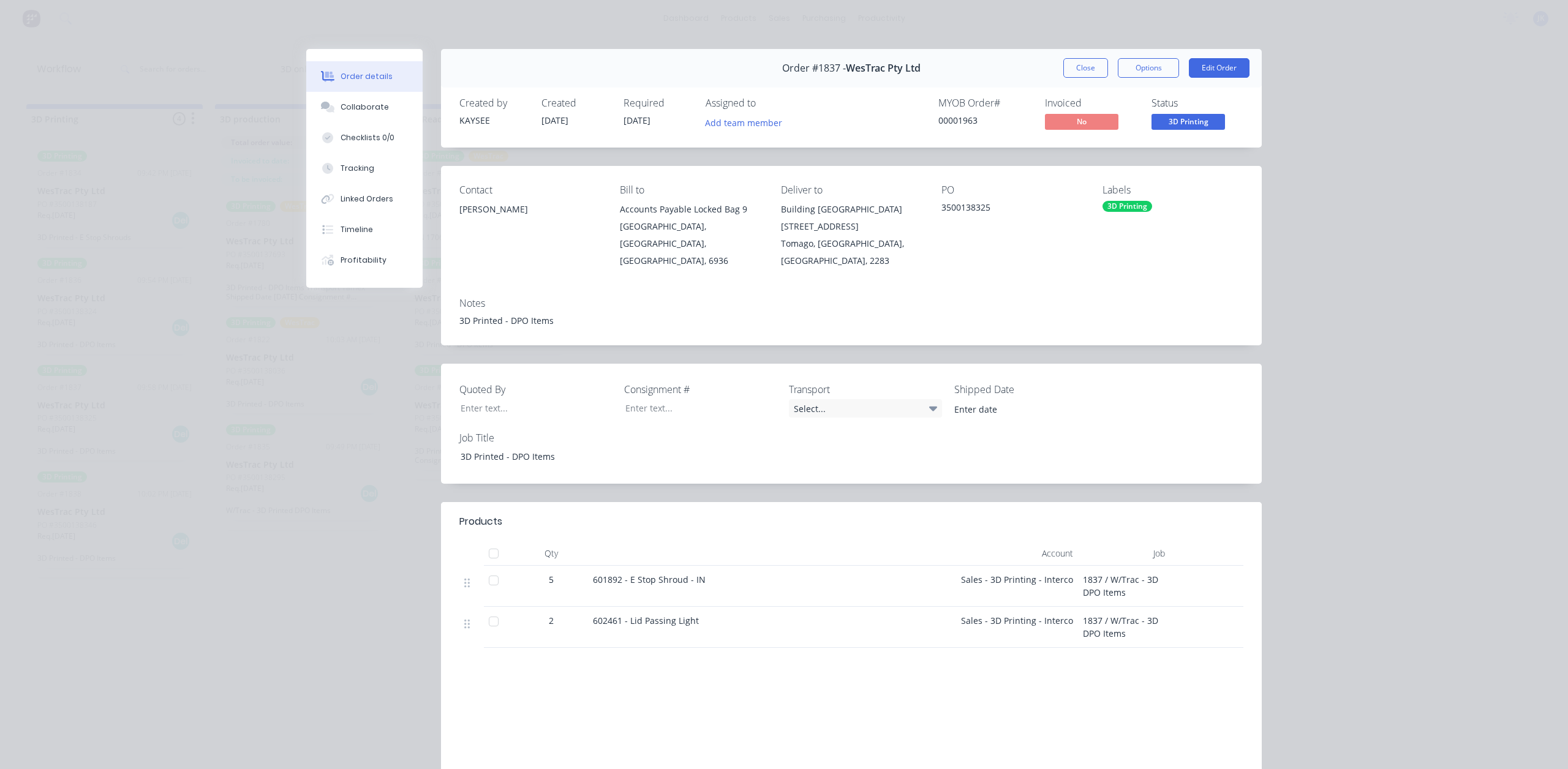
click at [1091, 69] on button "Close" at bounding box center [1086, 68] width 45 height 20
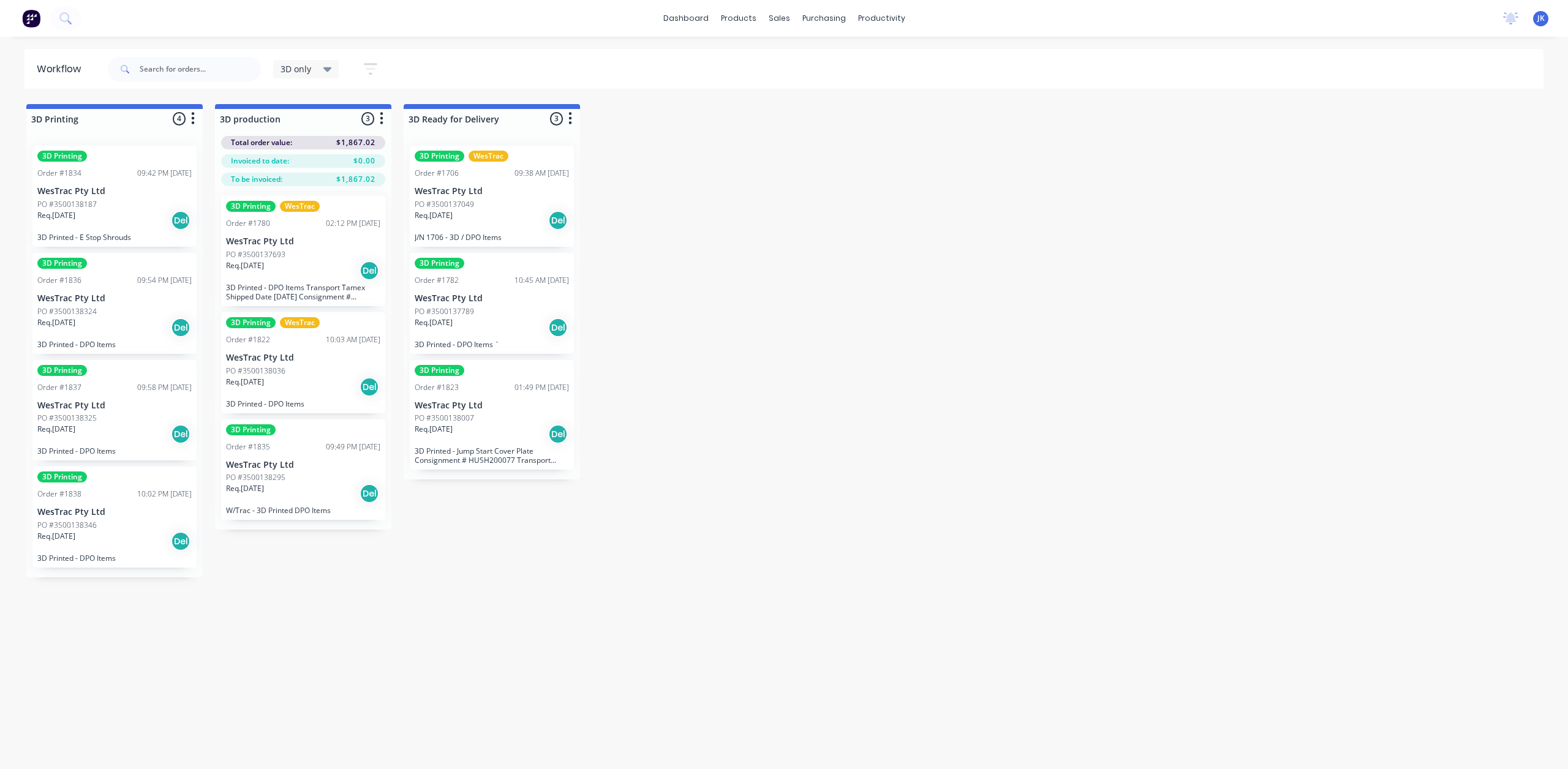
click at [104, 503] on div "3D Printing Order #1838 10:02 PM [DATE] WesTrac Pty Ltd PO #3500138346 Req. [DA…" at bounding box center [115, 517] width 164 height 101
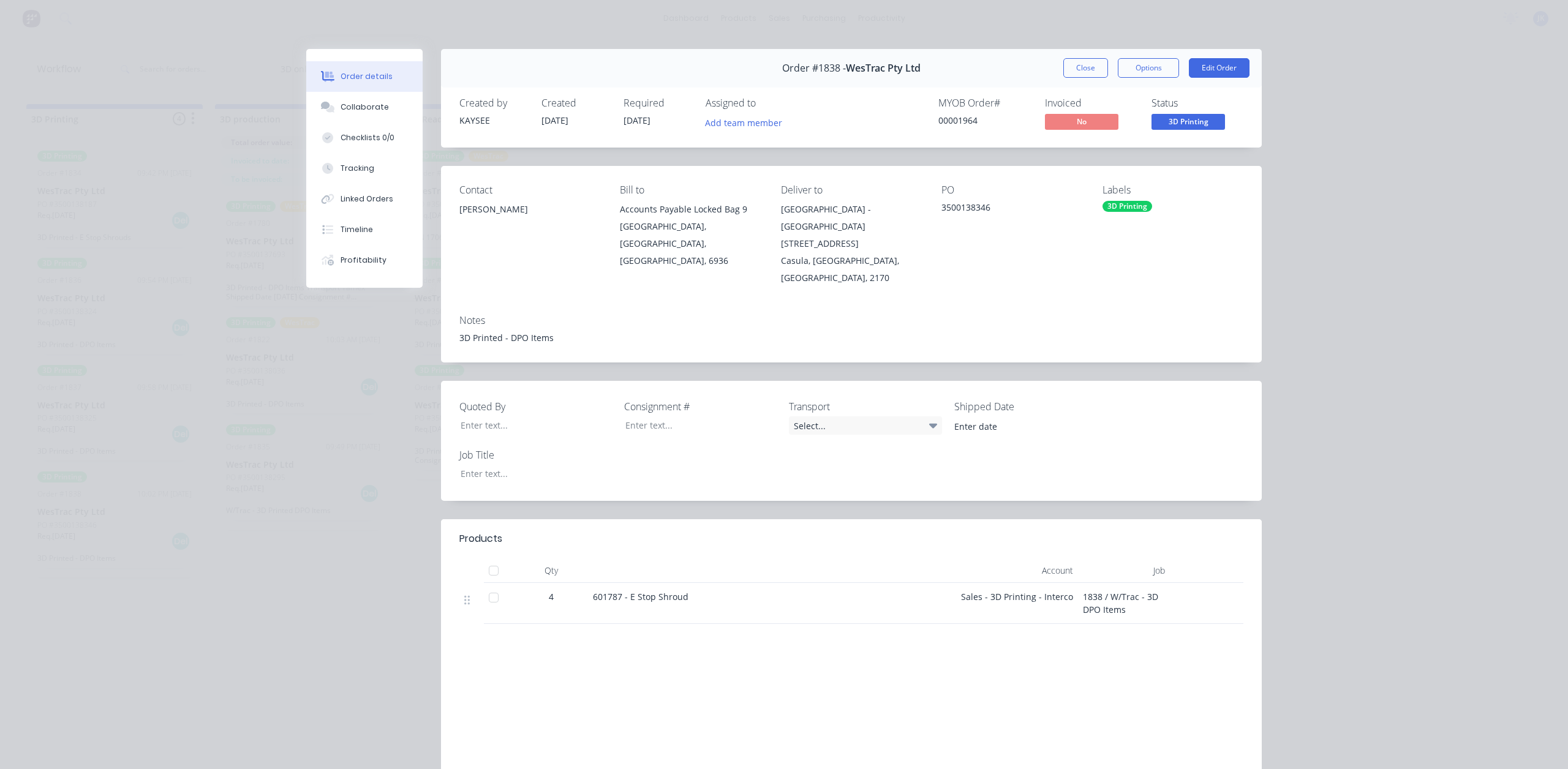
click at [1078, 52] on div "Order #1838 - WesTrac Pty Ltd Close Options Edit Order" at bounding box center [852, 68] width 821 height 39
click at [1066, 70] on button "Close" at bounding box center [1086, 68] width 45 height 20
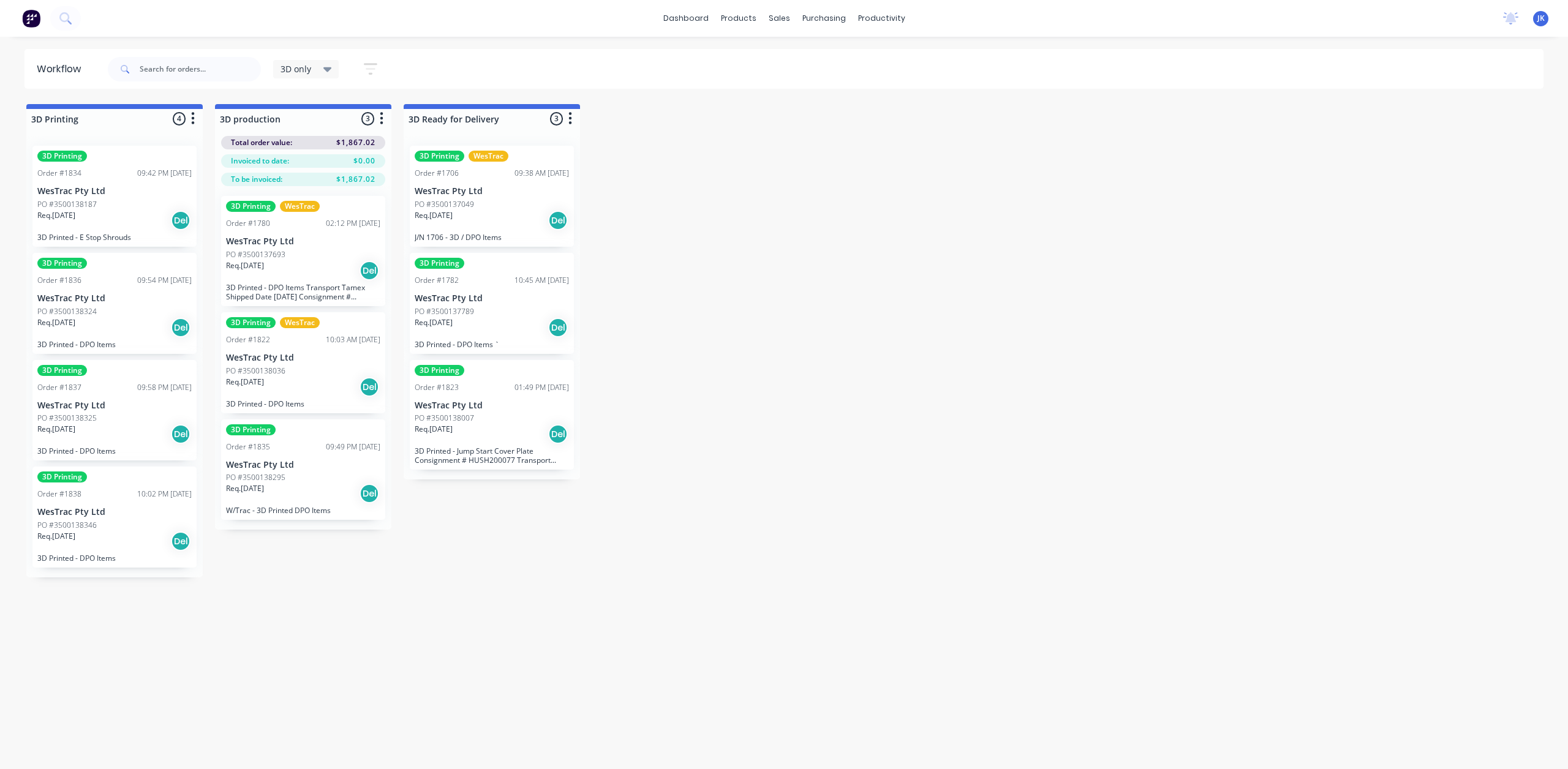
click at [111, 411] on div "3D Printing Order #1837 09:58 PM [DATE] WesTrac Pty Ltd PO #3500138325 Req. [DA…" at bounding box center [115, 410] width 164 height 101
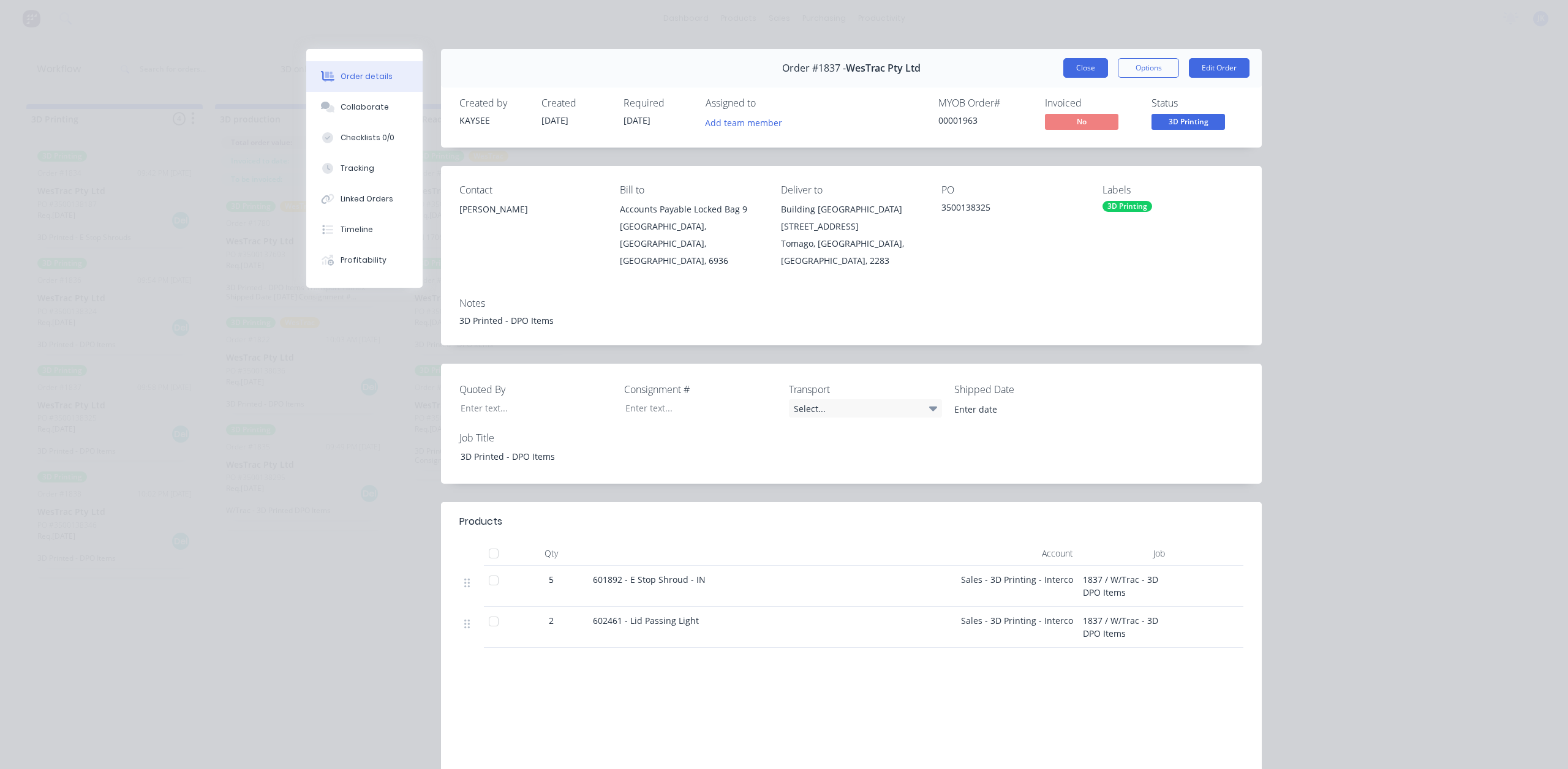
click at [1089, 59] on button "Close" at bounding box center [1086, 68] width 45 height 20
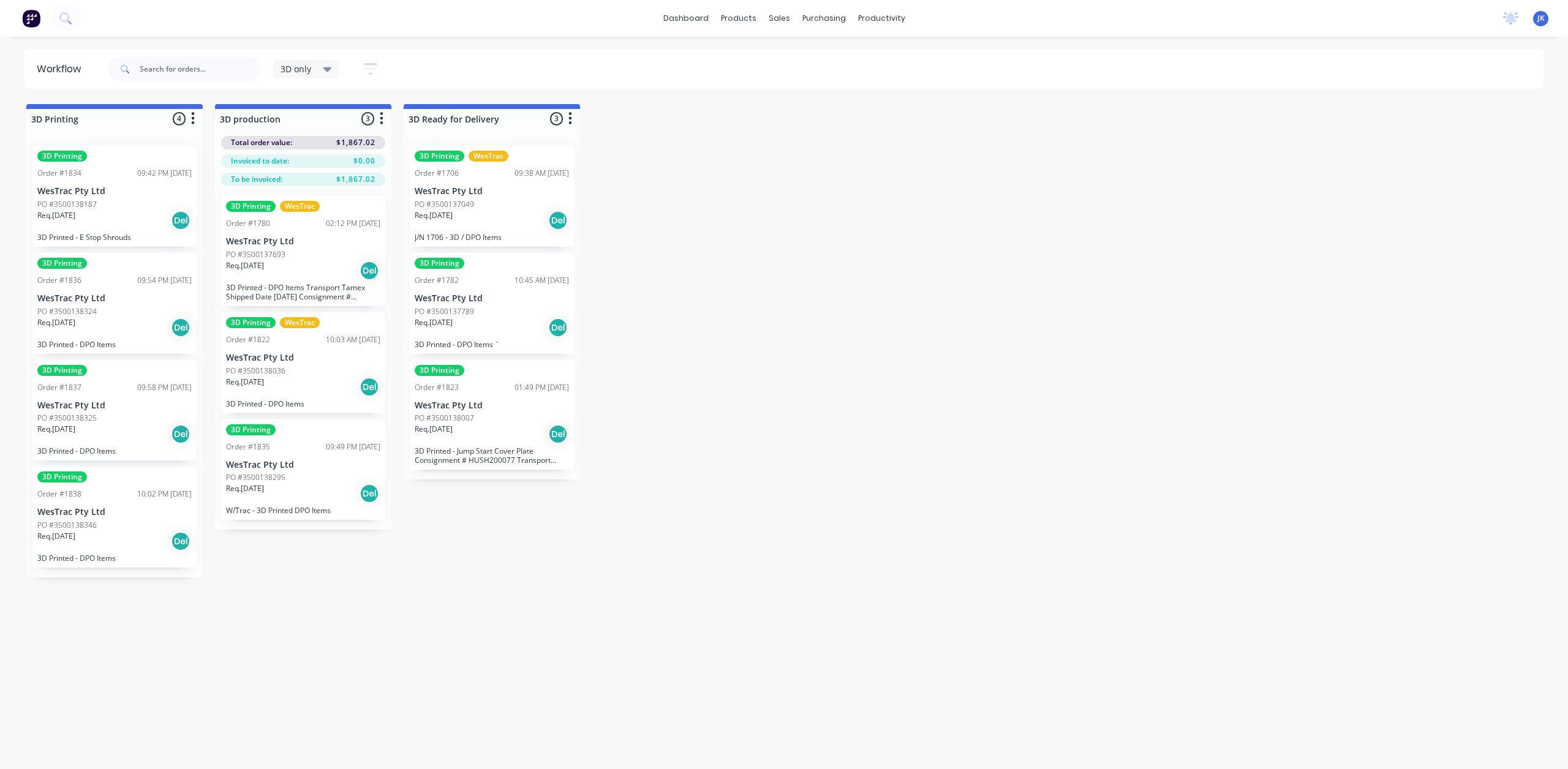
click at [311, 466] on p "WesTrac Pty Ltd" at bounding box center [303, 465] width 154 height 10
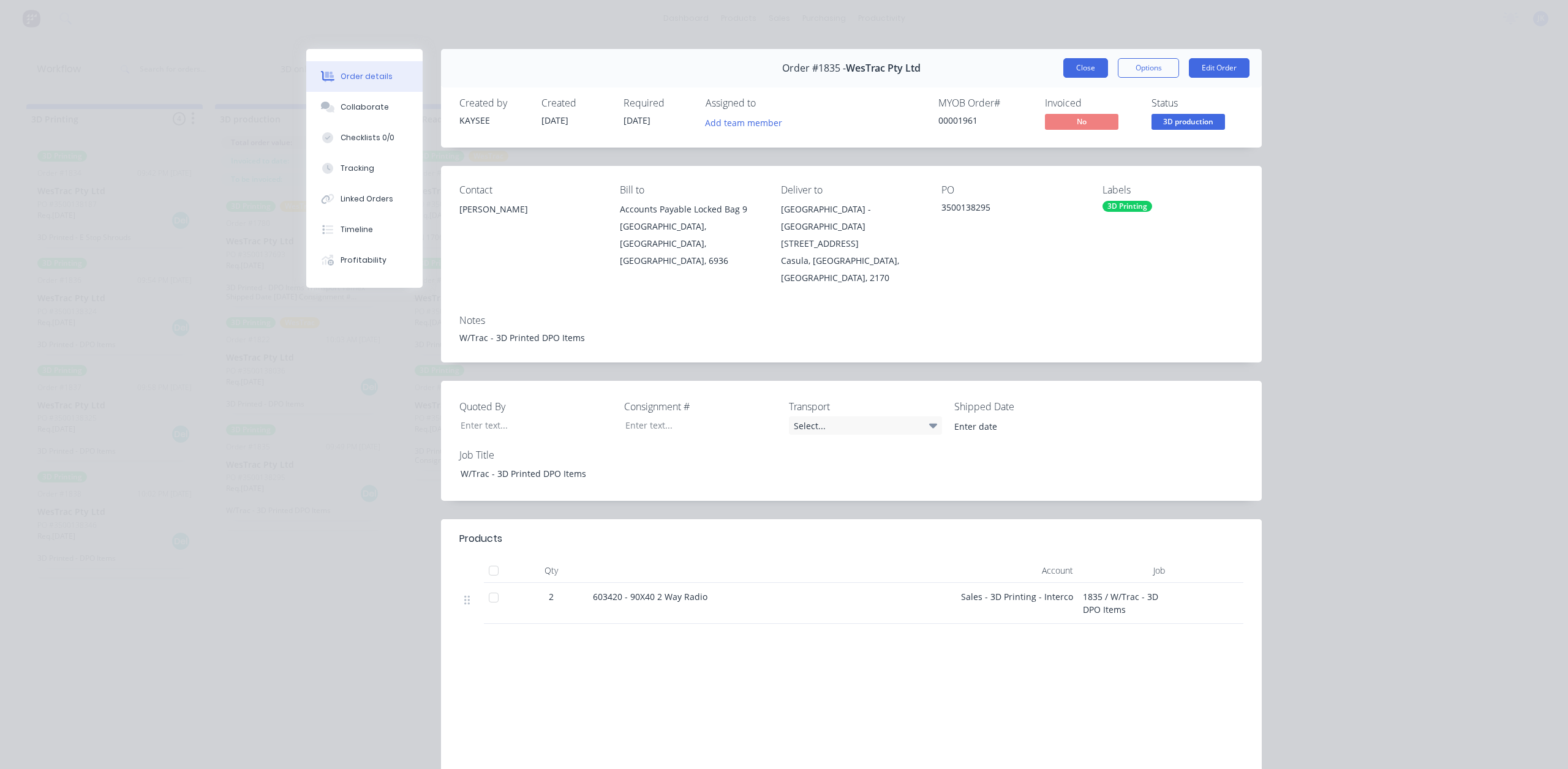
click at [1064, 68] on button "Close" at bounding box center [1086, 68] width 45 height 20
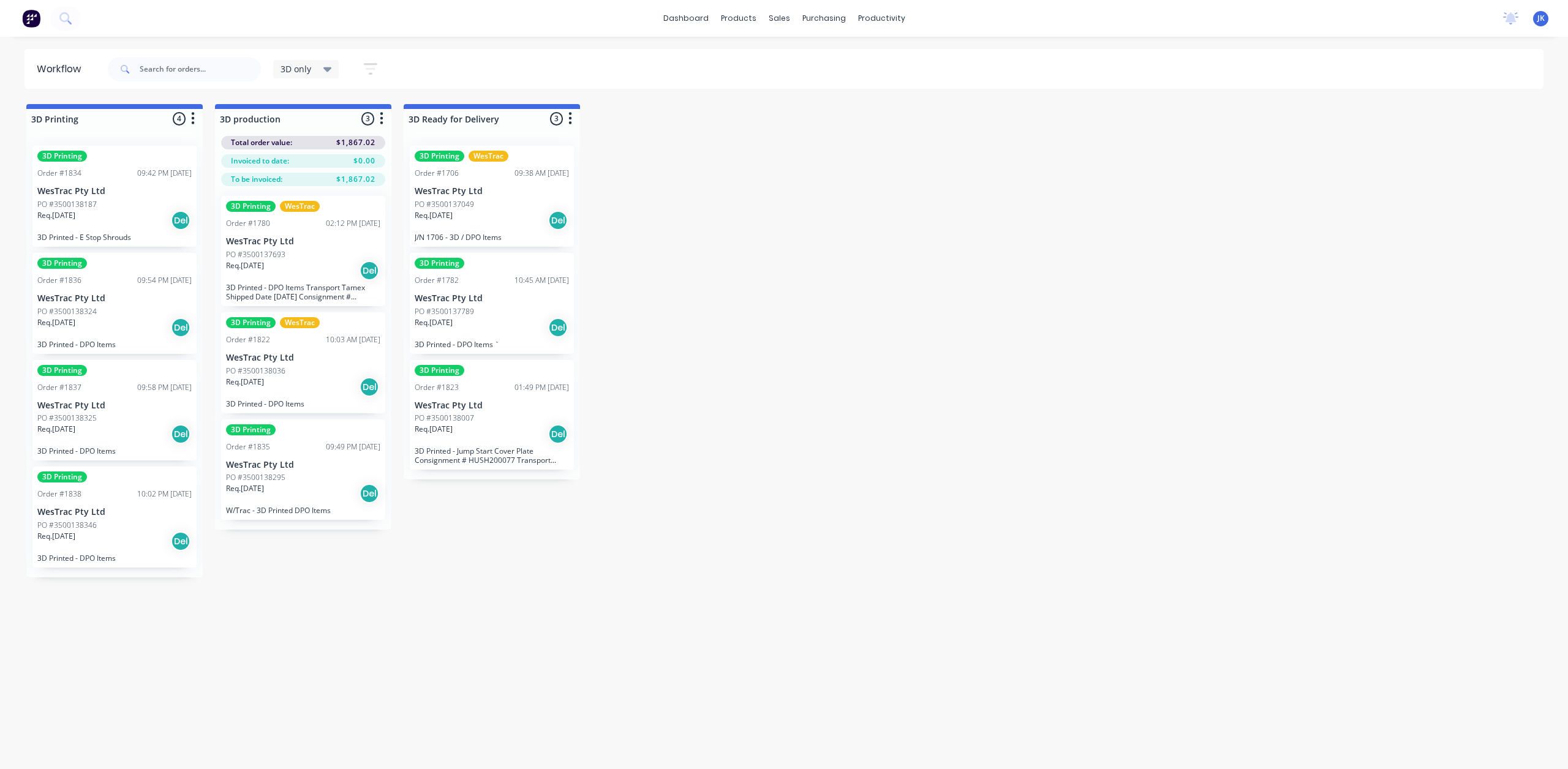
click at [324, 253] on div "PO #3500137693" at bounding box center [303, 255] width 154 height 11
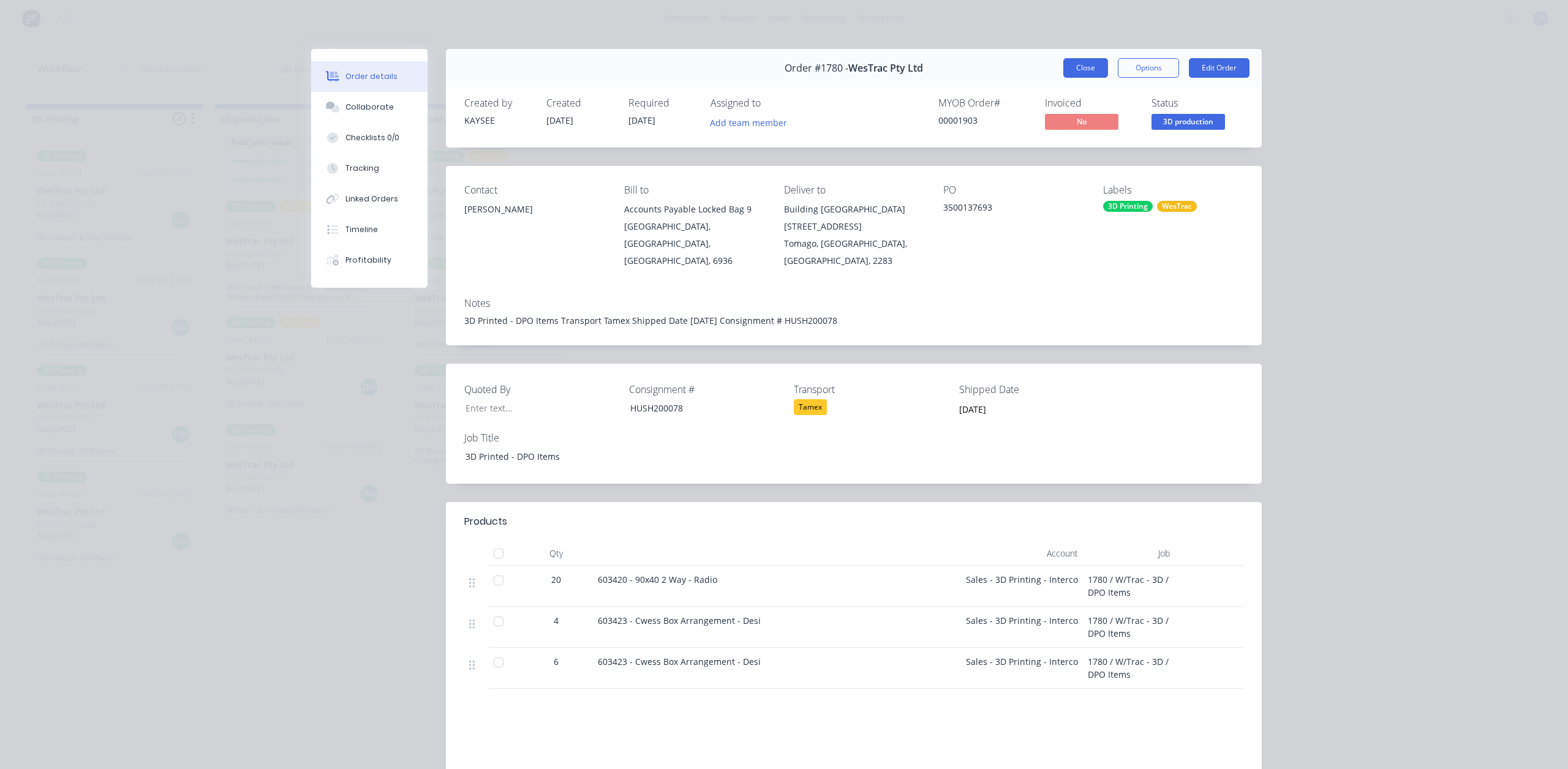
click at [1098, 74] on button "Close" at bounding box center [1086, 68] width 45 height 20
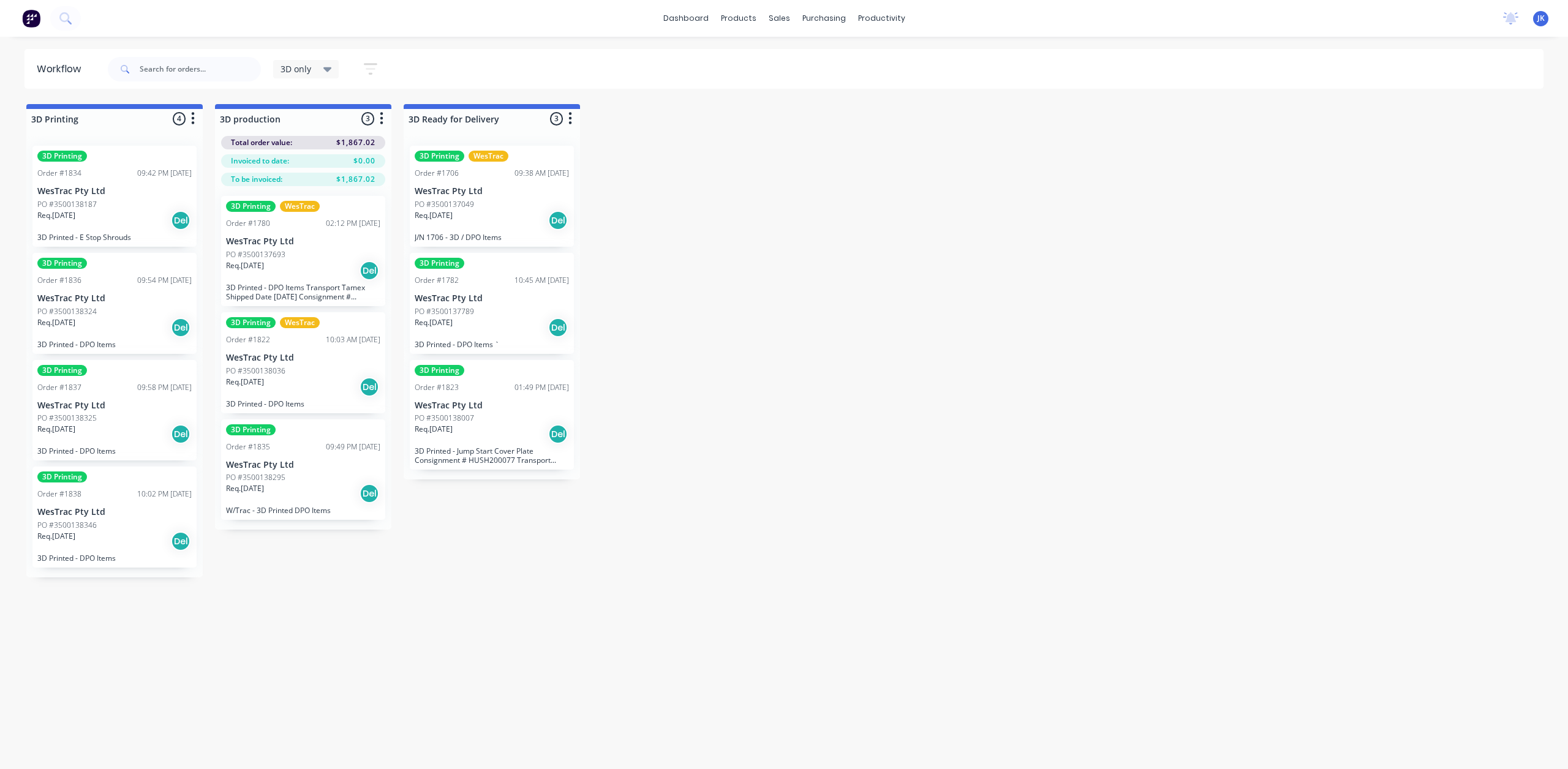
click at [296, 365] on div "PO #3500138036" at bounding box center [303, 371] width 154 height 11
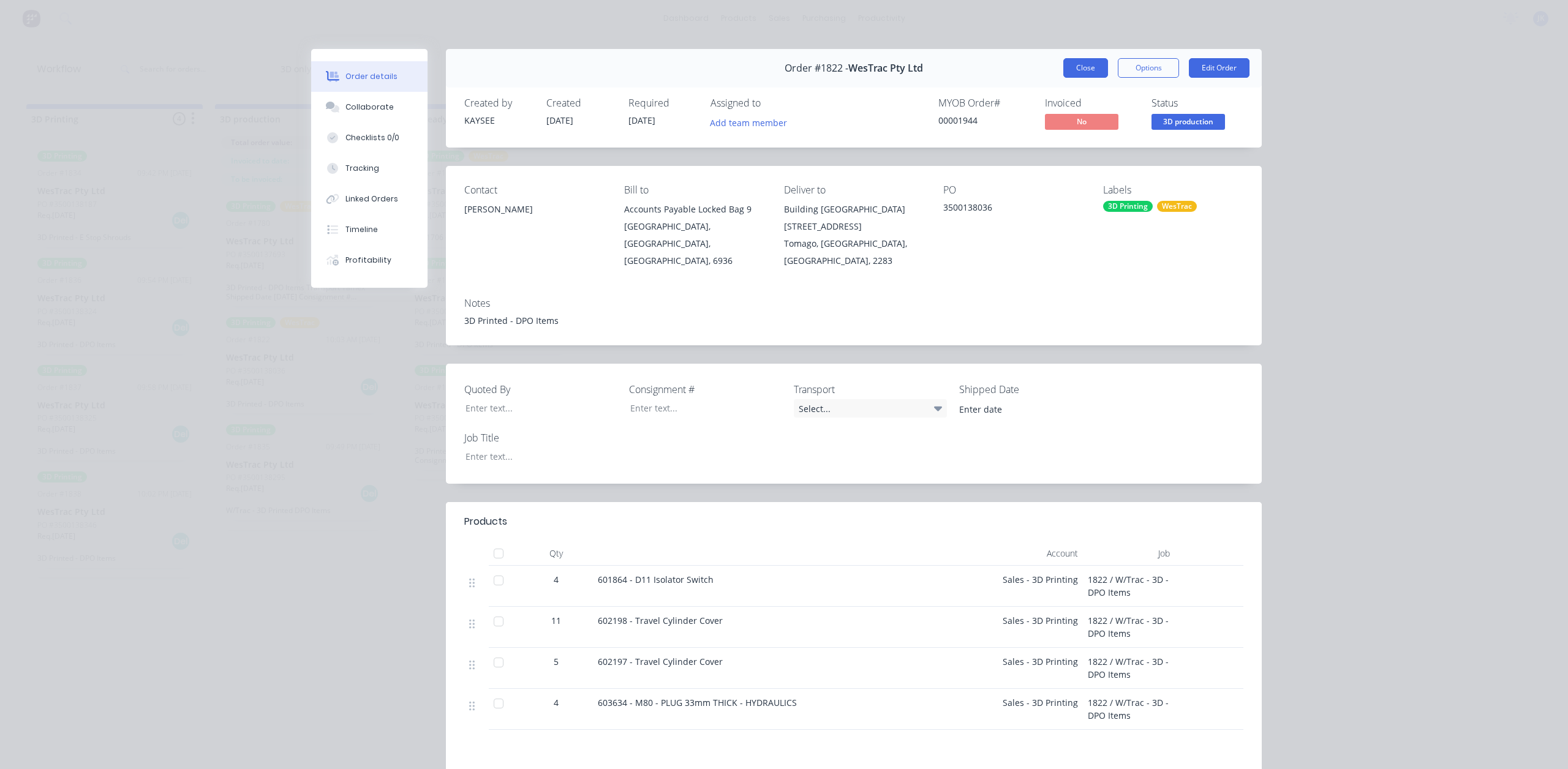
click at [1083, 66] on button "Close" at bounding box center [1086, 68] width 45 height 20
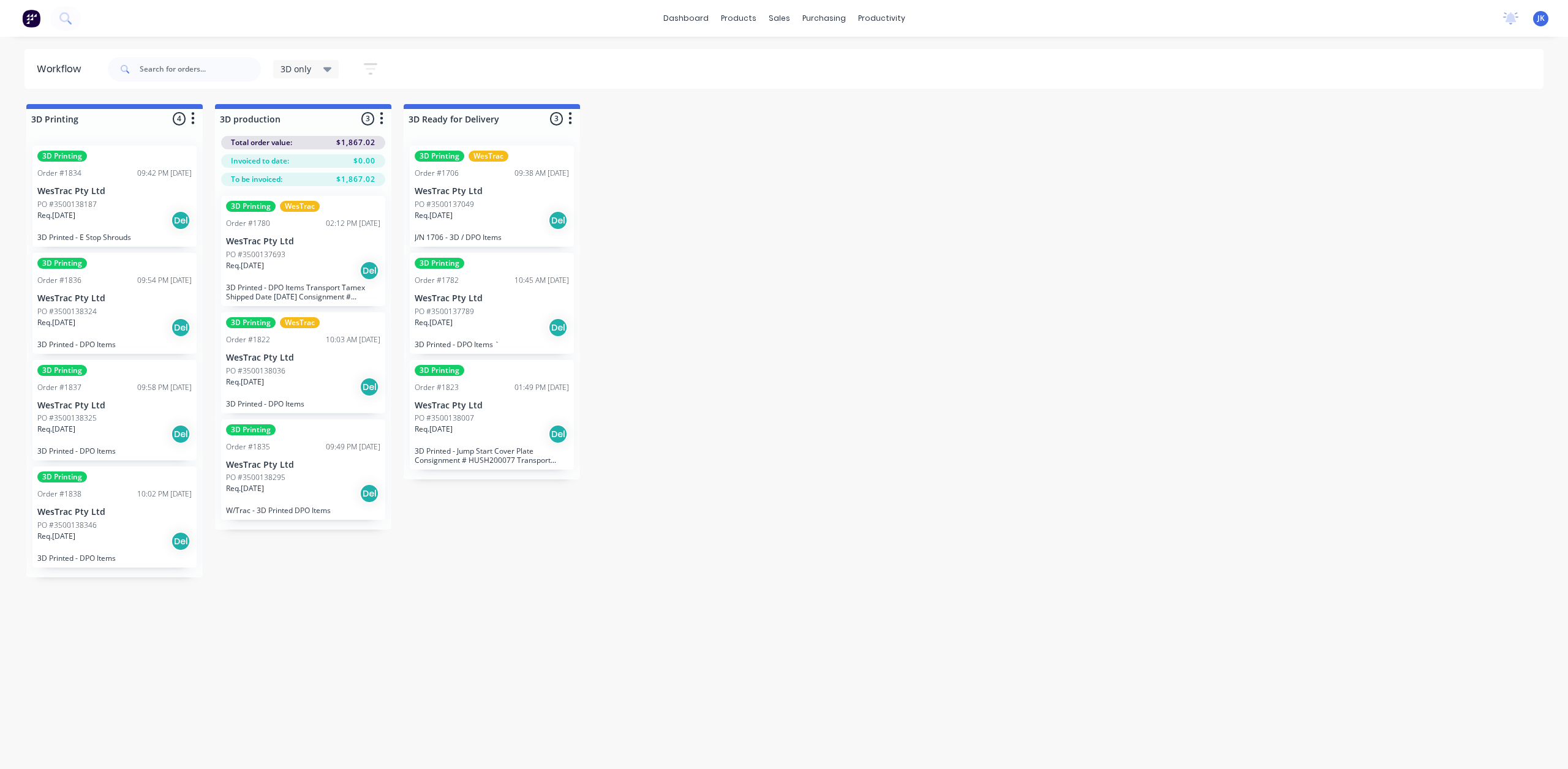
click at [315, 455] on div "3D Printing Order #1835 09:49 PM [DATE] WesTrac Pty Ltd PO #3500138295 Req. [DA…" at bounding box center [303, 469] width 164 height 101
